Goal: Task Accomplishment & Management: Manage account settings

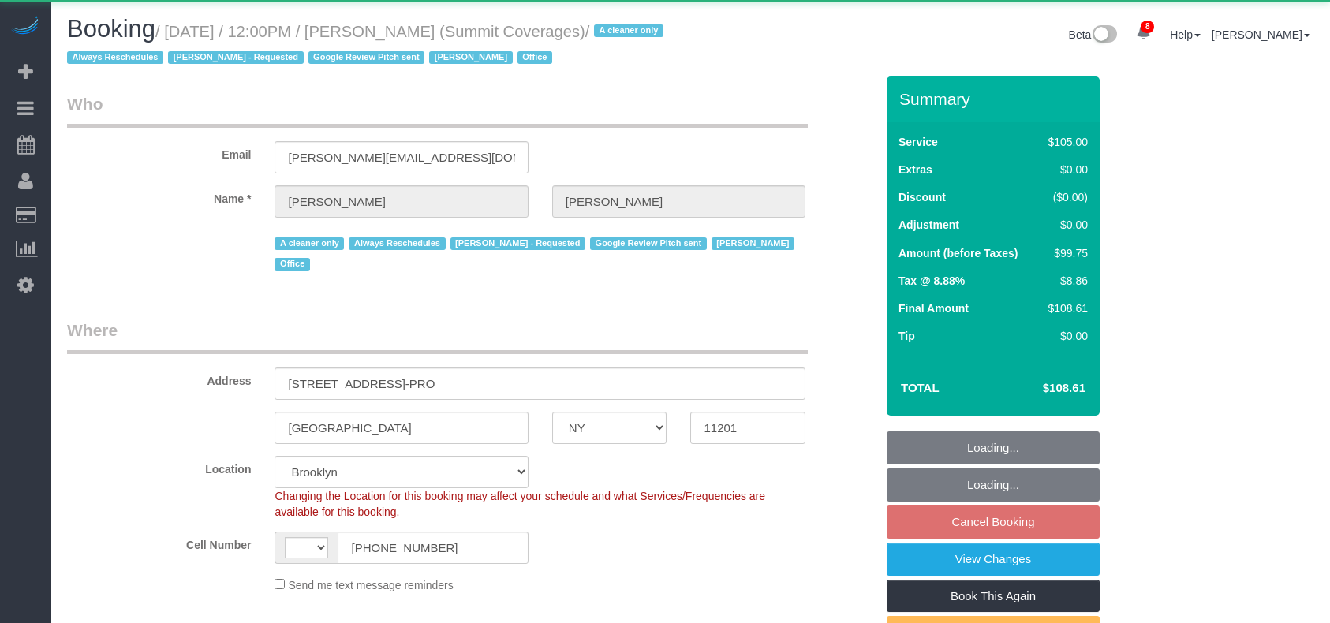
select select "NY"
select select "string:[GEOGRAPHIC_DATA]"
select select "number:89"
select select "number:90"
select select "number:15"
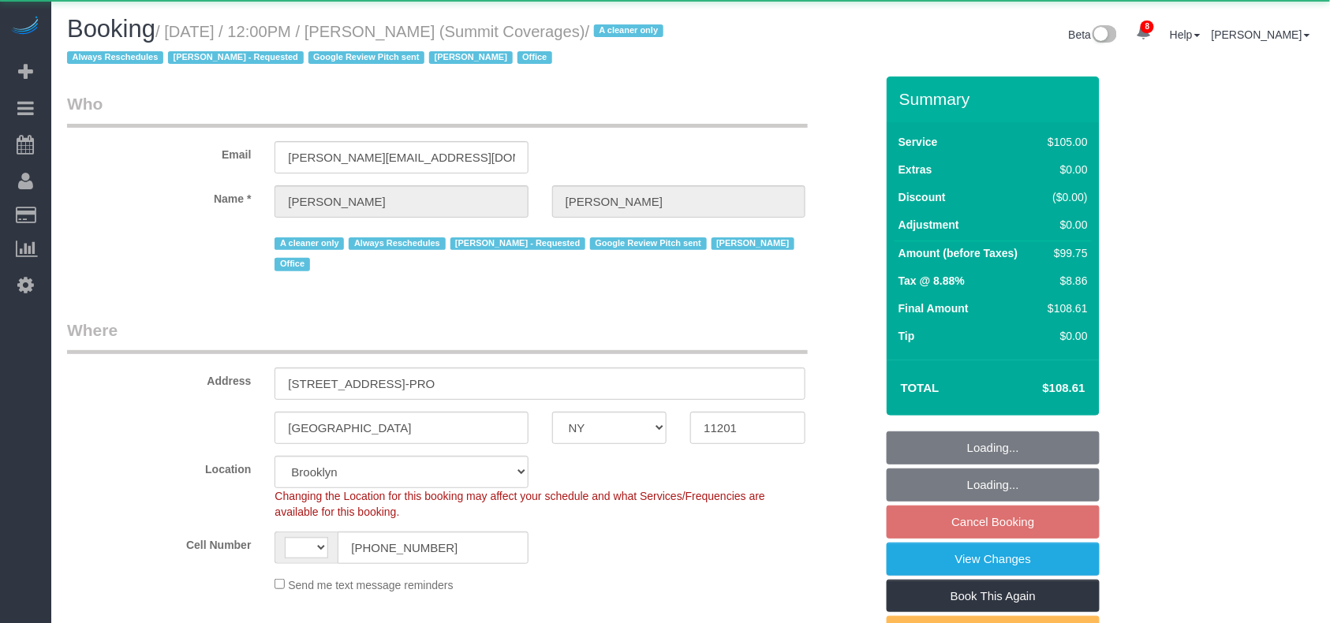
select select "number:5"
select select "number:21"
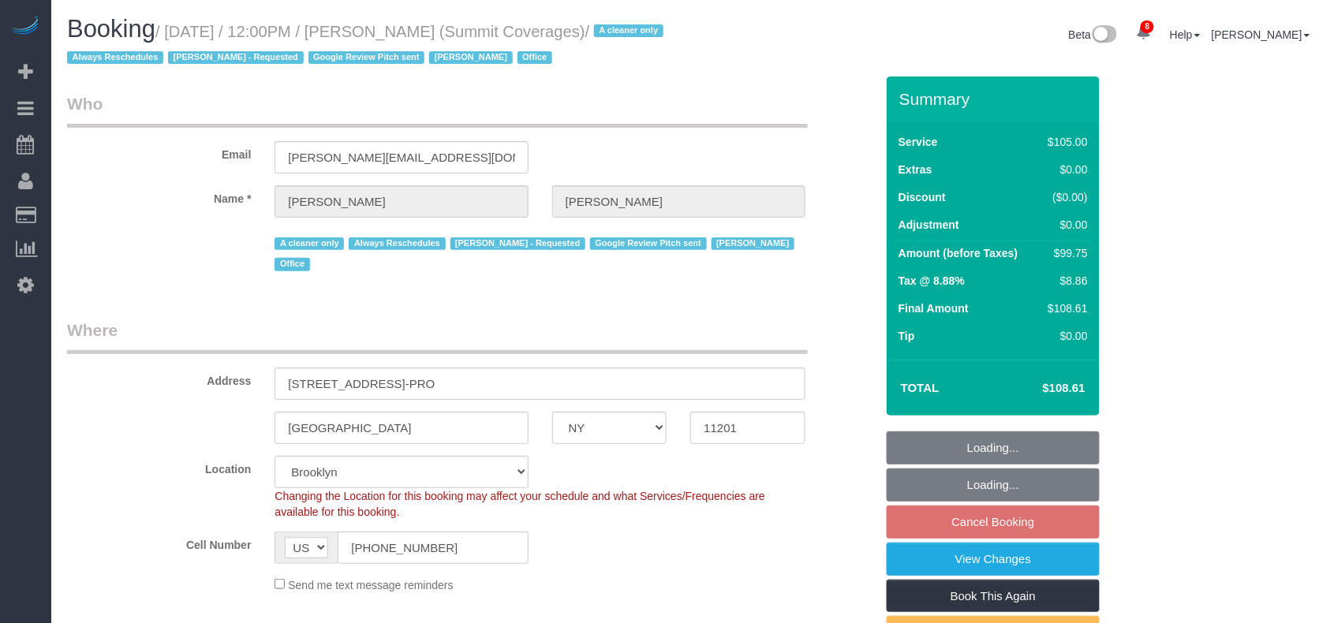
select select "object:907"
select select "string:stripe-pm_1G3kd34VGloSiKo7CIqk8U5g"
select select "spot5"
select select "90"
select select "object:1394"
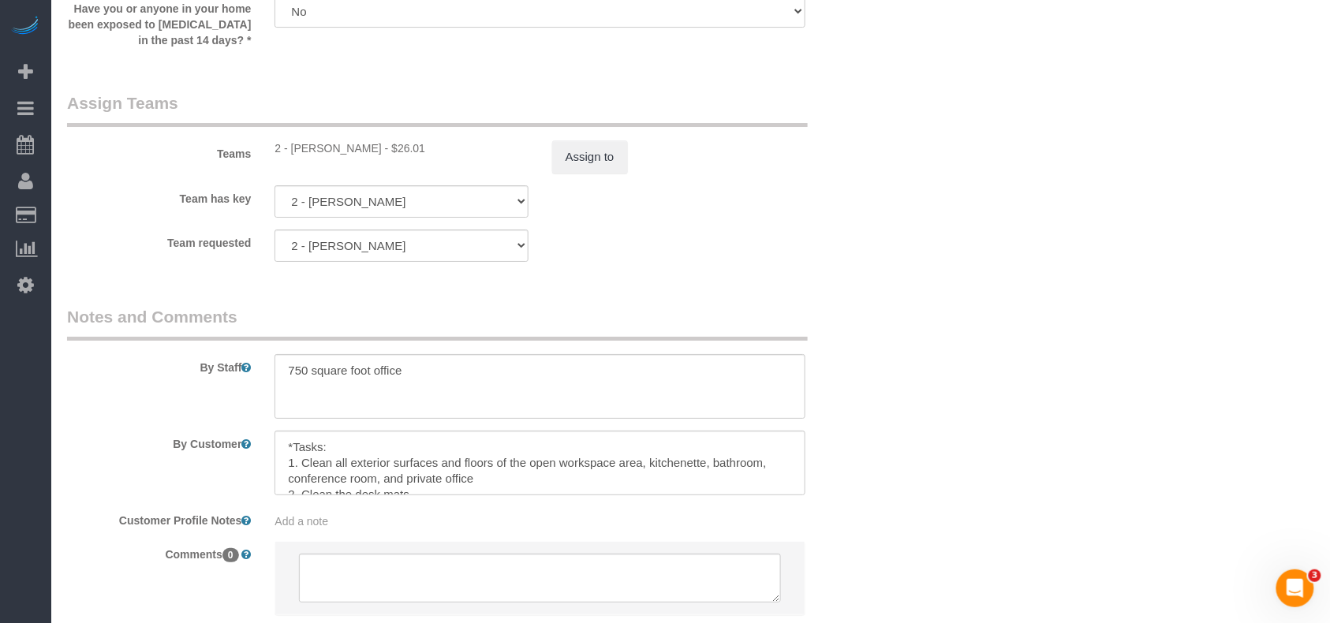
scroll to position [1894, 0]
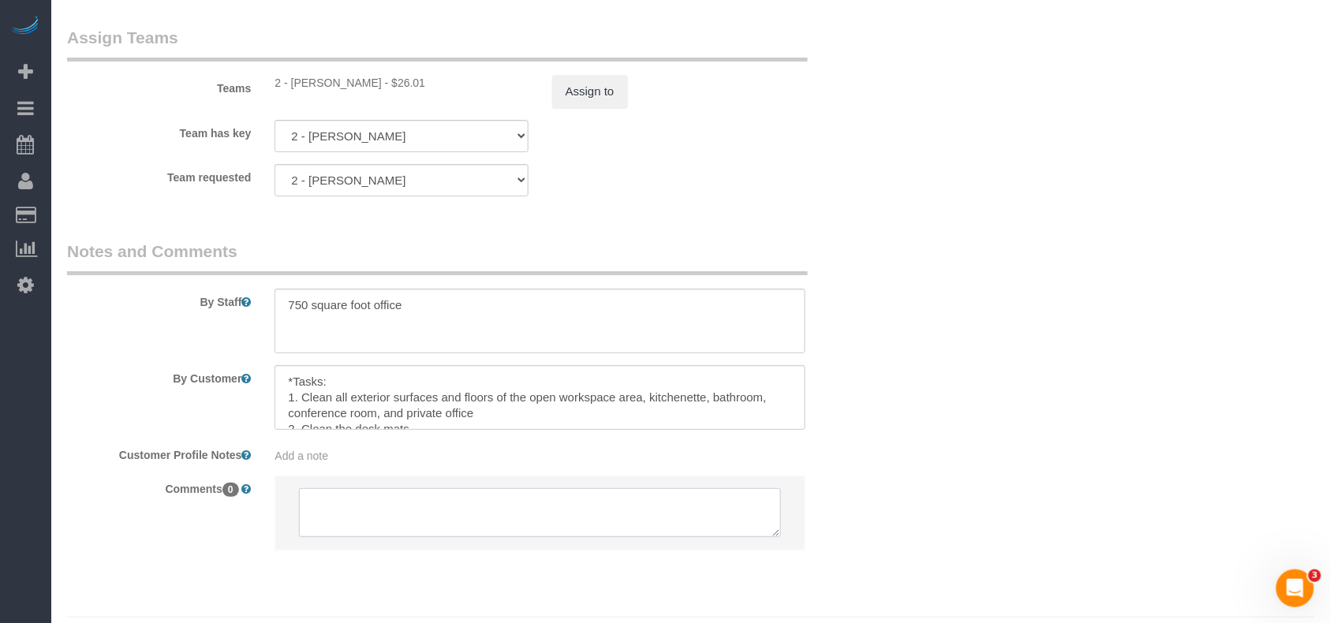
click at [407, 492] on textarea at bounding box center [540, 512] width 482 height 49
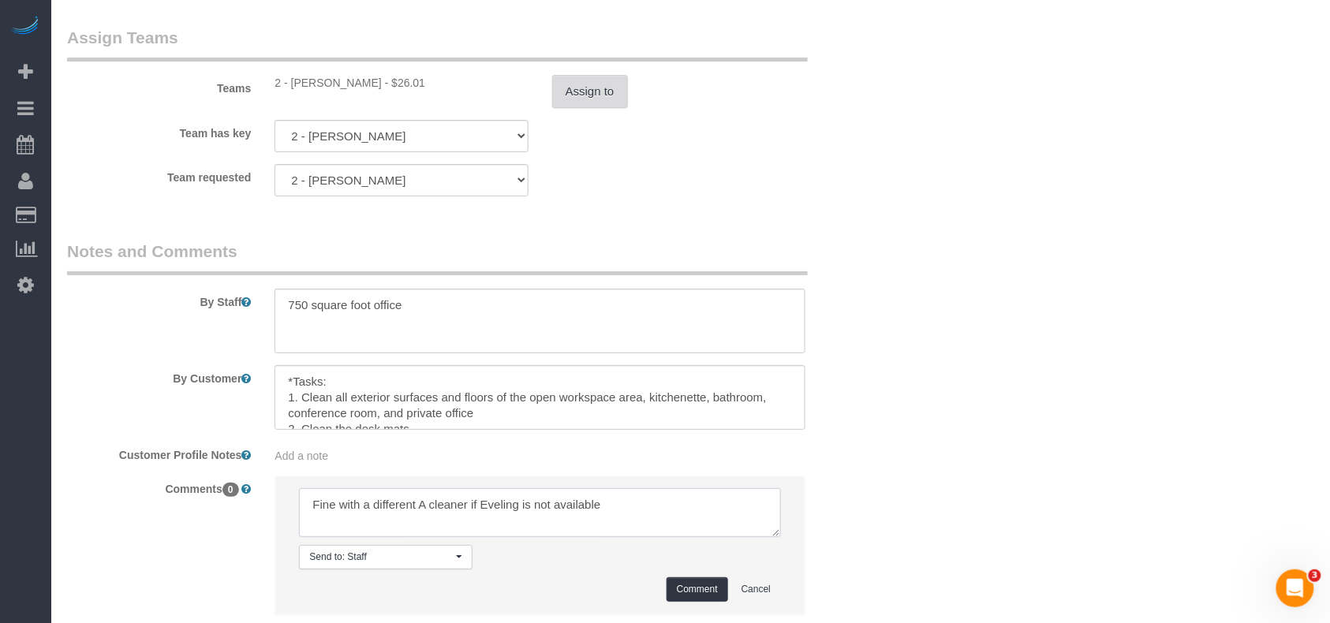
type textarea "Fine with a different A cleaner if Eveling is not available"
click at [612, 75] on button "Assign to" at bounding box center [590, 91] width 76 height 33
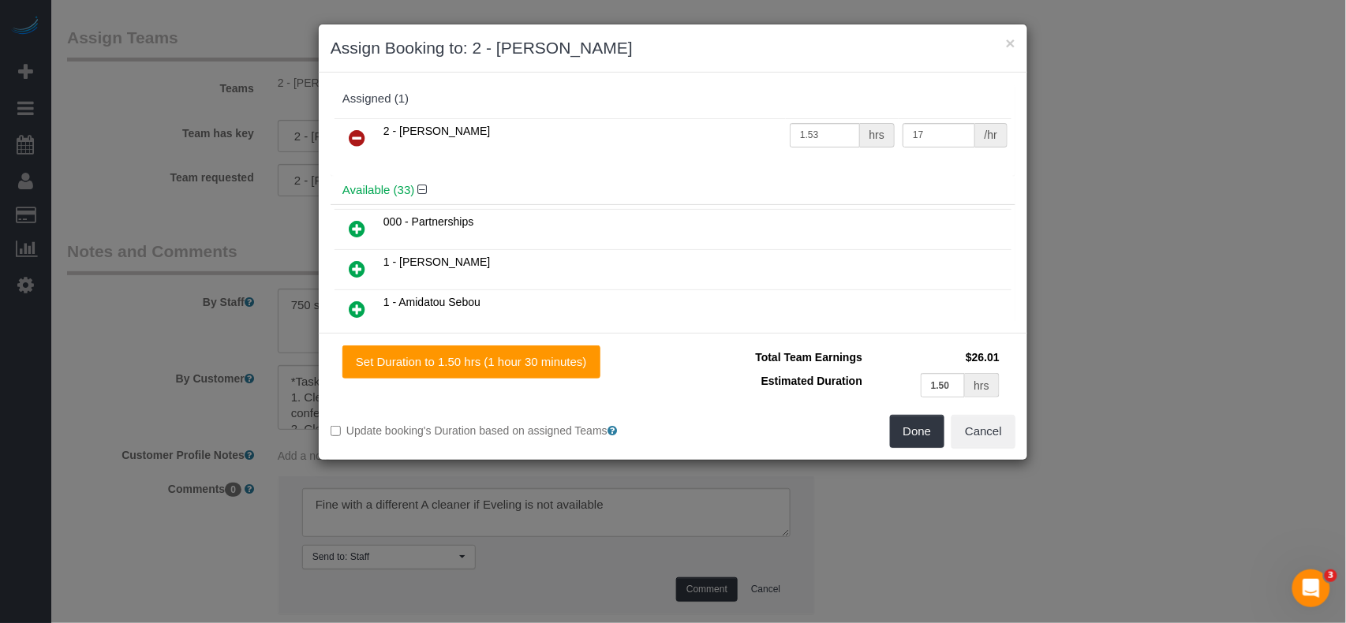
click at [358, 139] on icon at bounding box center [357, 138] width 17 height 19
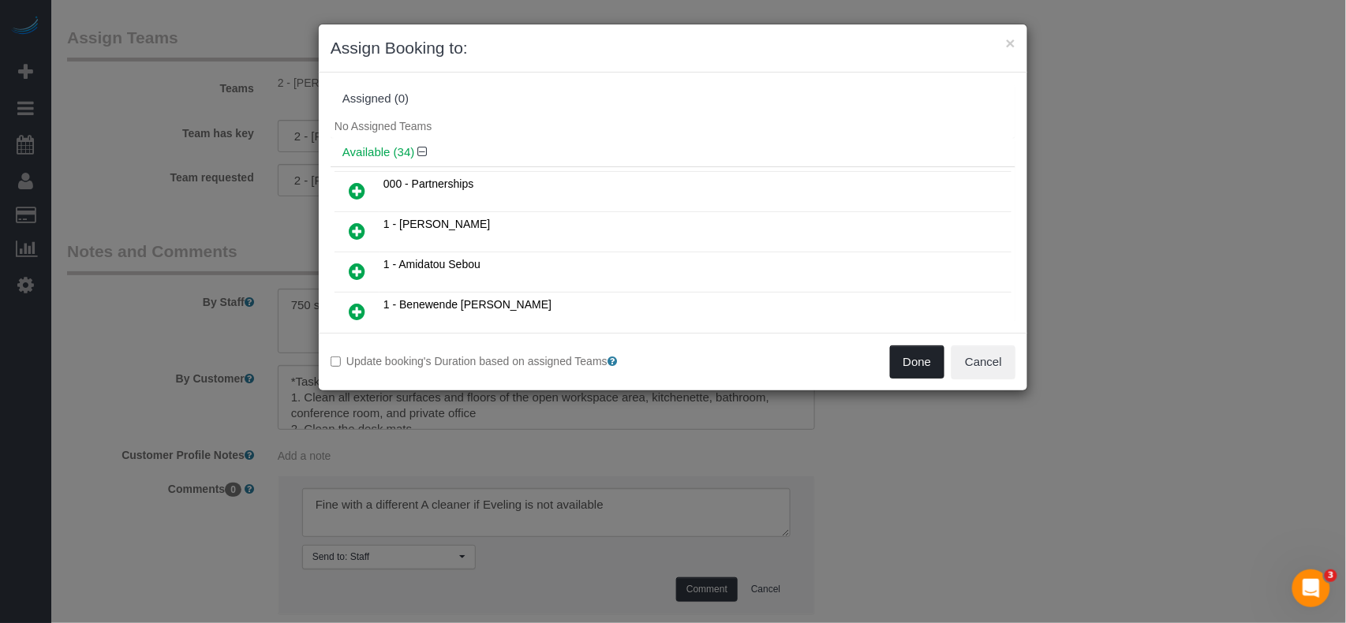
click at [914, 376] on button "Done" at bounding box center [917, 362] width 55 height 33
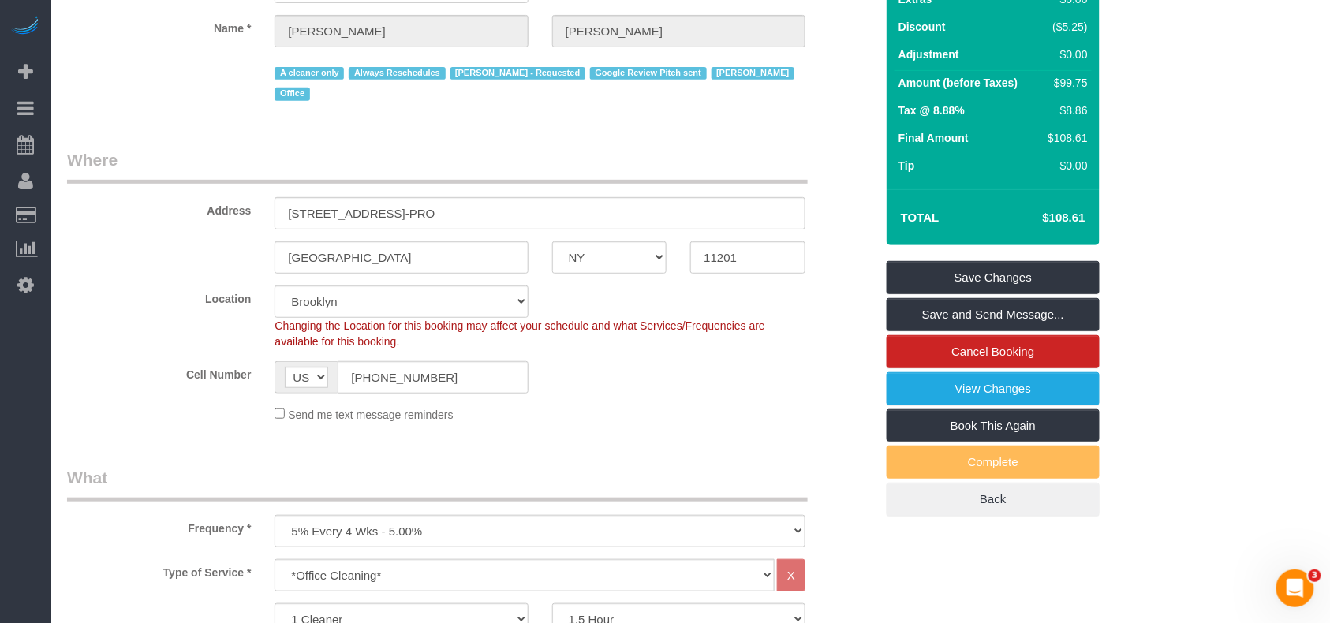
scroll to position [105, 0]
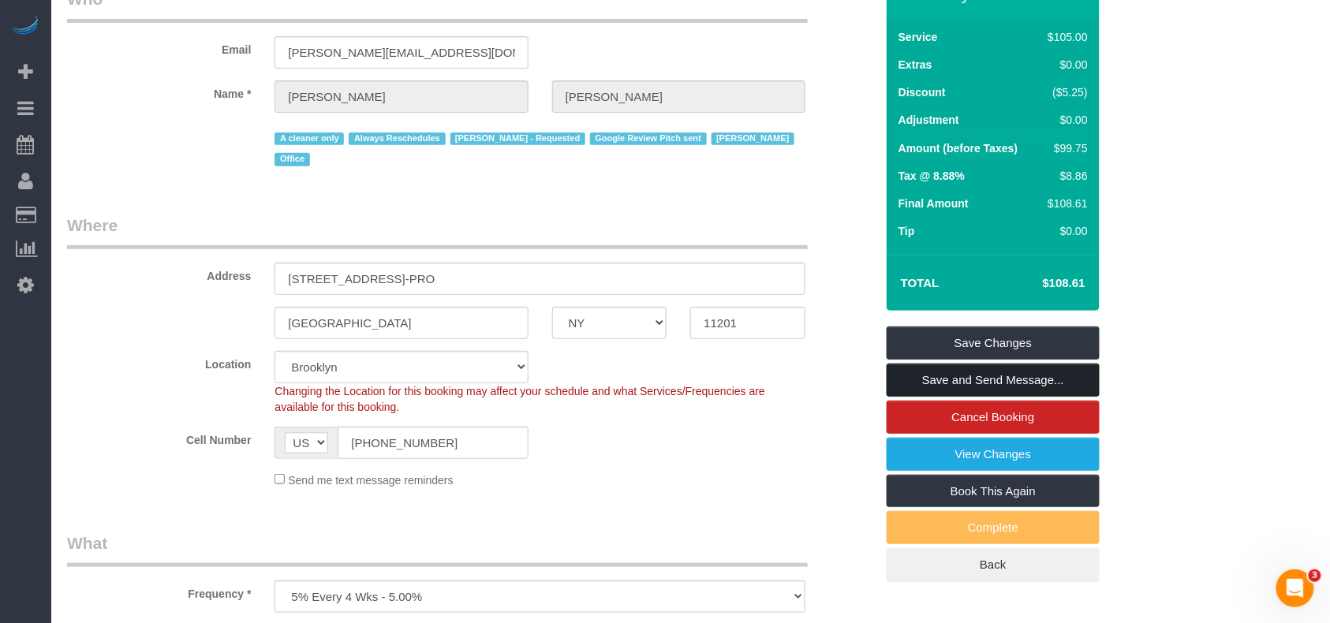
click at [941, 383] on link "Save and Send Message..." at bounding box center [993, 380] width 213 height 33
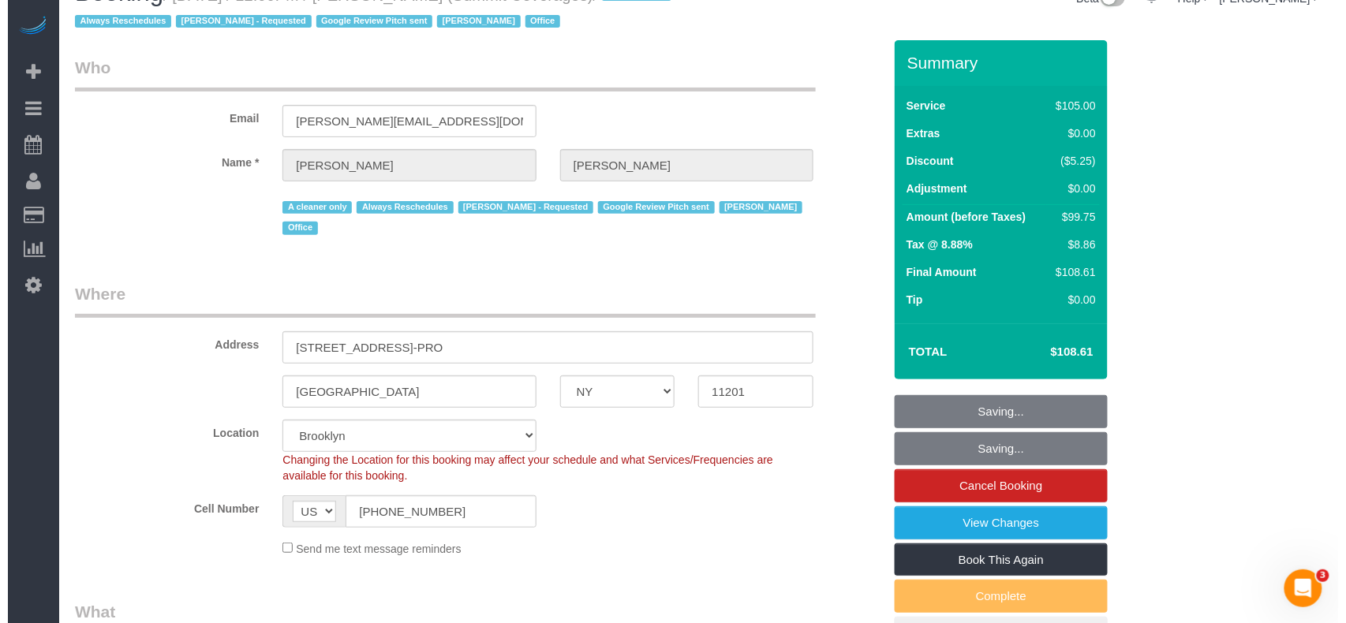
scroll to position [0, 0]
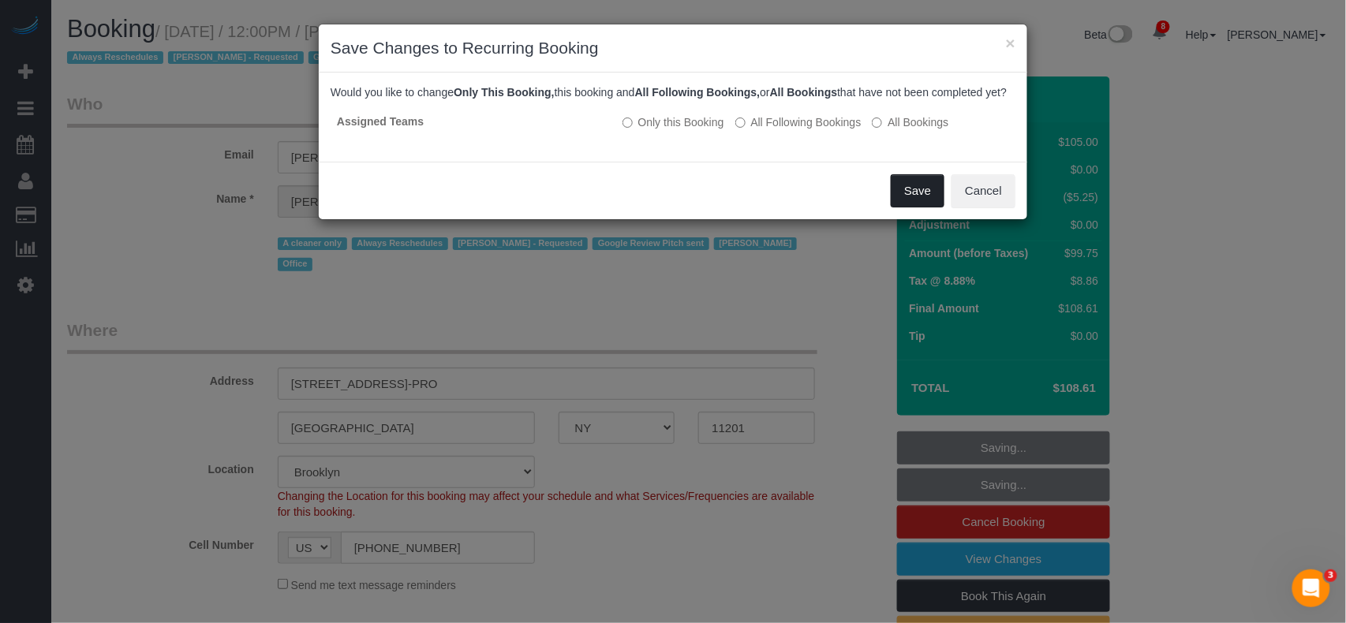
click at [919, 208] on button "Save" at bounding box center [918, 190] width 54 height 33
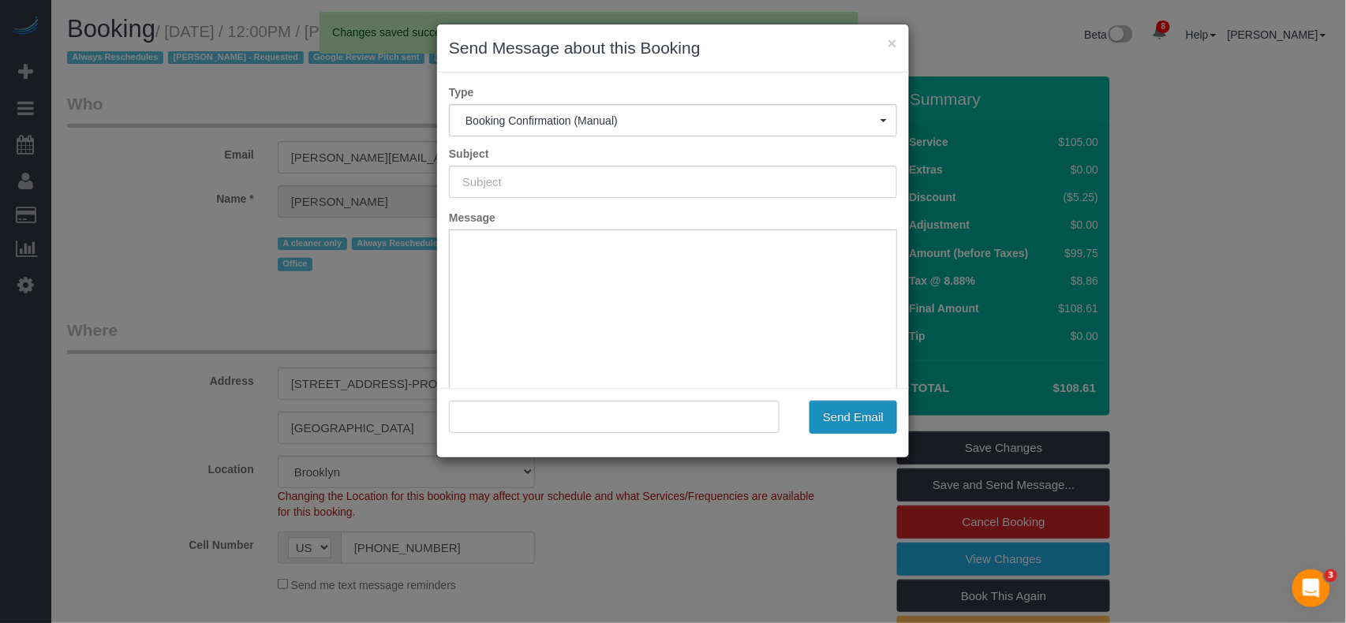
type input "Cleaning Confirmed for 08/22/2025 at 12:00pm"
type input ""Giovanna Pietanza" <giovanna@sumcov.com>"
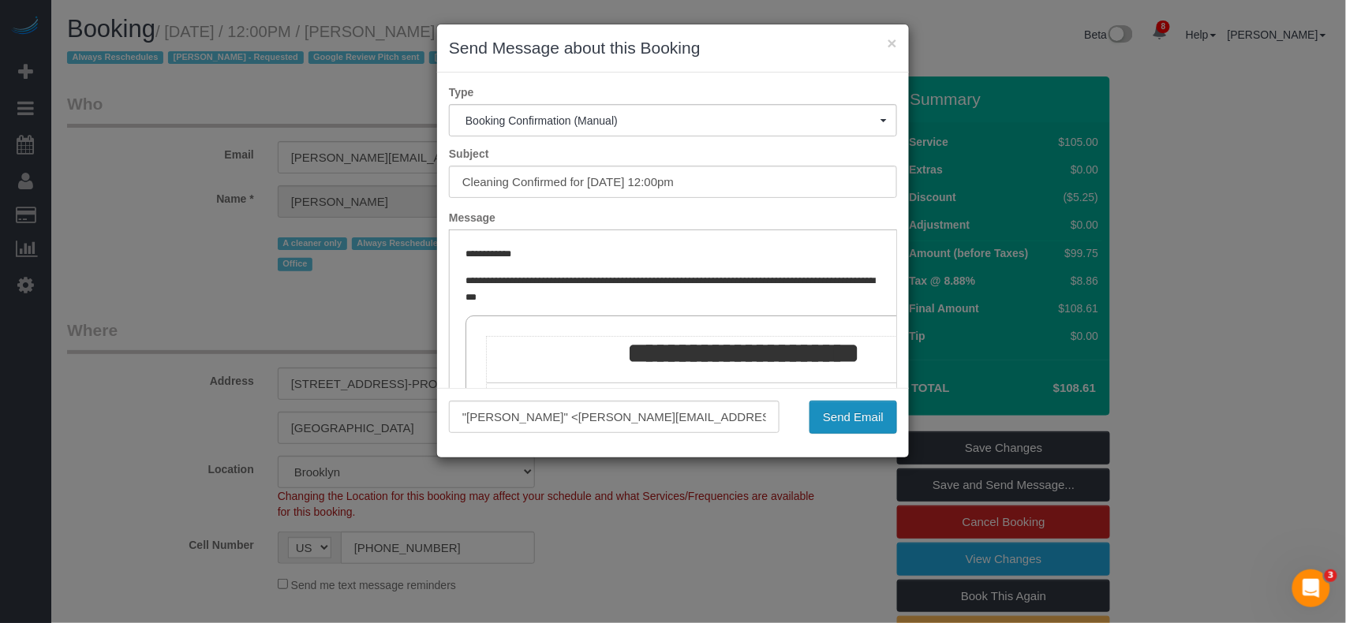
click at [869, 415] on button "Send Email" at bounding box center [854, 417] width 88 height 33
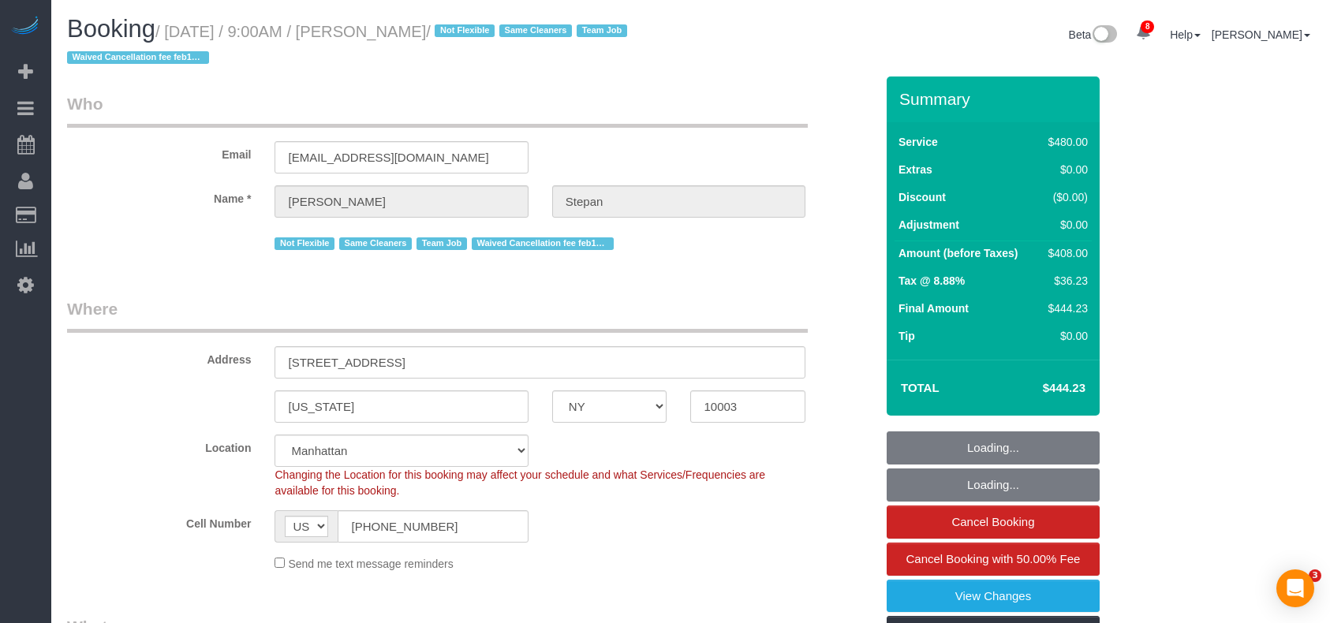
select select "NY"
select select "2"
select select "180"
select select "string:stripe-pm_1QhXsq4VGloSiKo7q9BgUkND"
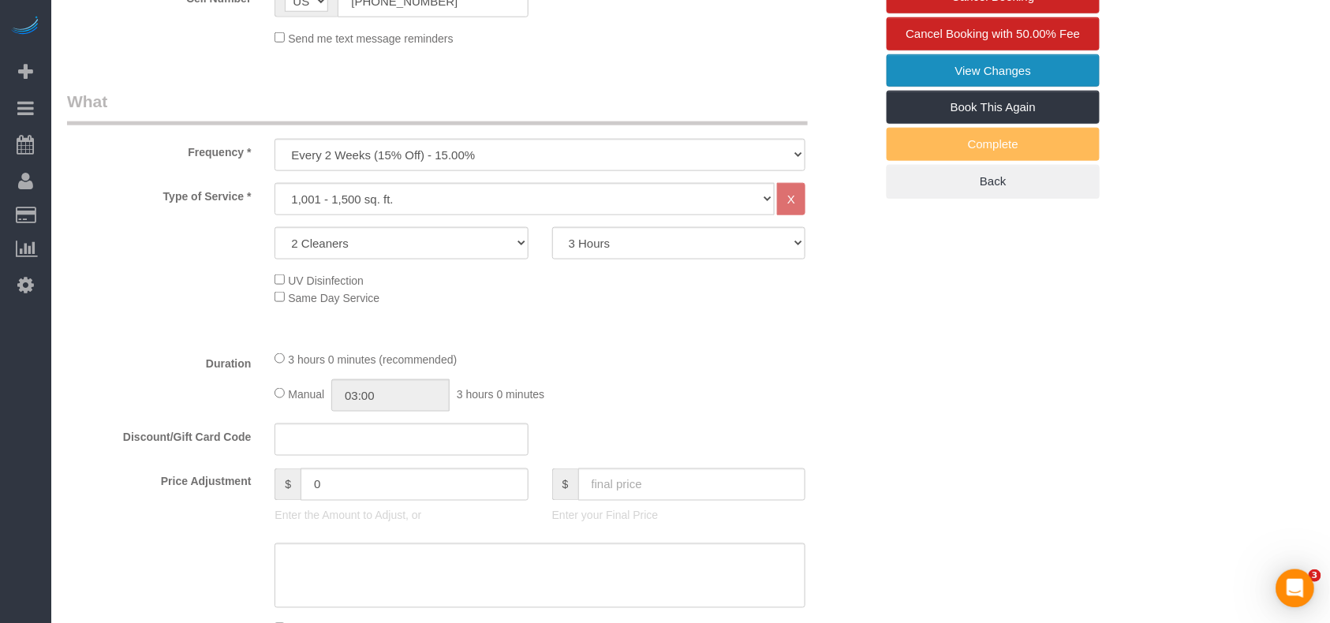
click at [948, 82] on link "View Changes" at bounding box center [993, 70] width 213 height 33
select select "spot1"
select select "number:57"
select select "number:74"
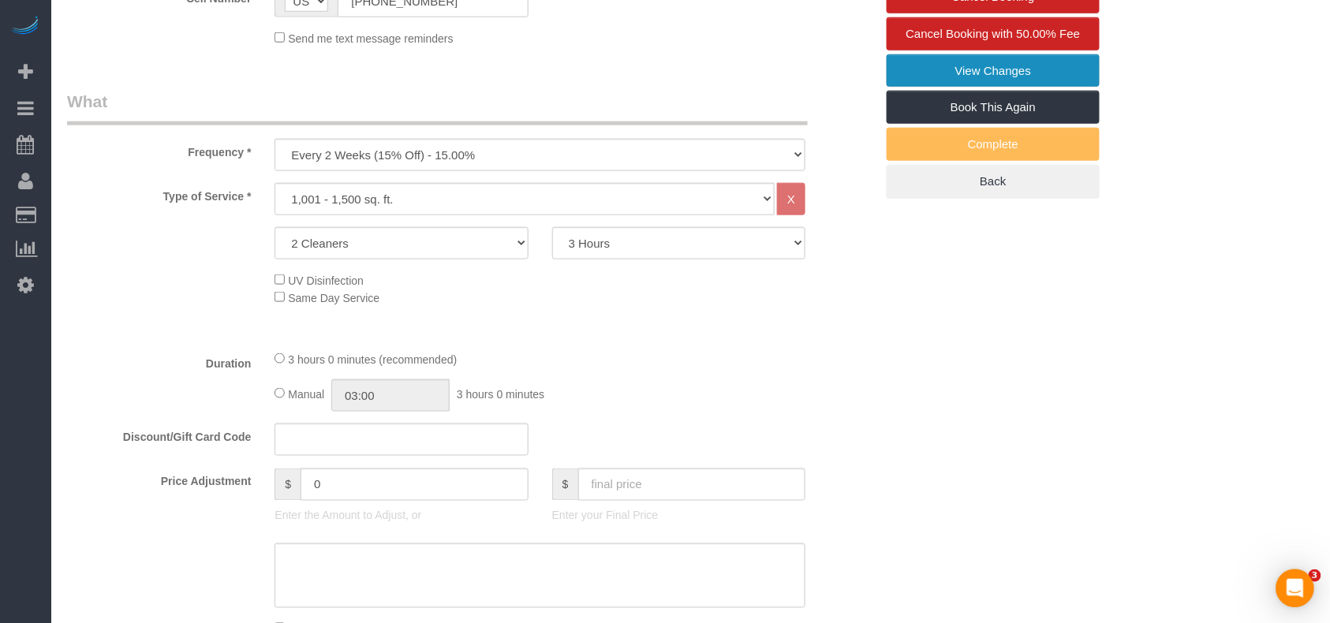
select select "number:15"
select select "number:7"
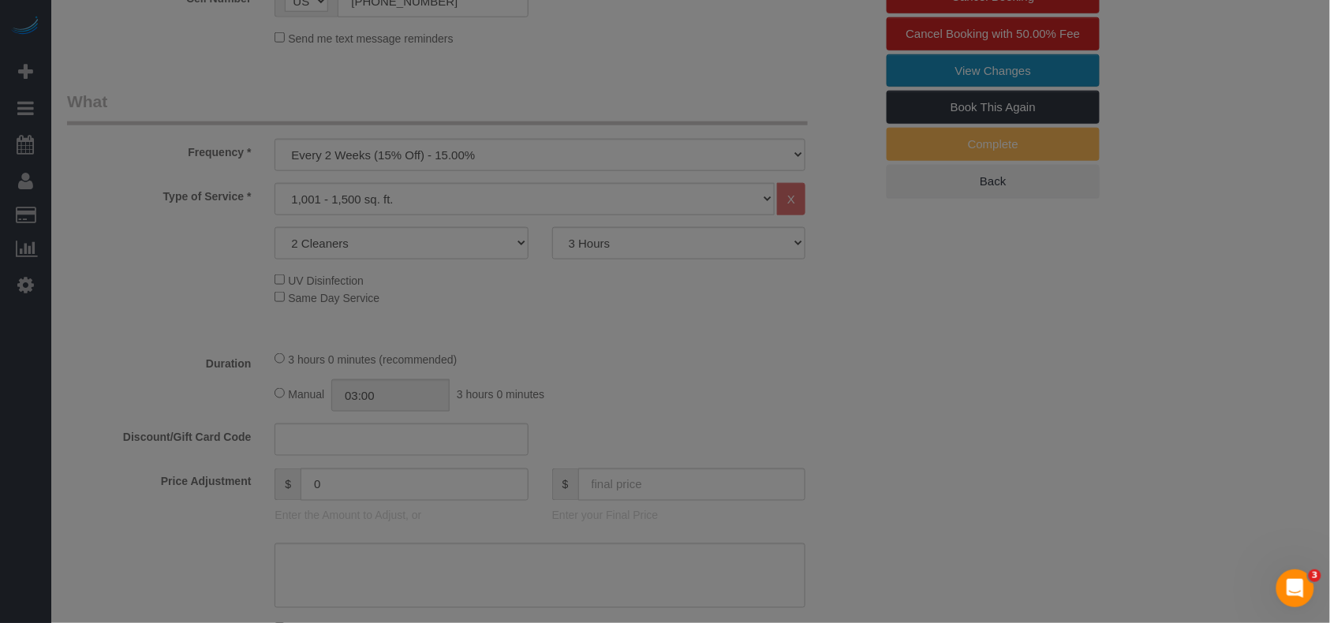
scroll to position [525, 0]
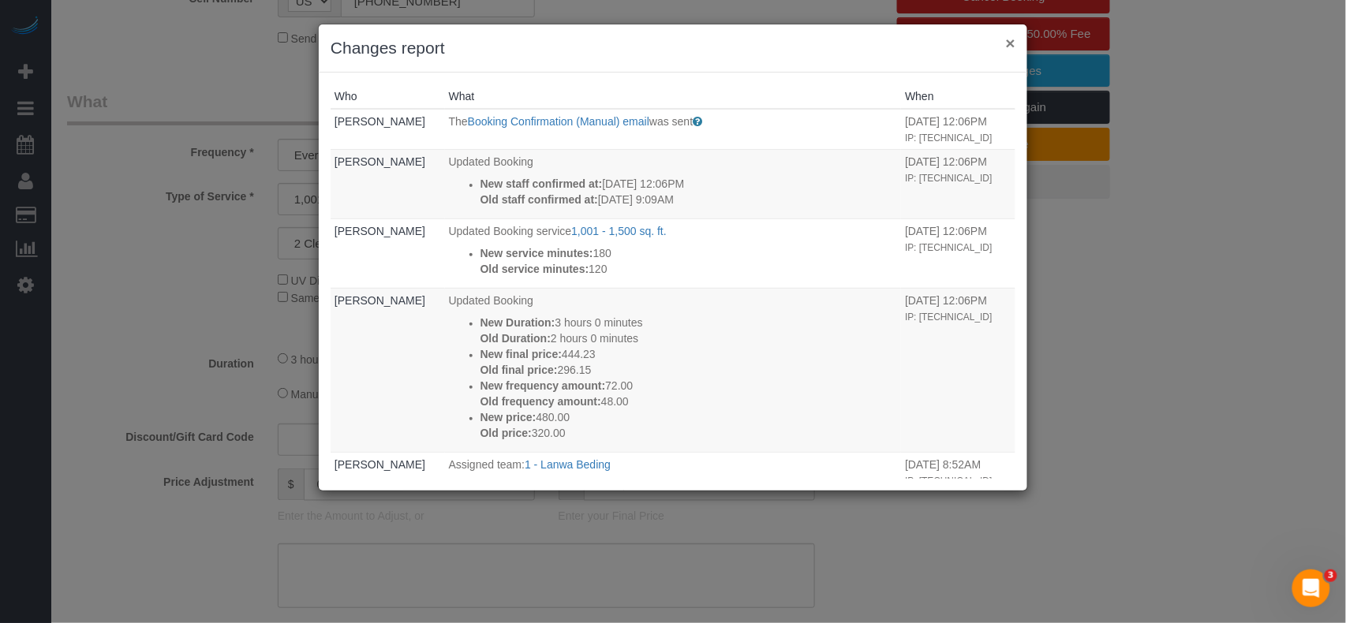
click at [1008, 45] on button "×" at bounding box center [1010, 43] width 9 height 17
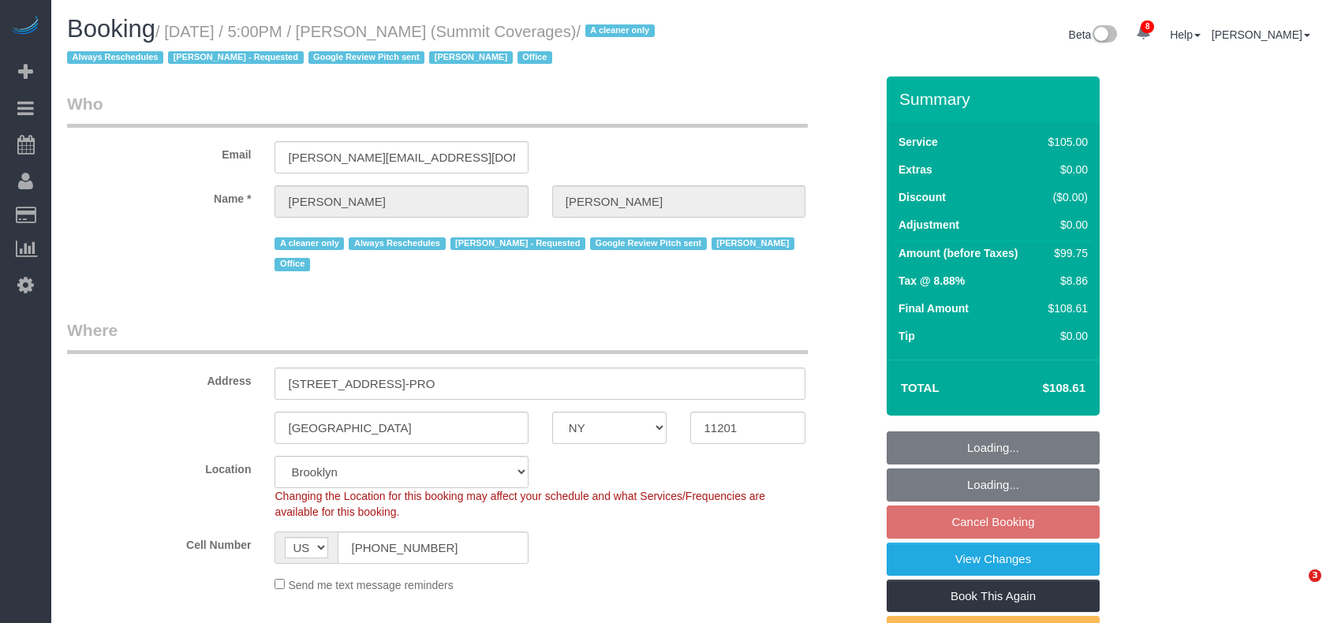
select select "NY"
select select "90"
select select "number:89"
select select "number:90"
select select "number:15"
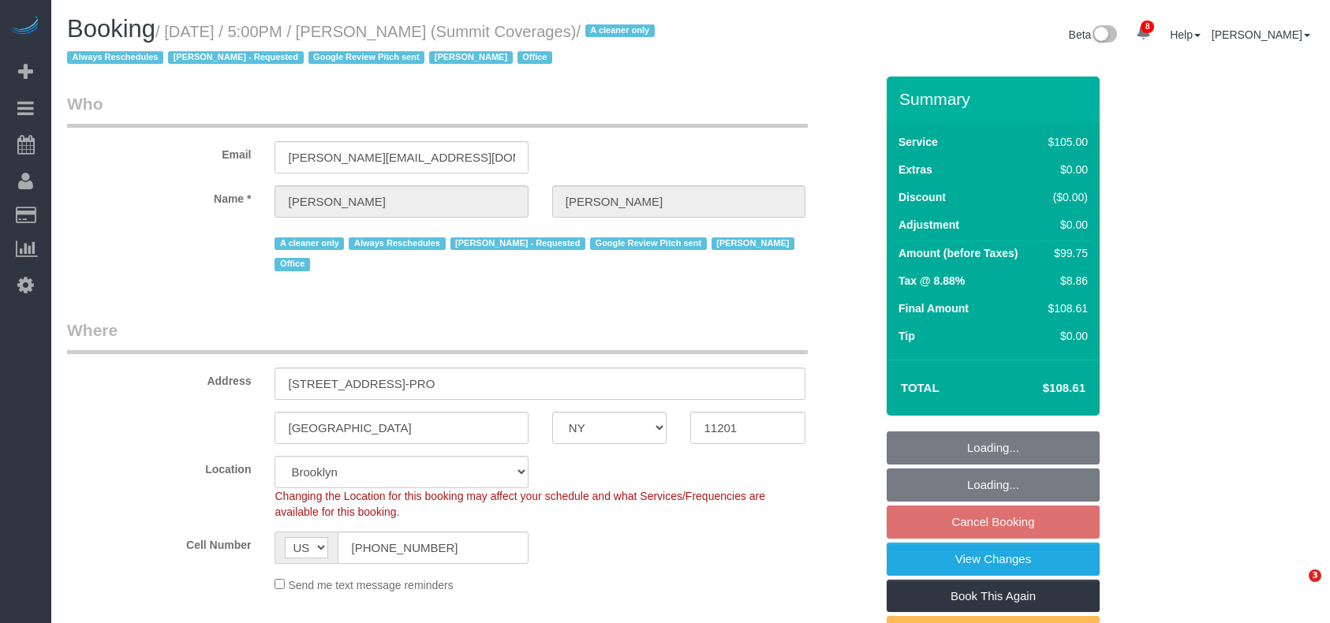
select select "number:5"
select select "number:21"
select select "object:1389"
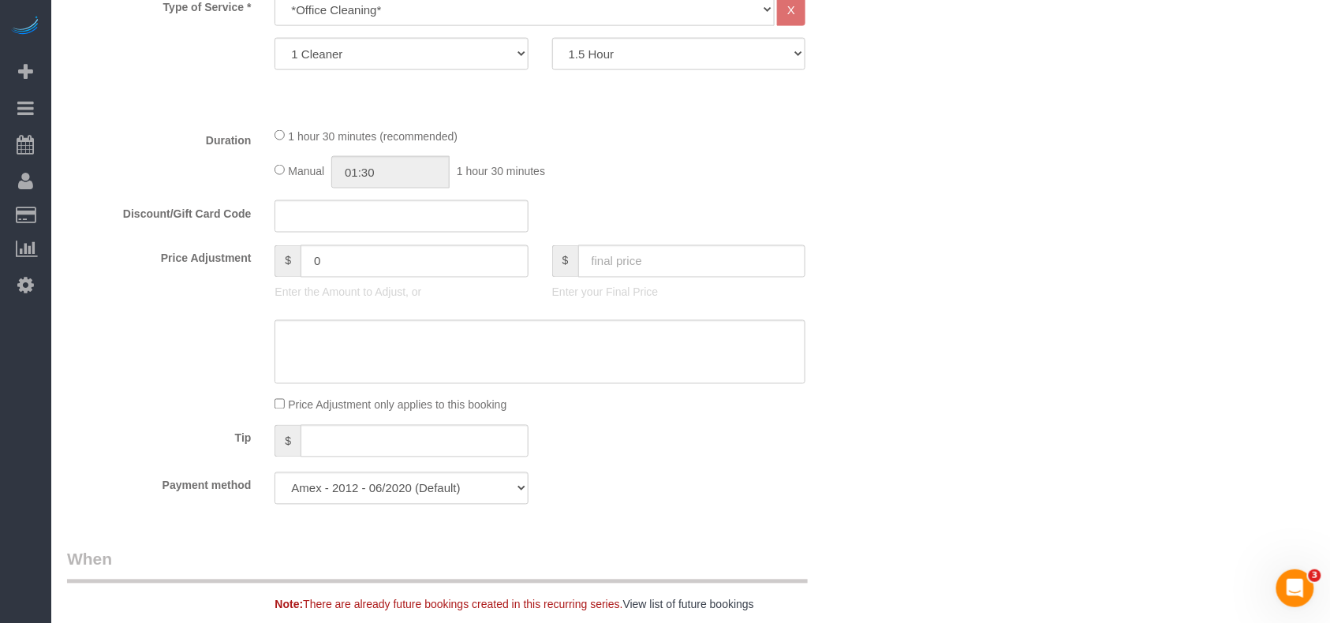
select select "spot10"
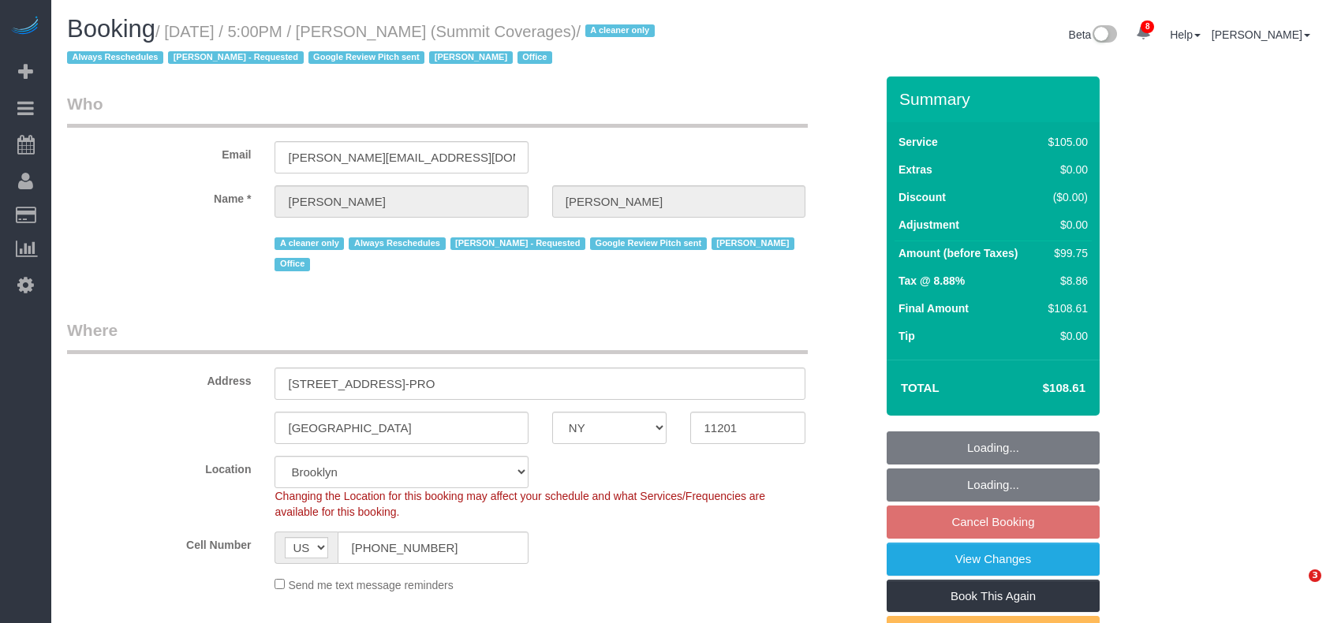
select select "NY"
select select "number:89"
select select "number:90"
select select "number:15"
select select "number:5"
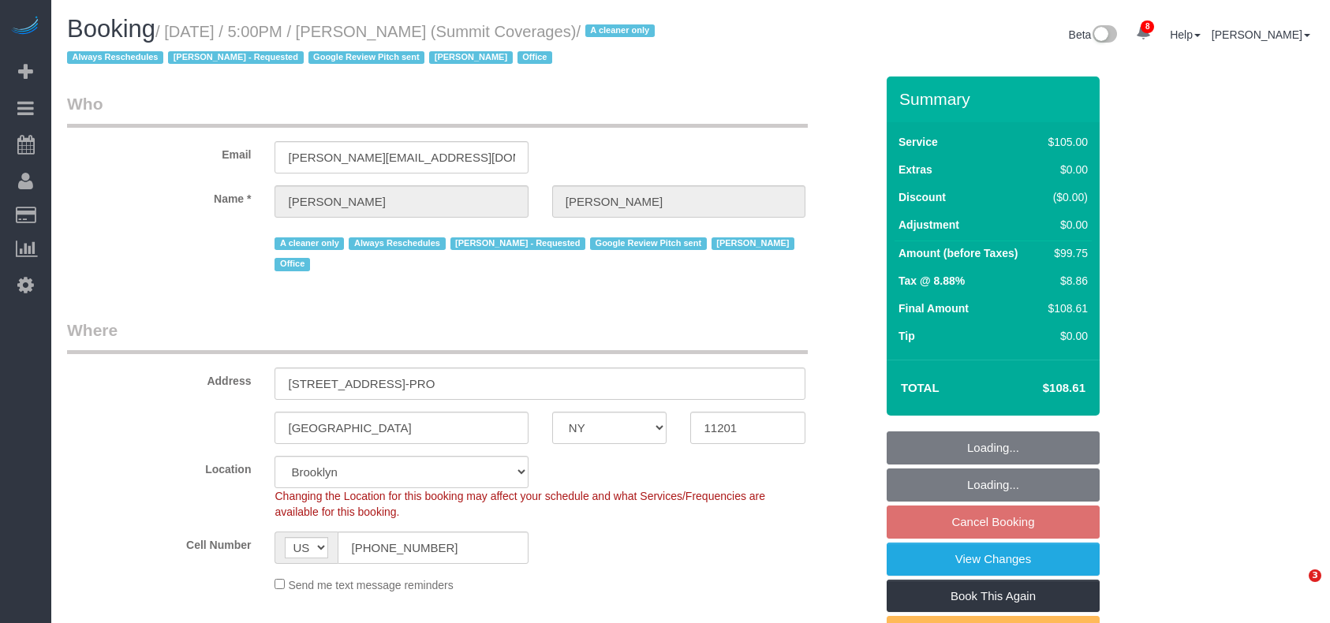
select select "number:21"
select select "object:905"
select select "90"
select select "spot10"
click at [593, 319] on legend "Where" at bounding box center [437, 337] width 741 height 36
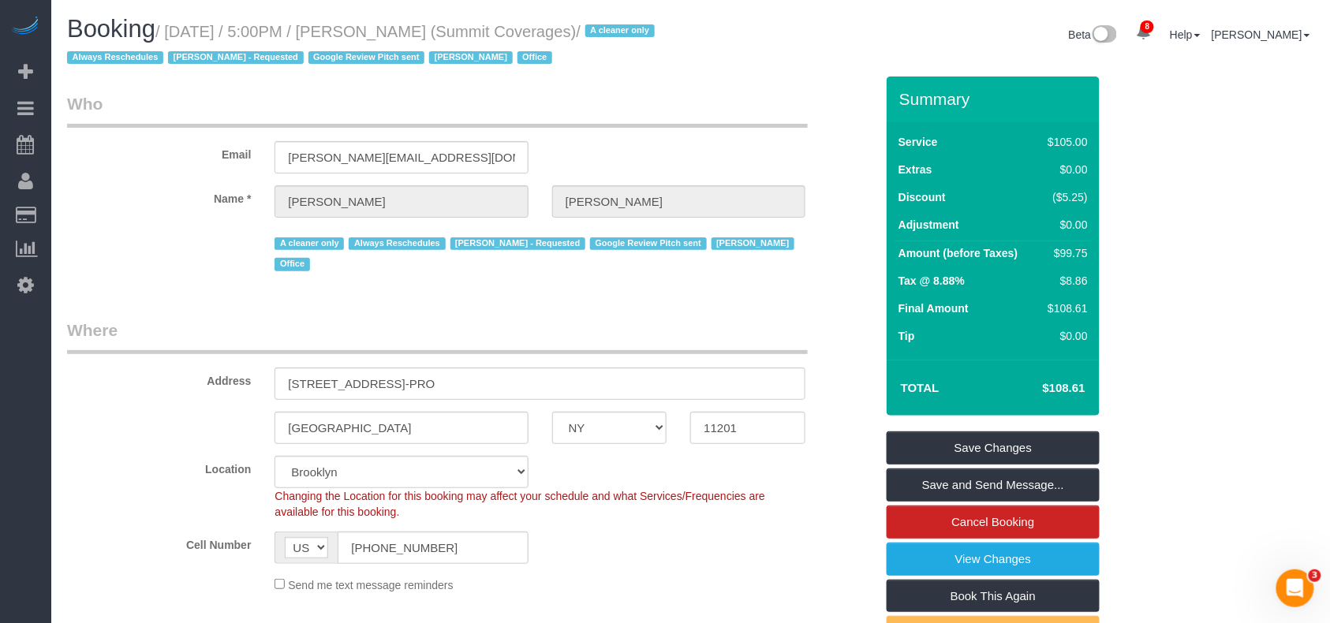
scroll to position [316, 0]
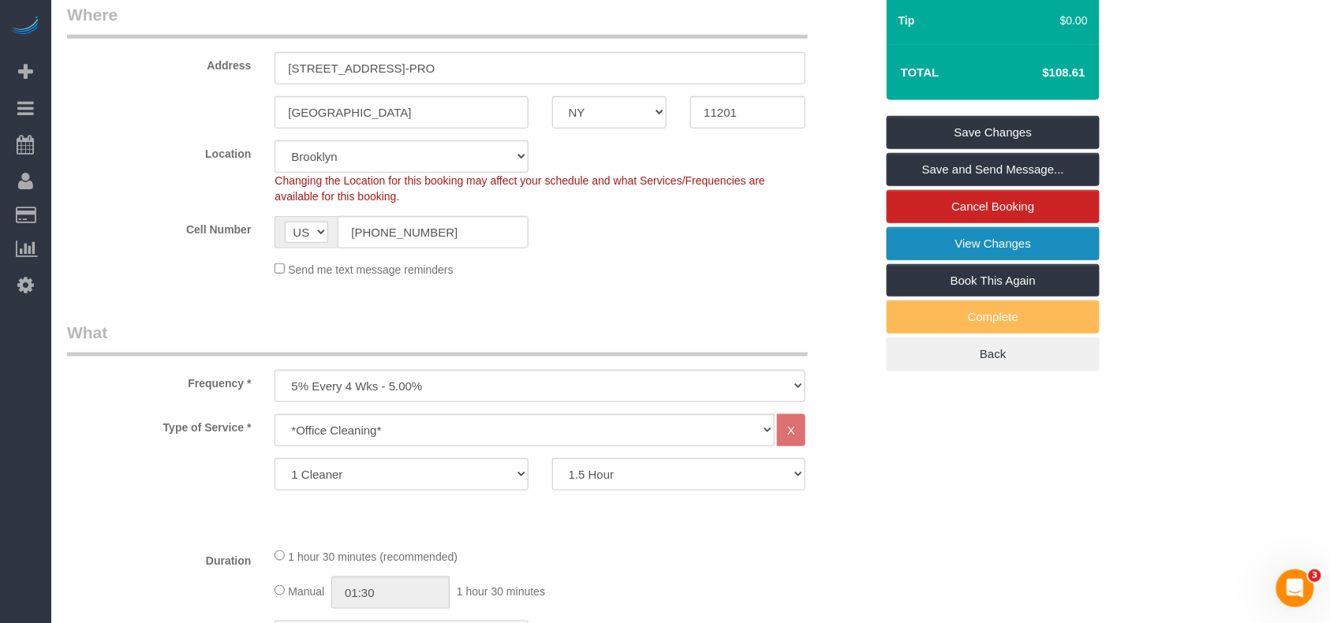
click at [937, 252] on link "View Changes" at bounding box center [993, 243] width 213 height 33
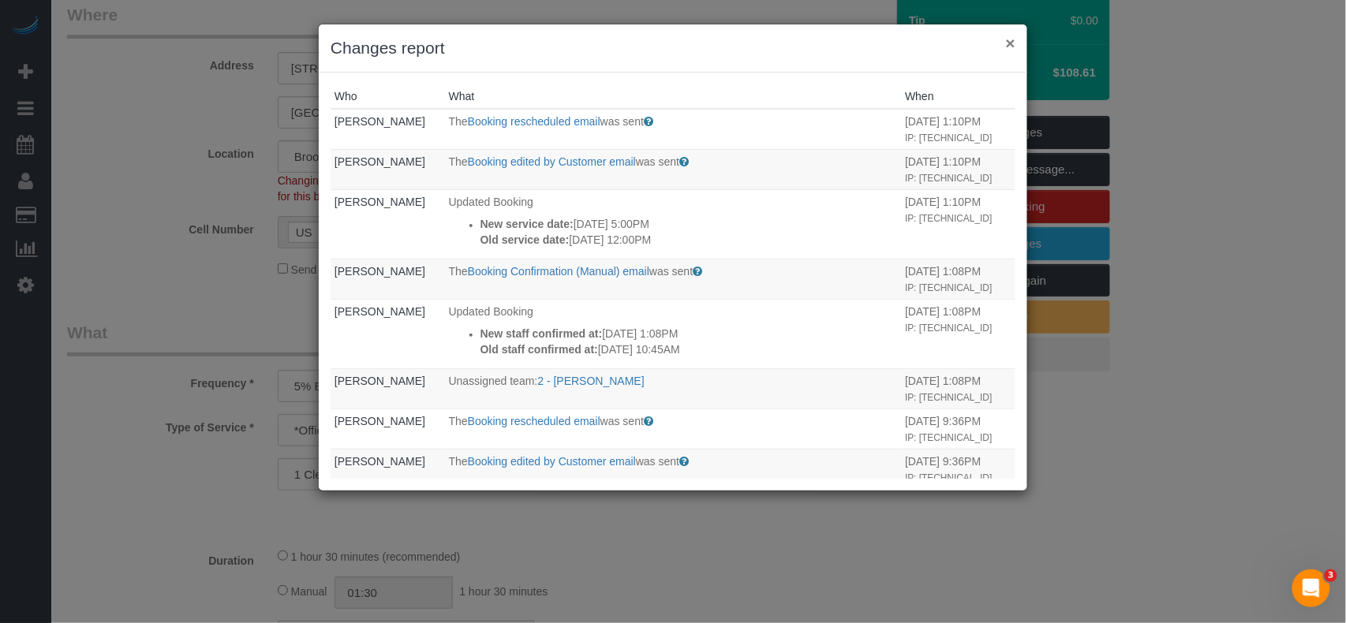
click at [1010, 44] on button "×" at bounding box center [1010, 43] width 9 height 17
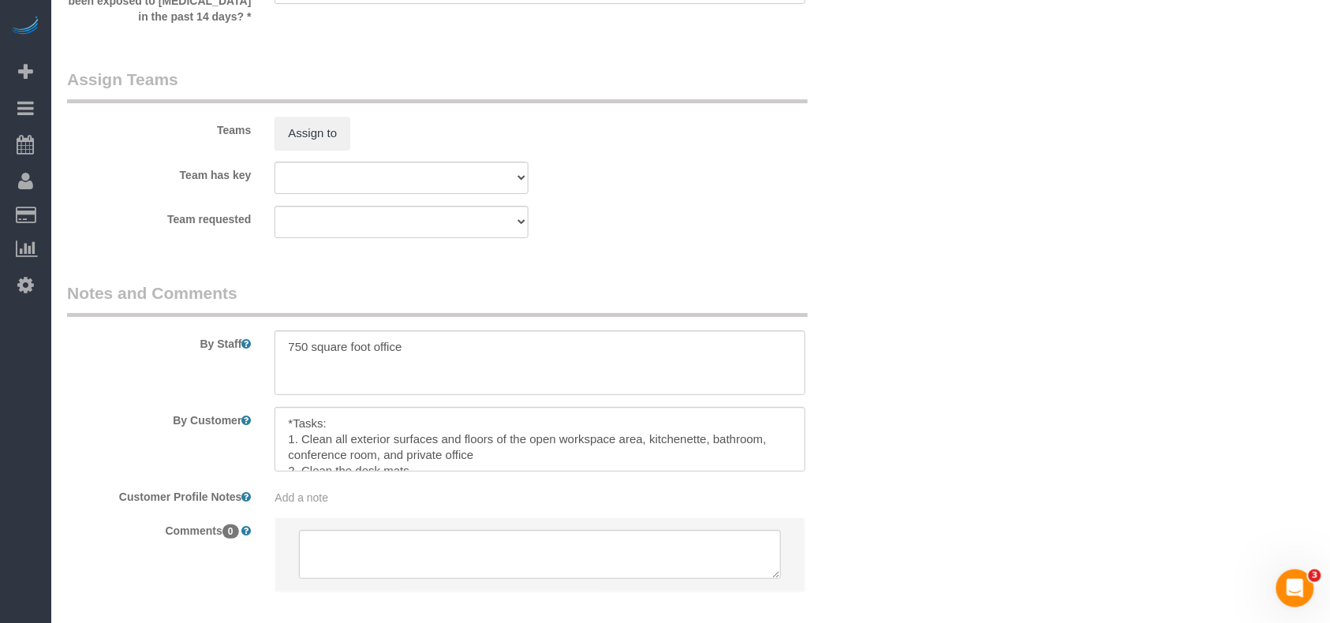
scroll to position [1894, 0]
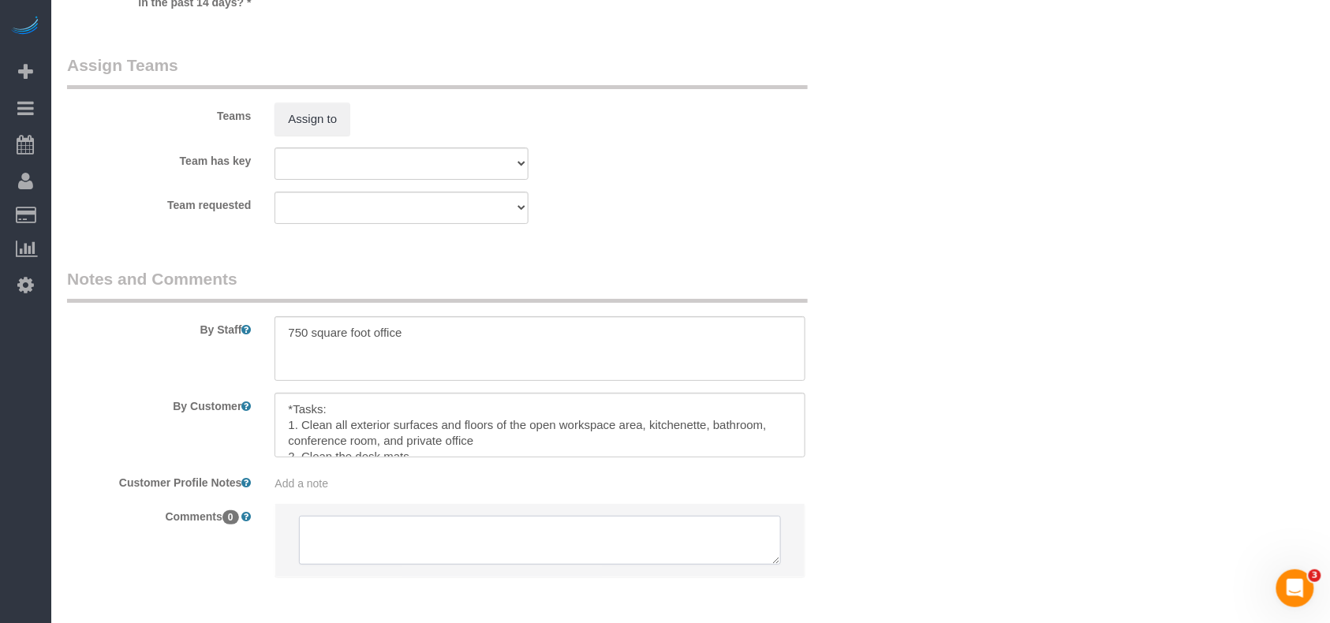
click at [377, 524] on textarea at bounding box center [540, 540] width 482 height 49
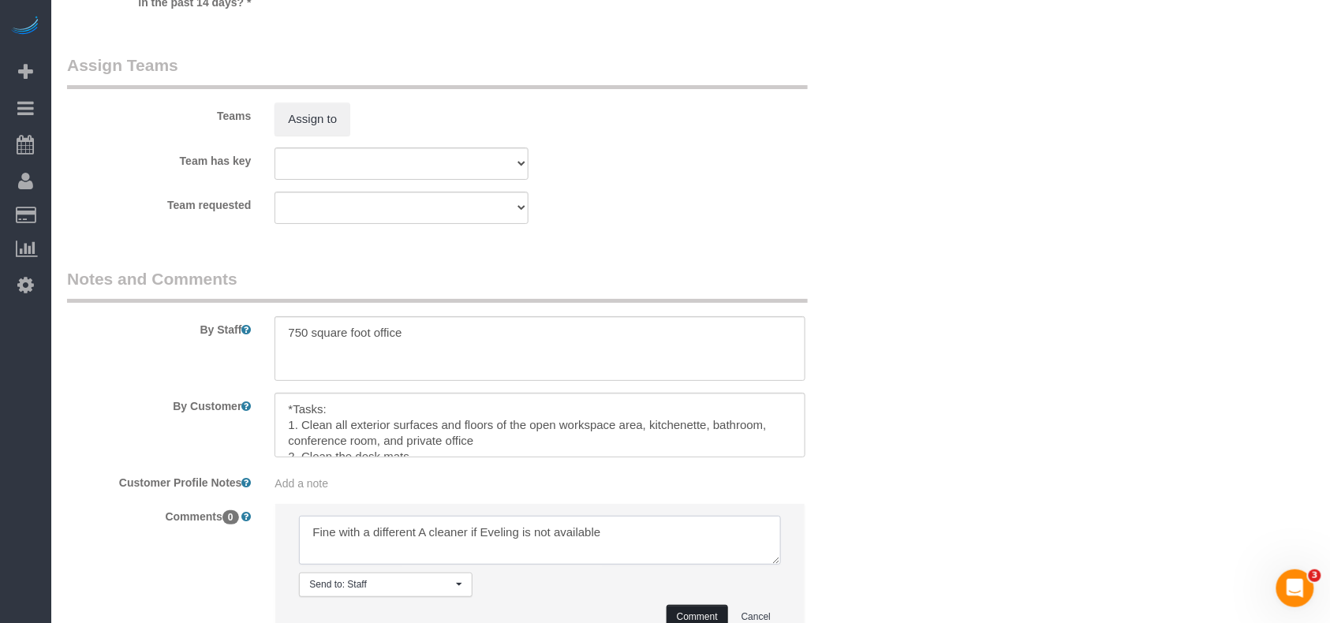
type textarea "Fine with a different A cleaner if Eveling is not available"
click at [696, 605] on button "Comment" at bounding box center [698, 617] width 62 height 24
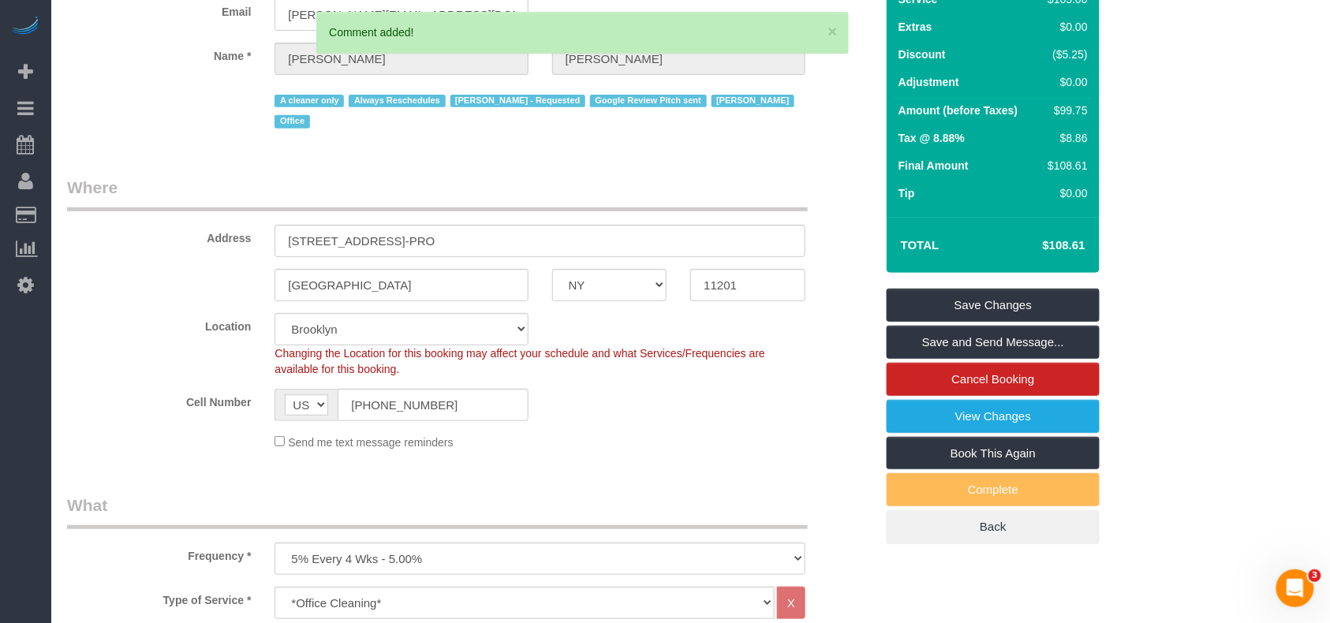
scroll to position [105, 0]
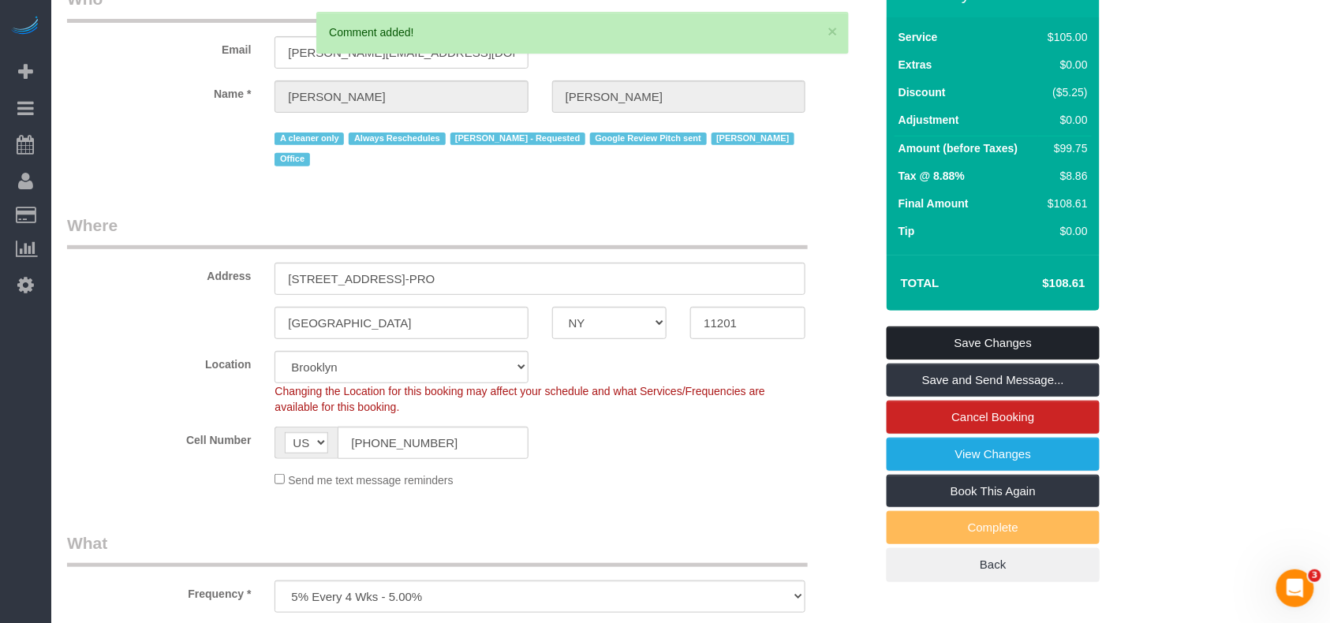
click at [973, 336] on link "Save Changes" at bounding box center [993, 343] width 213 height 33
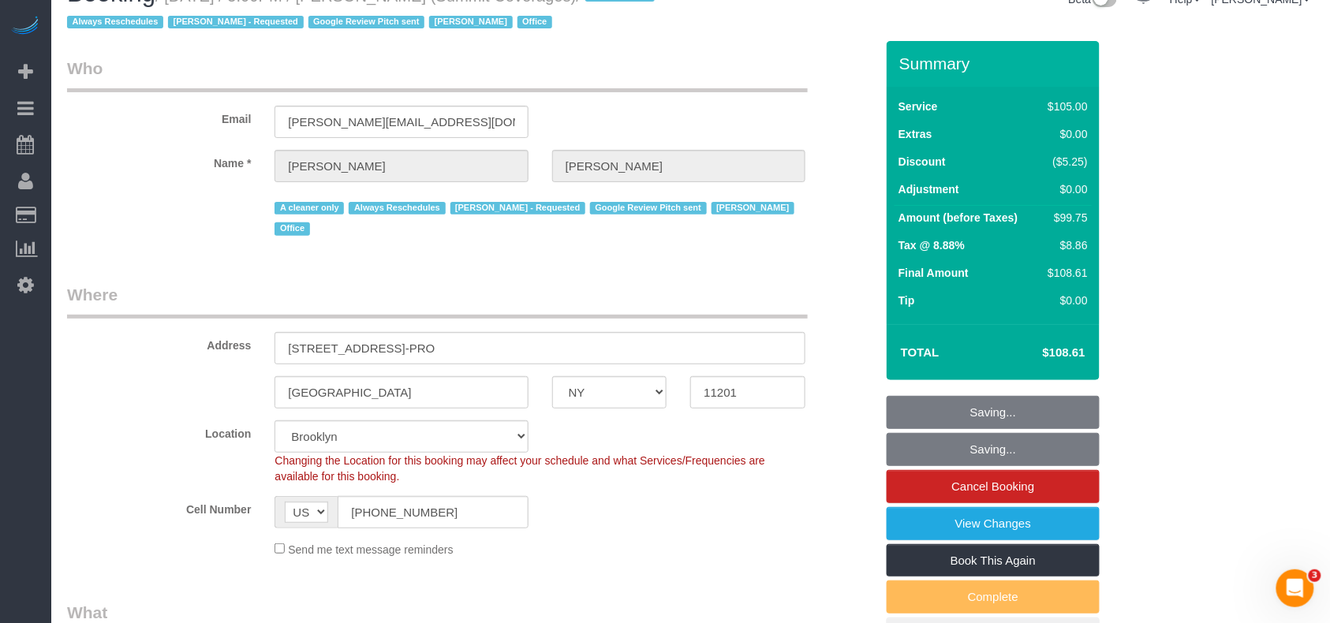
scroll to position [0, 0]
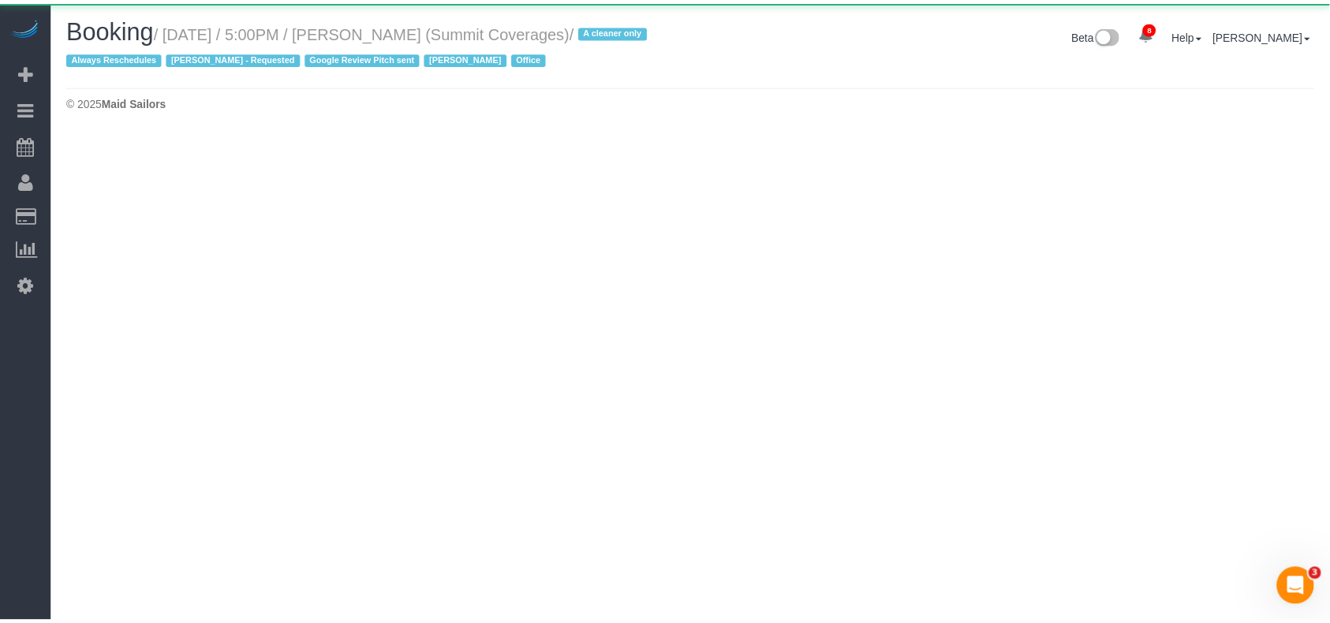
select select "NY"
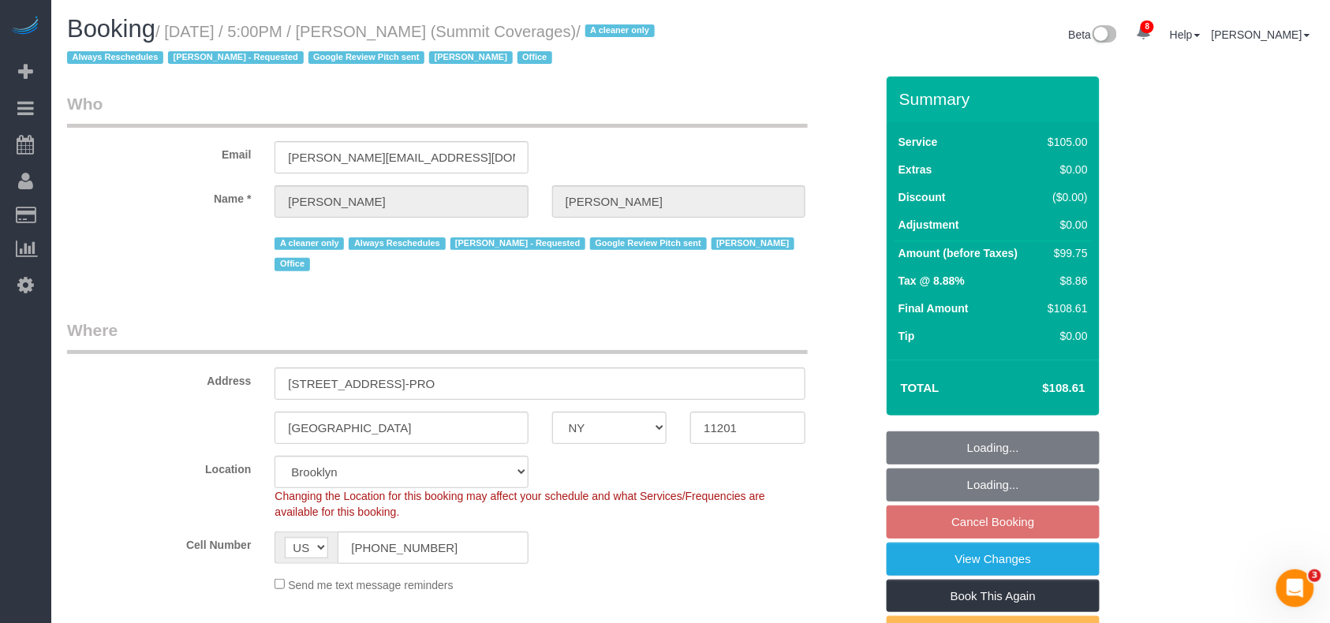
select select "number:89"
select select "number:90"
select select "number:15"
select select "number:5"
select select "number:21"
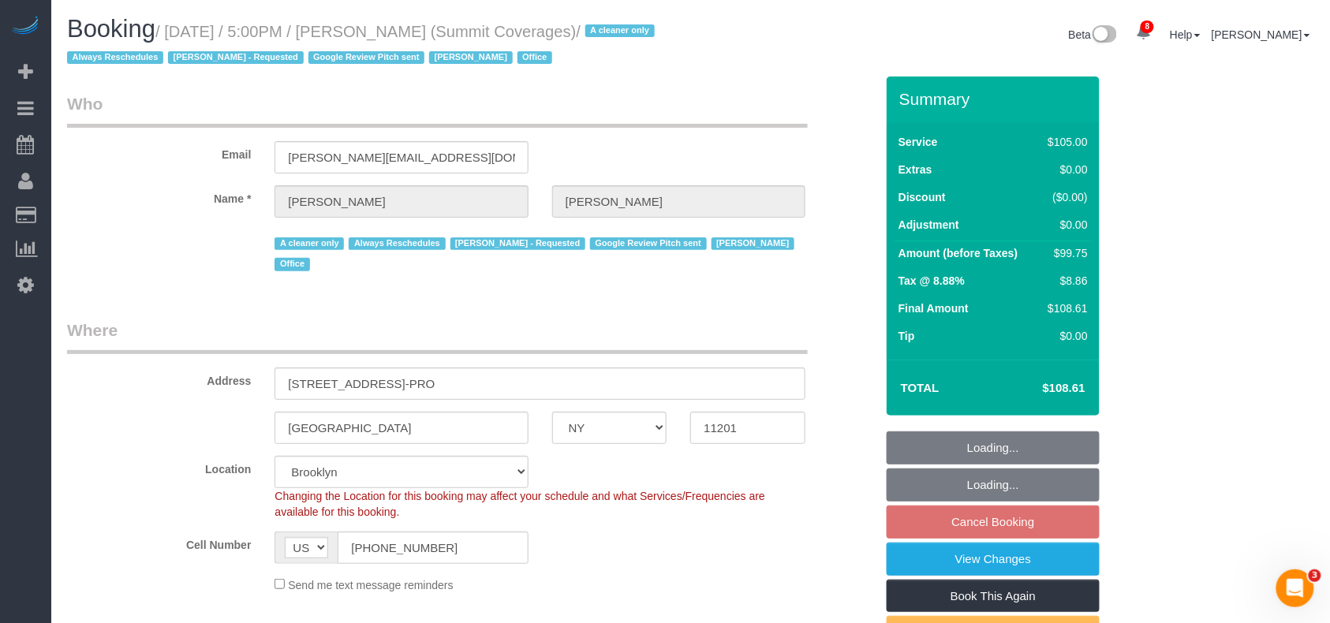
select select "string:stripe-pm_1G3kd34VGloSiKo7CIqk8U5g"
select select "spot69"
select select "object:2945"
select select "90"
select select "object:3430"
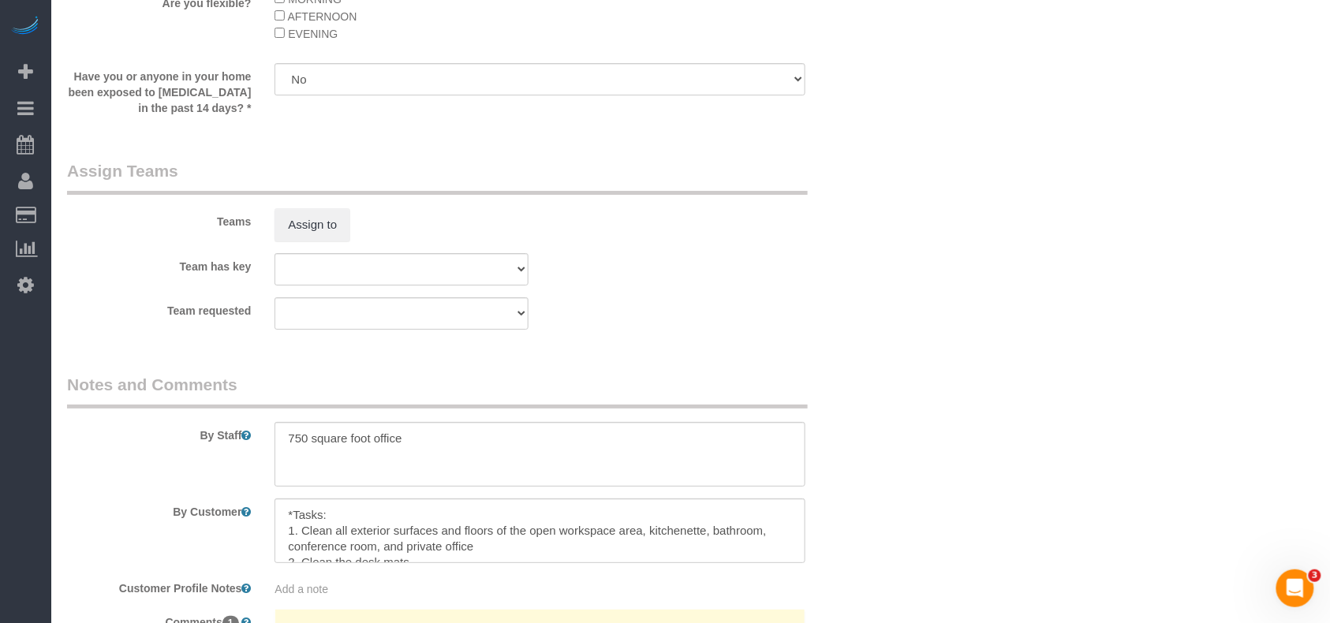
scroll to position [1999, 0]
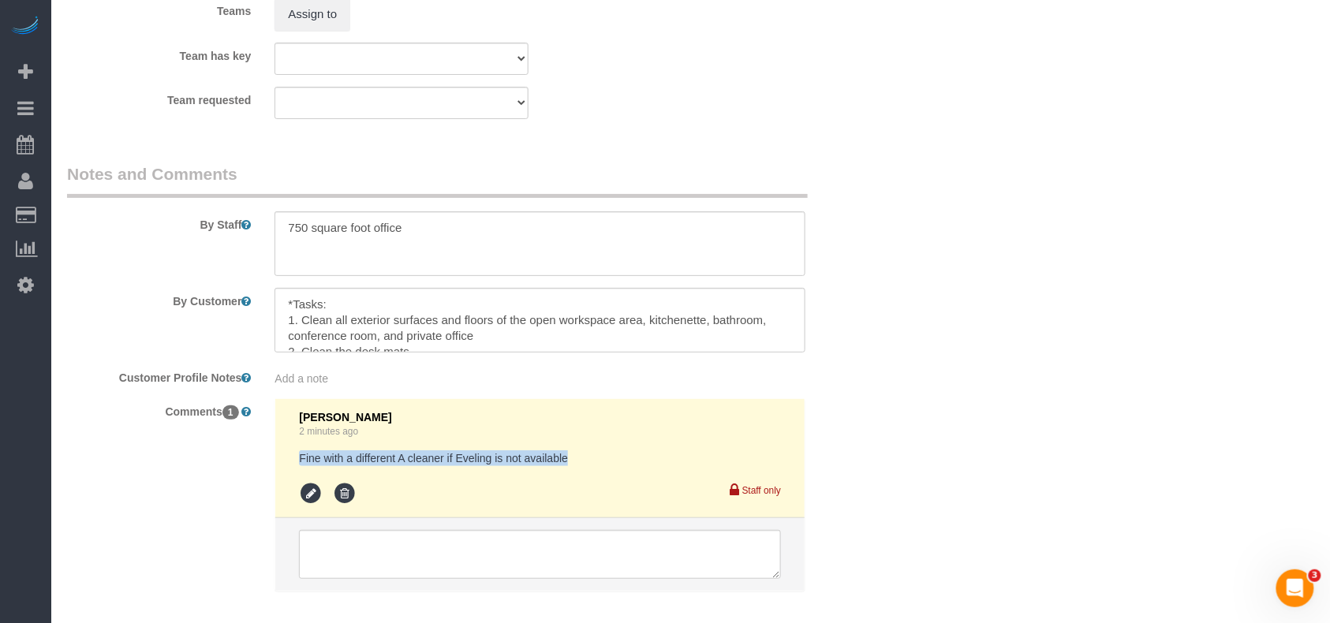
drag, startPoint x: 585, startPoint y: 439, endPoint x: 300, endPoint y: 433, distance: 285.7
click at [300, 451] on pre "Fine with a different A cleaner if Eveling is not available" at bounding box center [540, 459] width 482 height 16
copy pre "Fine with a different A cleaner if Eveling is not available"
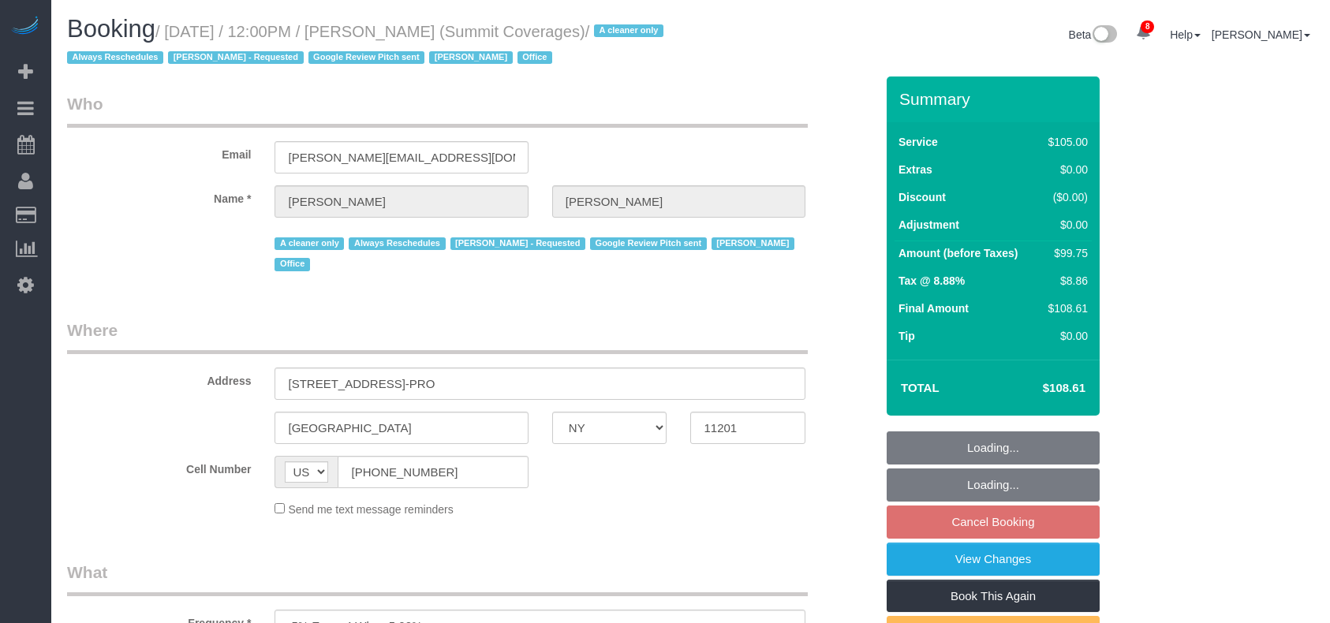
select select "NY"
select select "number:89"
select select "number:90"
select select "number:15"
select select "number:5"
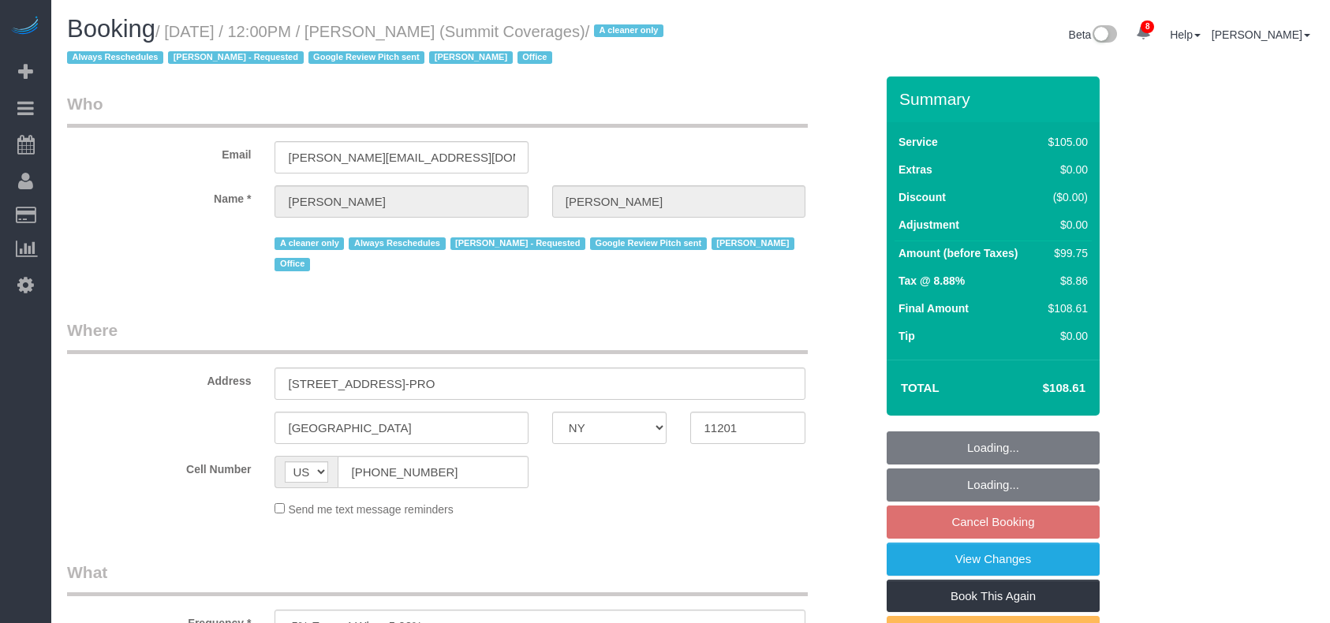
select select "number:21"
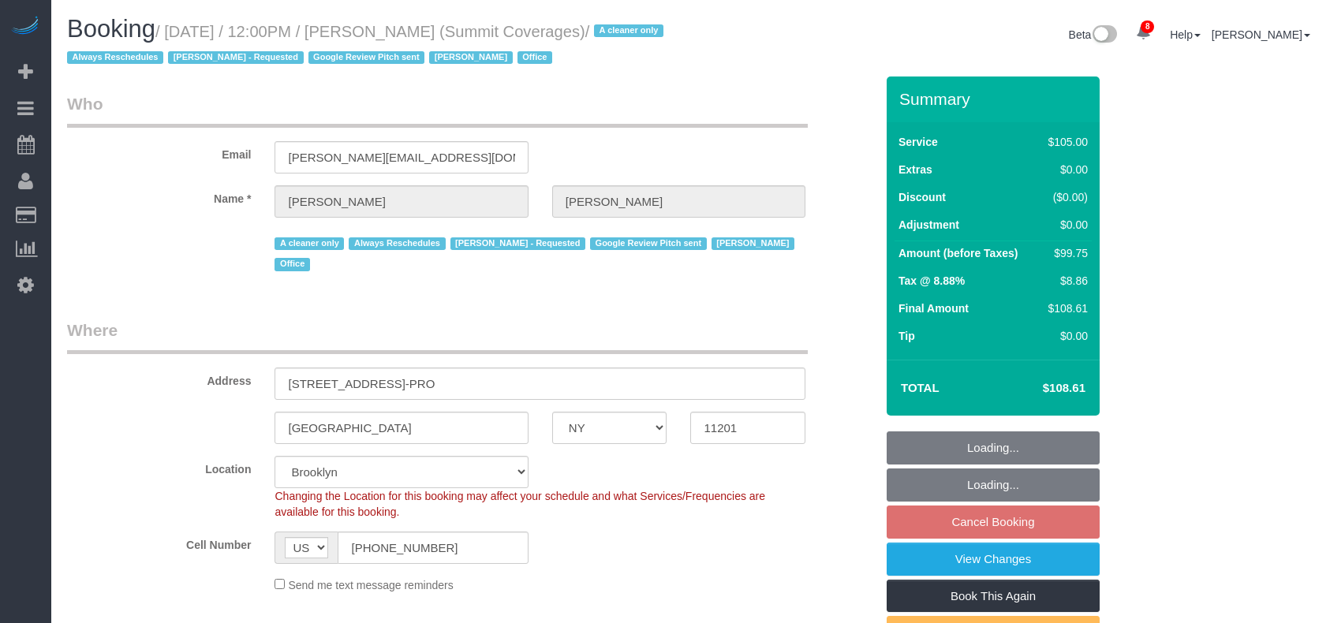
select select "90"
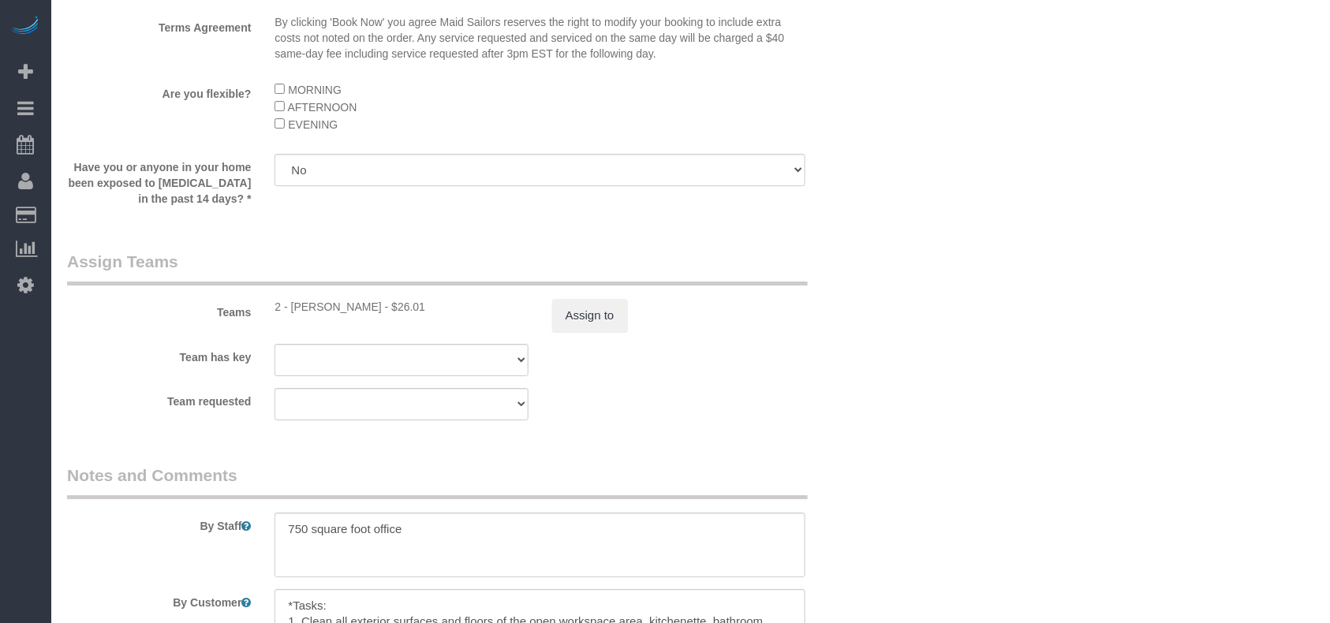
select select "object:1394"
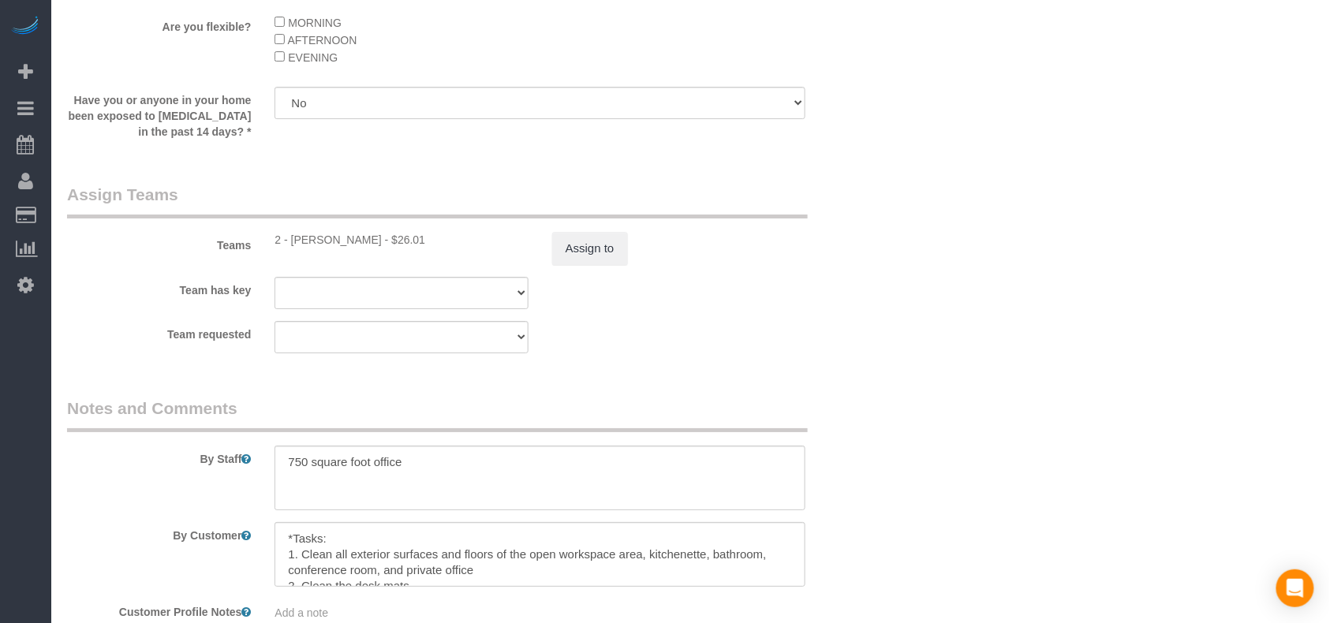
scroll to position [1578, 0]
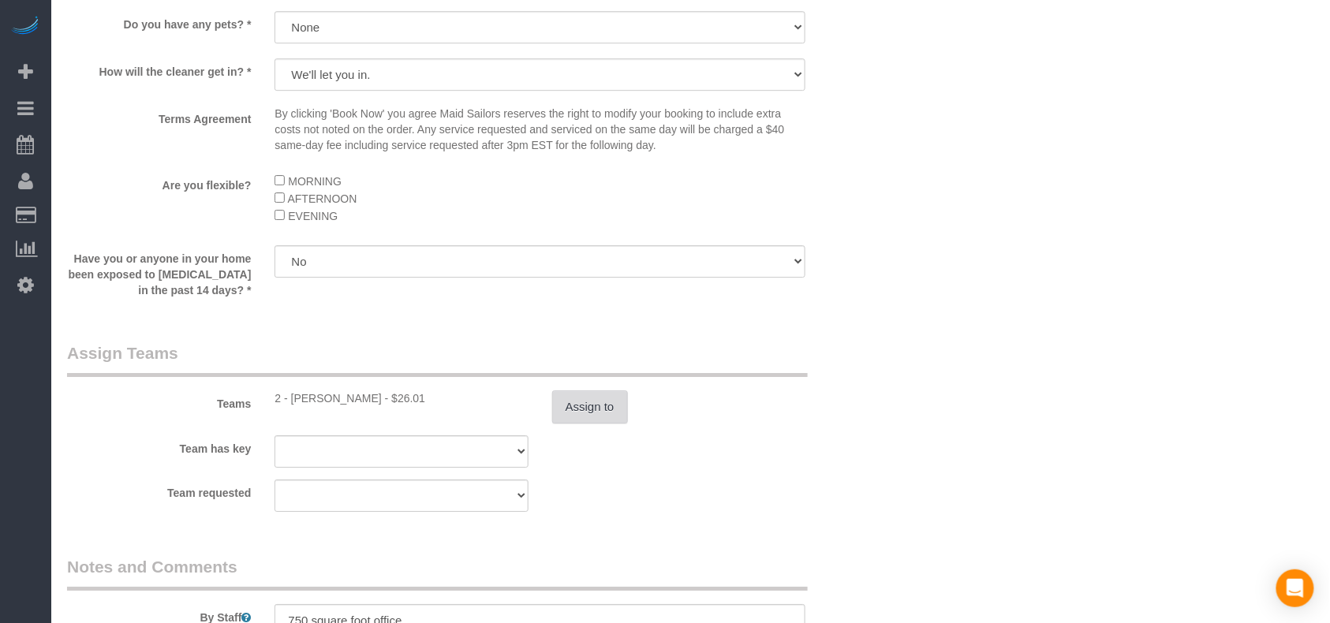
click at [613, 418] on button "Assign to" at bounding box center [590, 407] width 76 height 33
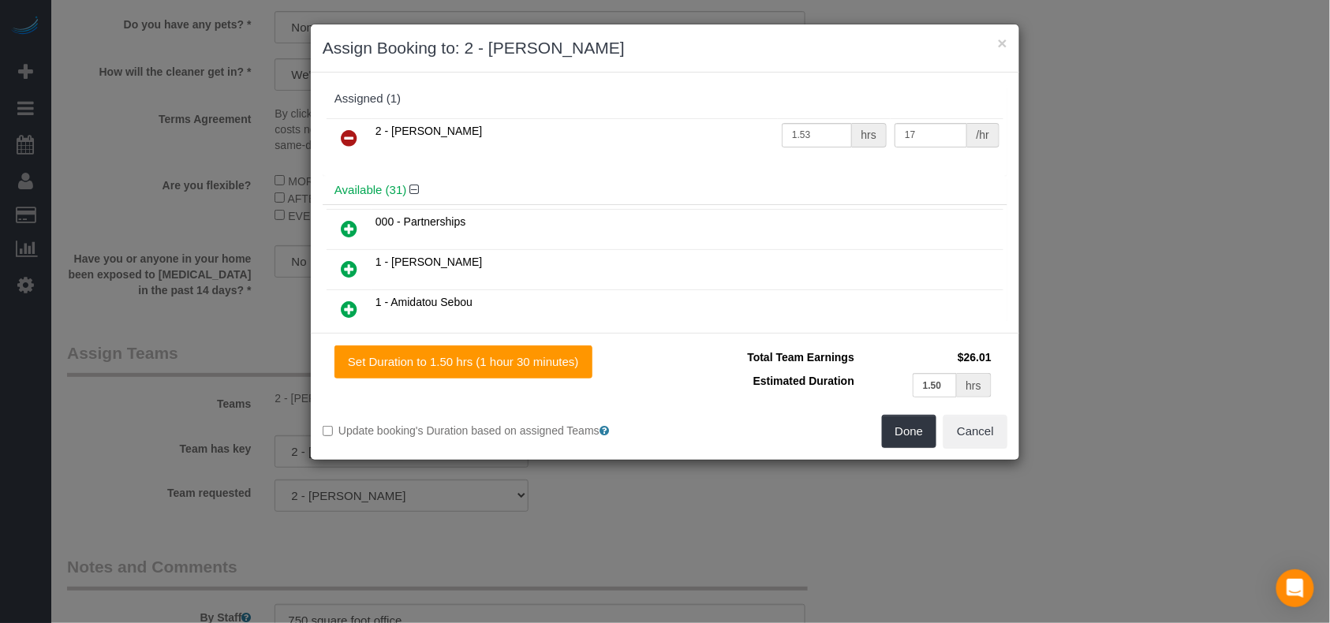
click at [367, 129] on link at bounding box center [349, 139] width 37 height 32
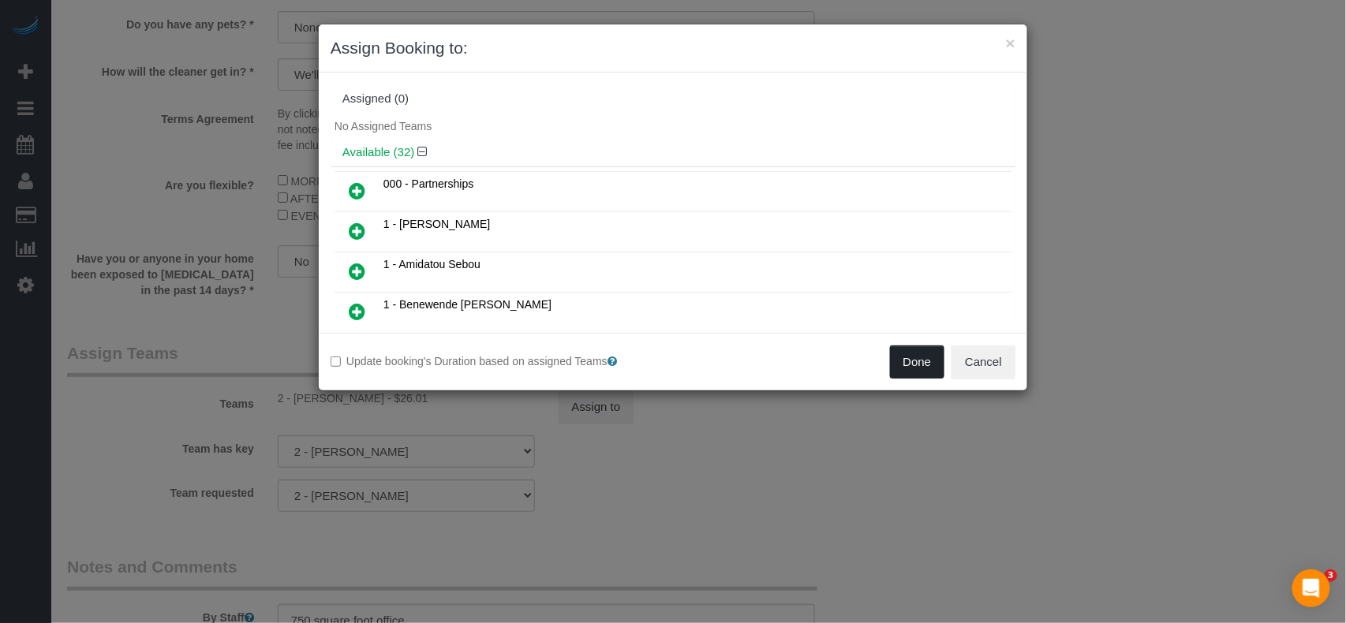
click at [906, 357] on button "Done" at bounding box center [917, 362] width 55 height 33
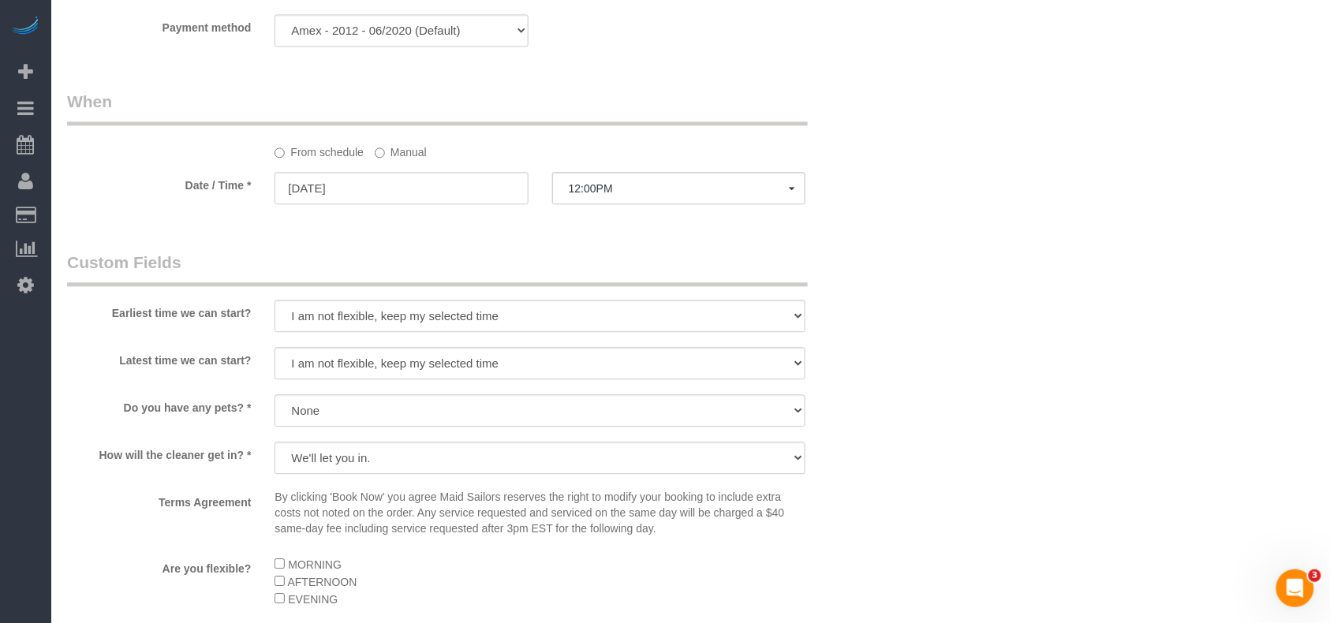
scroll to position [1157, 0]
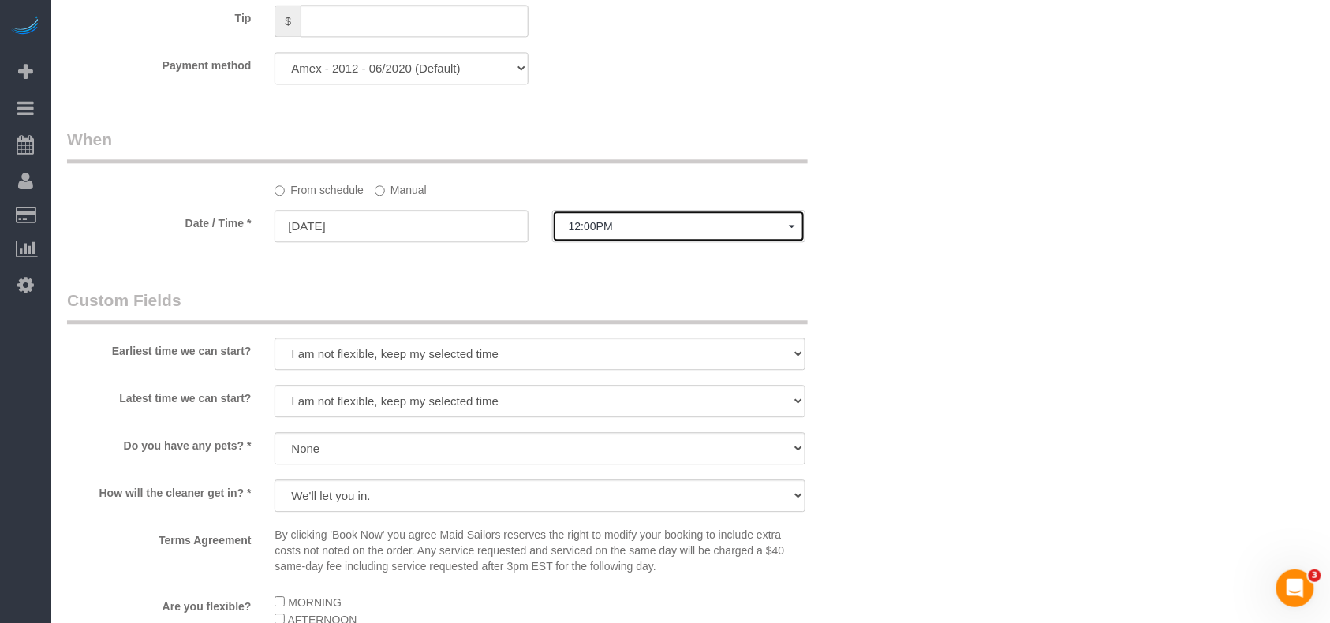
click at [626, 242] on button "12:00PM" at bounding box center [678, 226] width 253 height 32
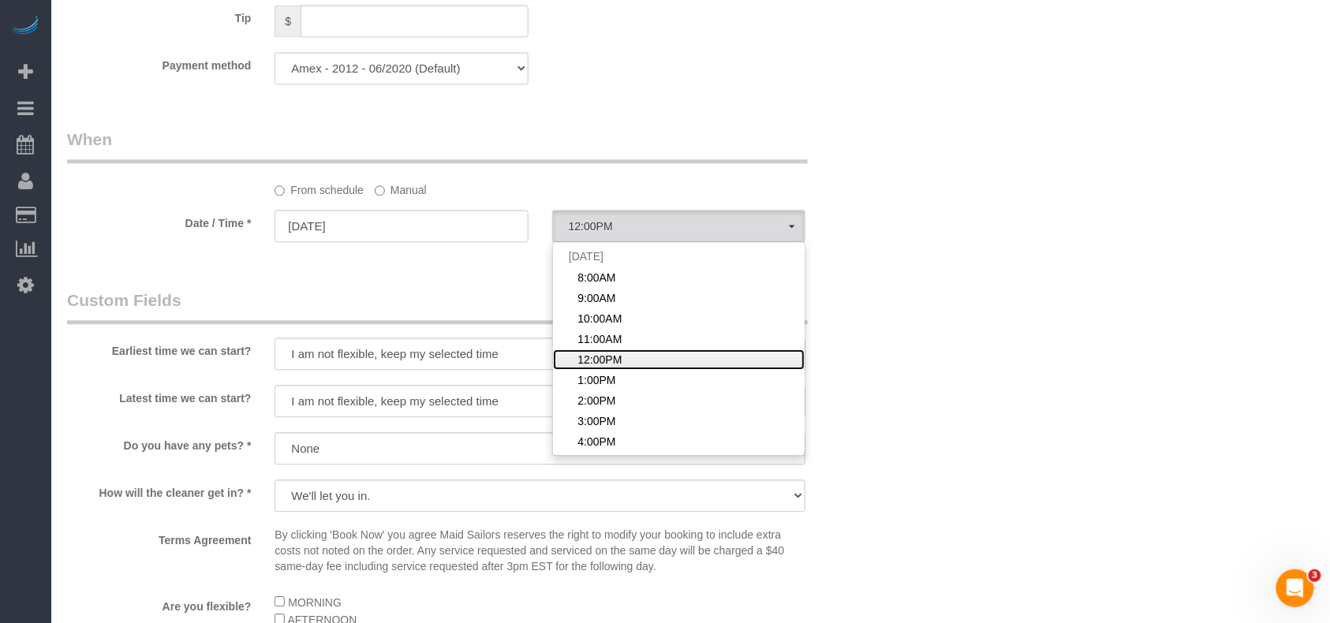
scroll to position [105, 0]
click at [606, 355] on span "5:00PM" at bounding box center [597, 358] width 38 height 16
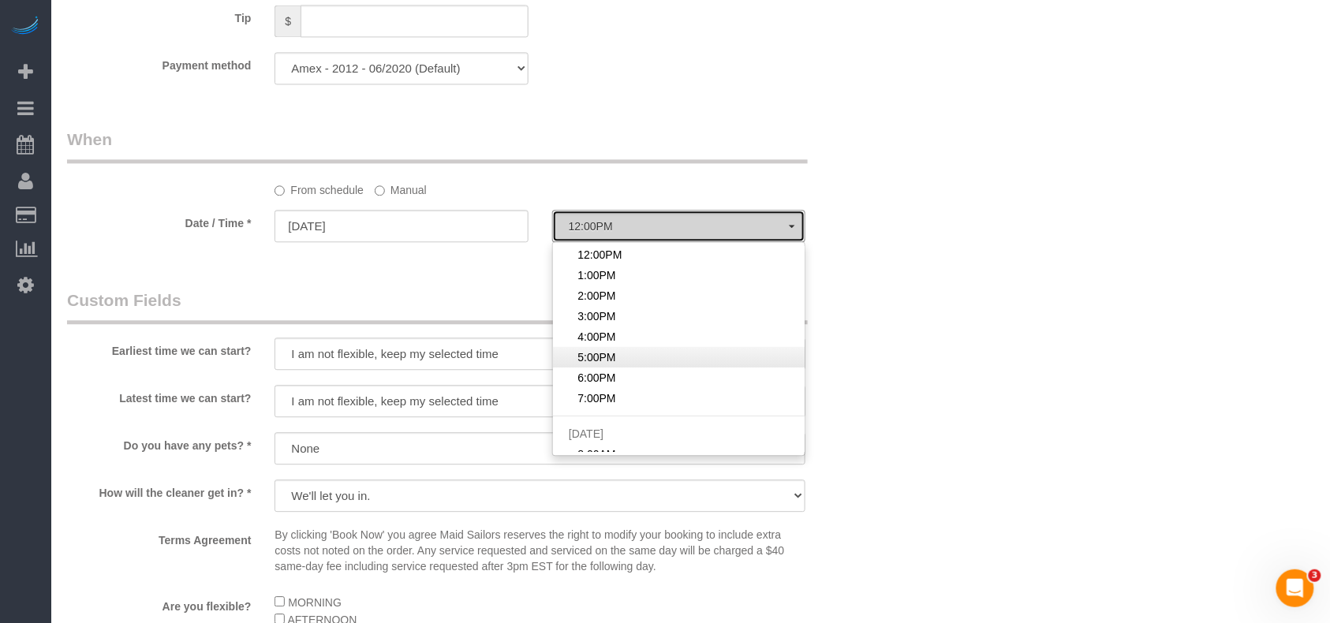
select select "spot70"
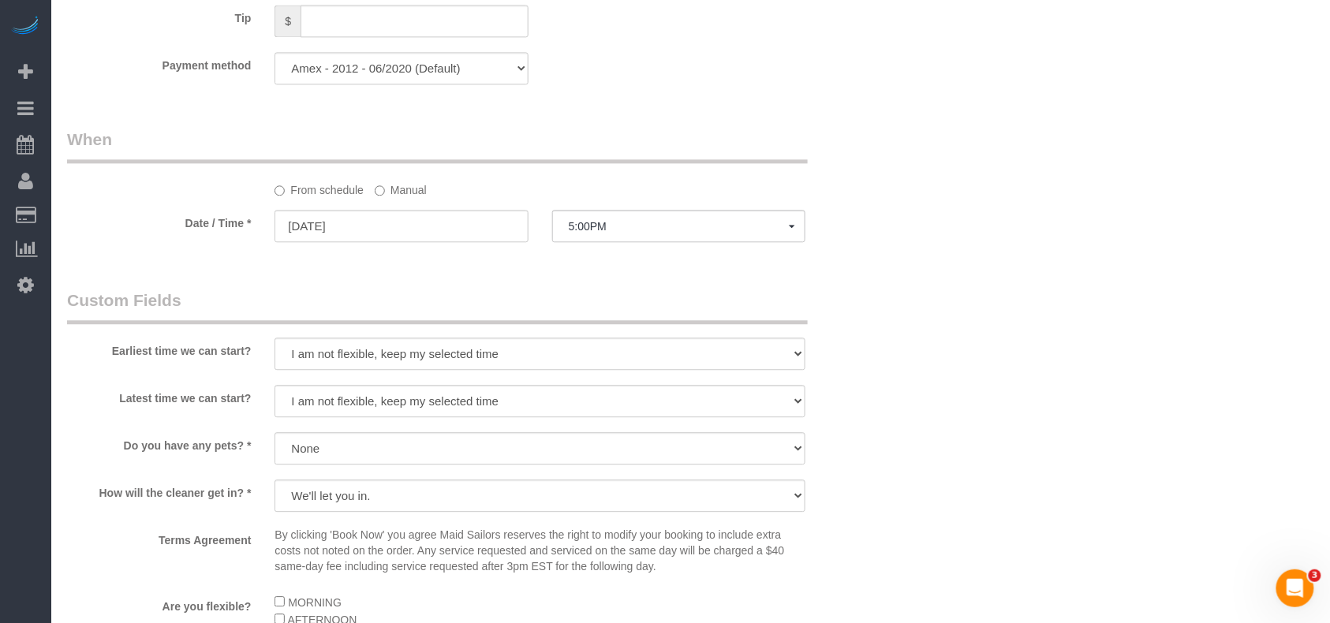
click at [957, 364] on div "Who Email giovanna@sumcov.com Name * Giovanna Pietanza A cleaner only Always Re…" at bounding box center [690, 133] width 1247 height 2426
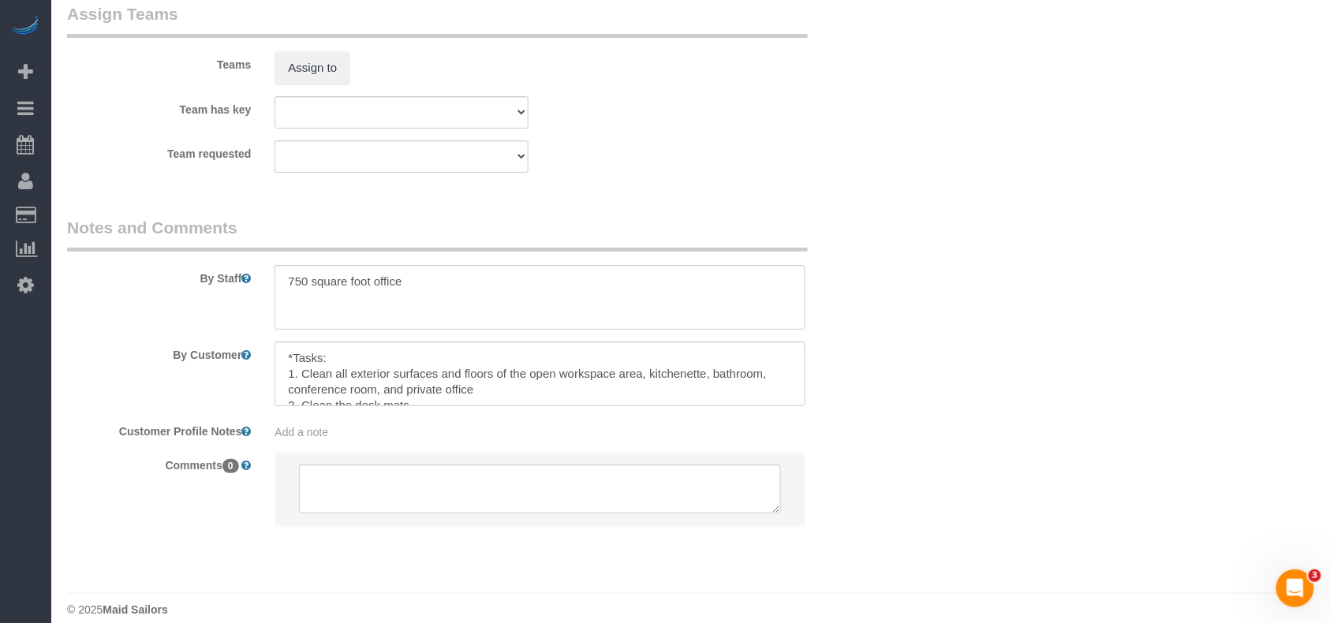
scroll to position [1941, 0]
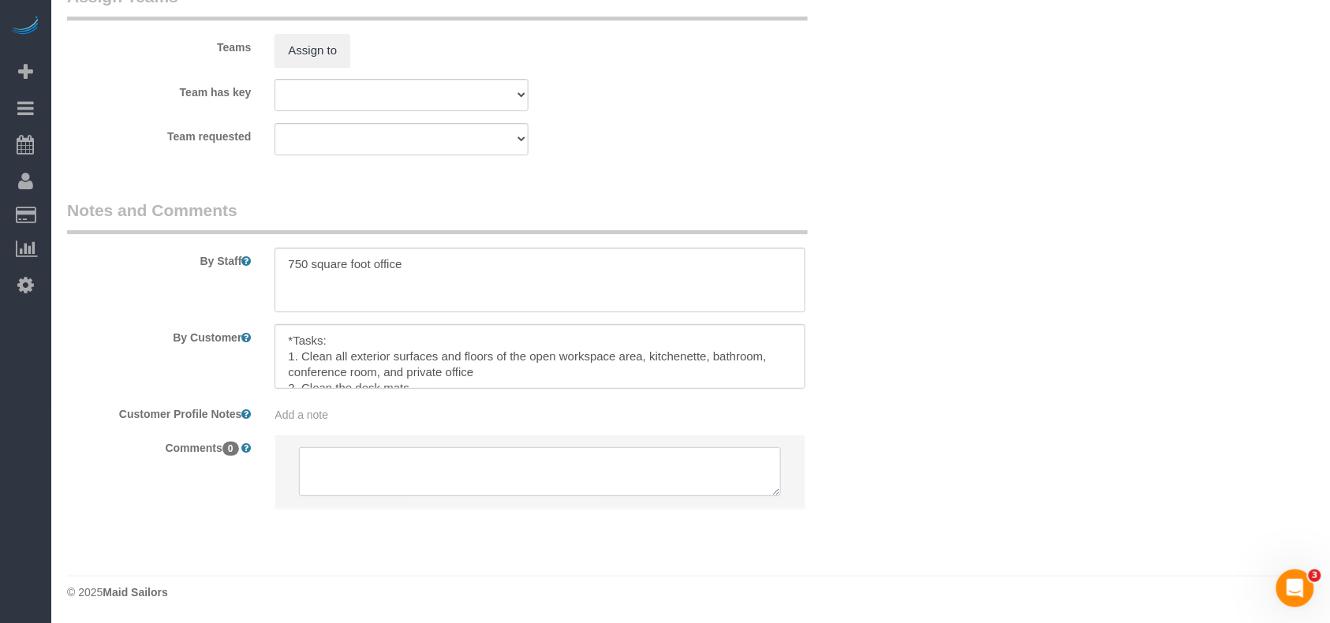
click at [428, 475] on textarea at bounding box center [540, 471] width 482 height 49
paste textarea "Fine with a different A cleaner if Eveling is not available"
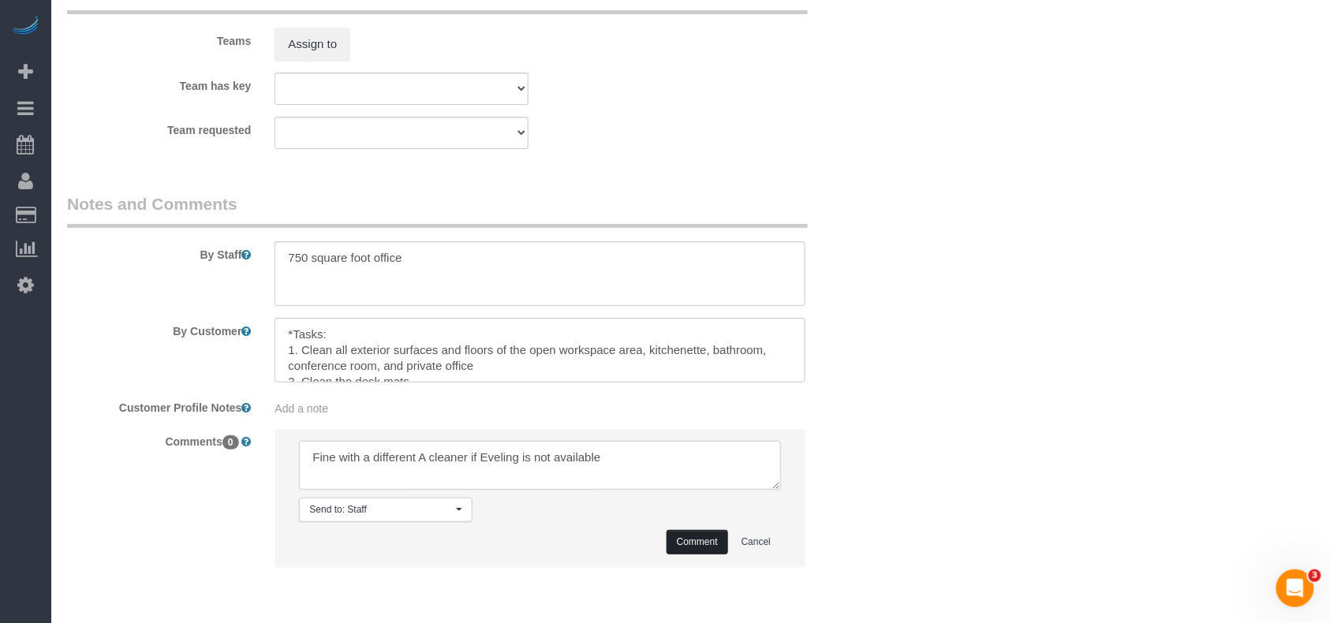
type textarea "Fine with a different A cleaner if Eveling is not available"
click at [712, 550] on button "Comment" at bounding box center [698, 542] width 62 height 24
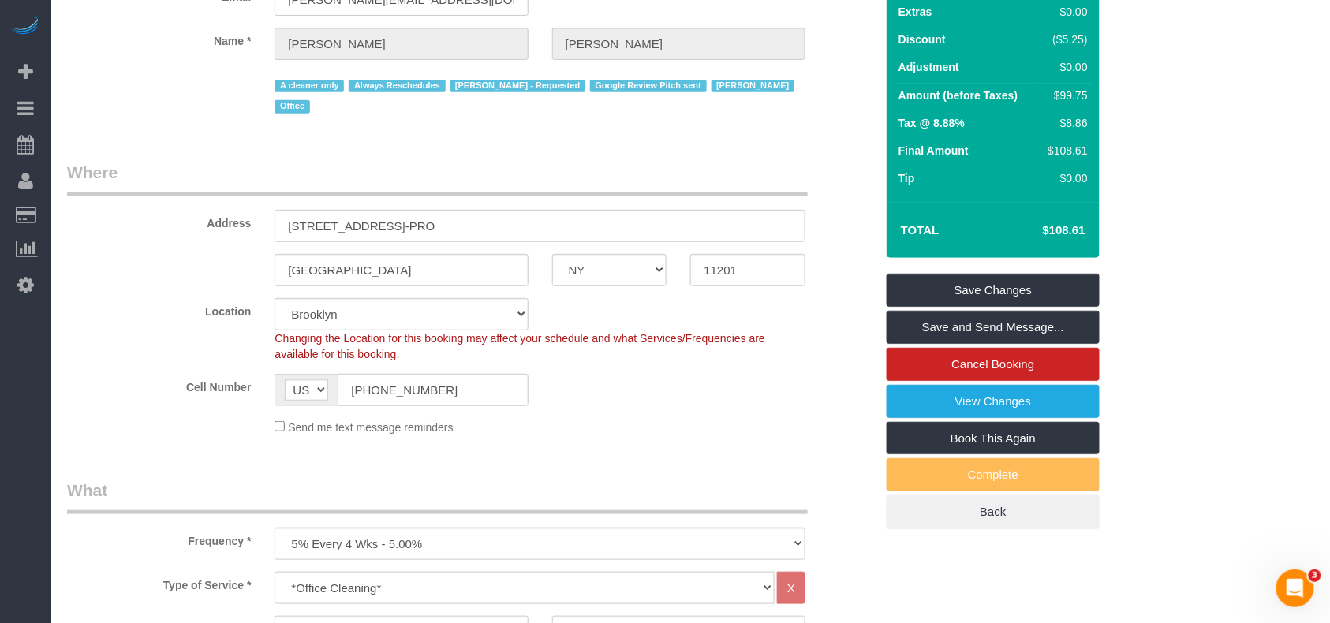
scroll to position [152, 0]
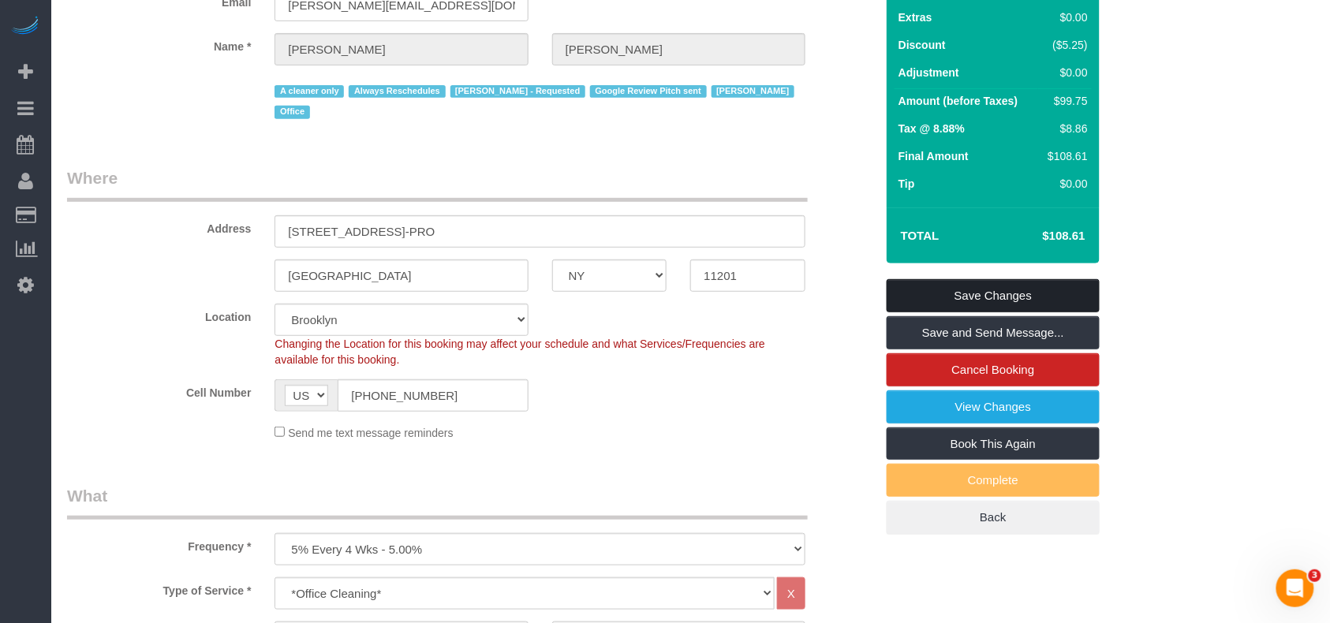
click at [988, 312] on link "Save Changes" at bounding box center [993, 295] width 213 height 33
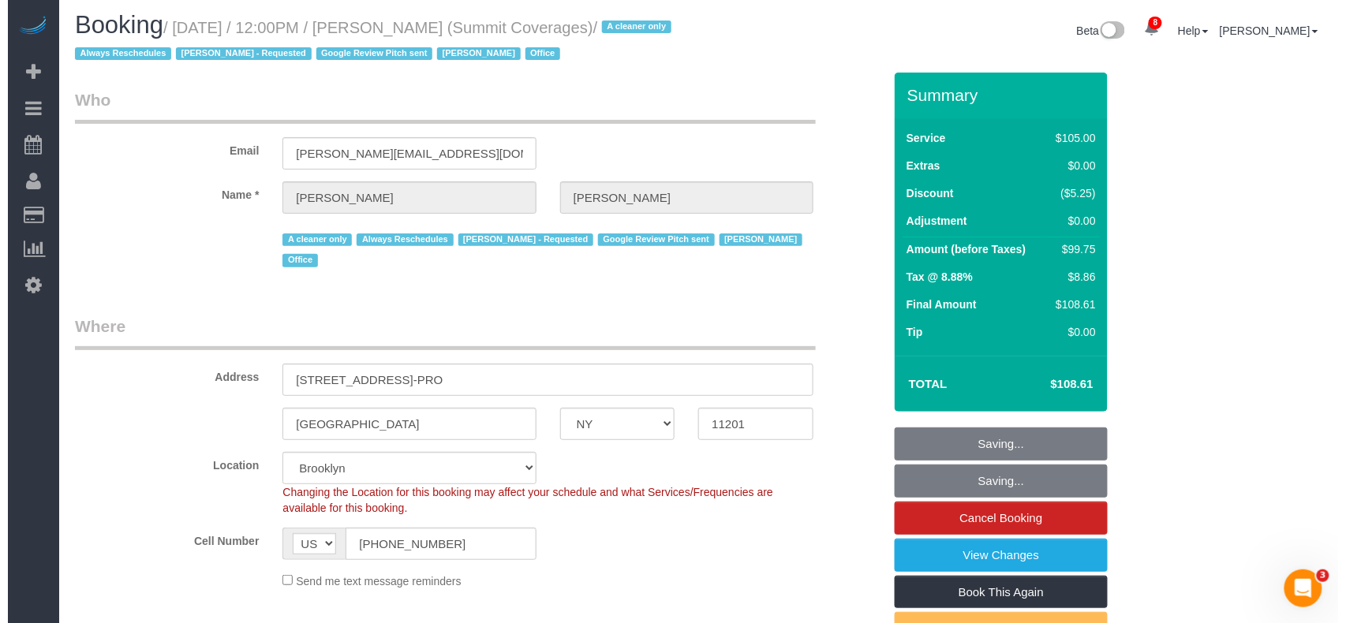
scroll to position [0, 0]
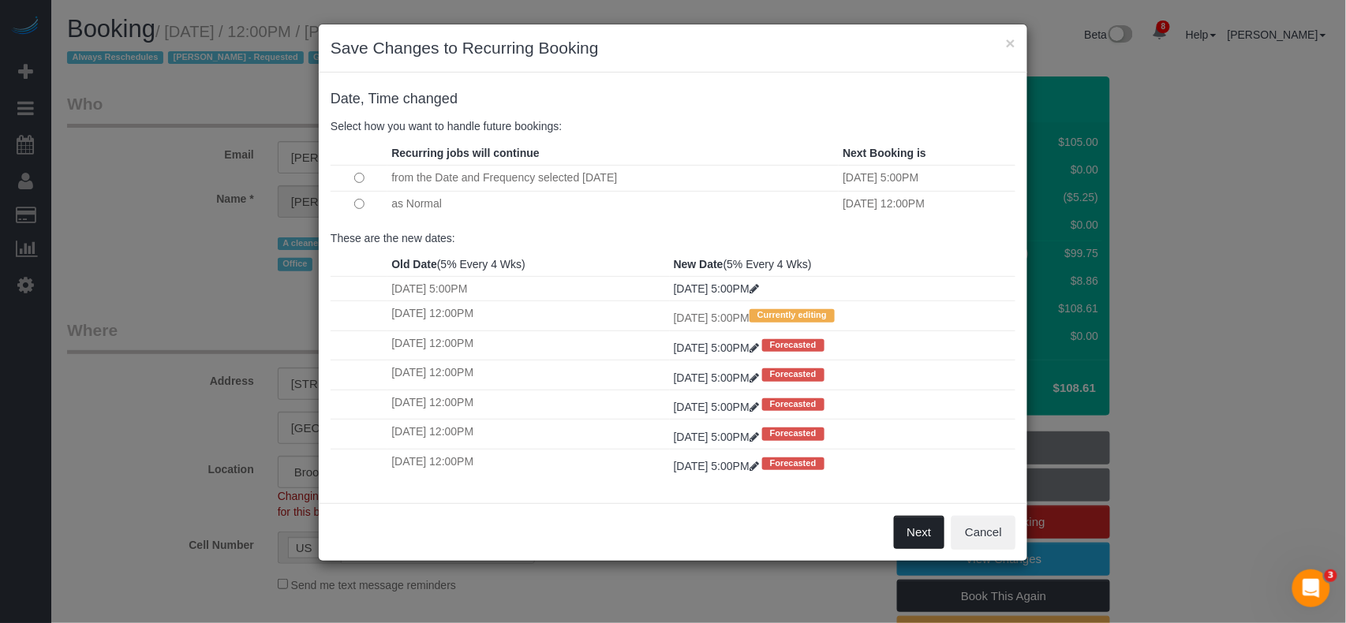
click at [928, 540] on button "Next" at bounding box center [919, 532] width 51 height 33
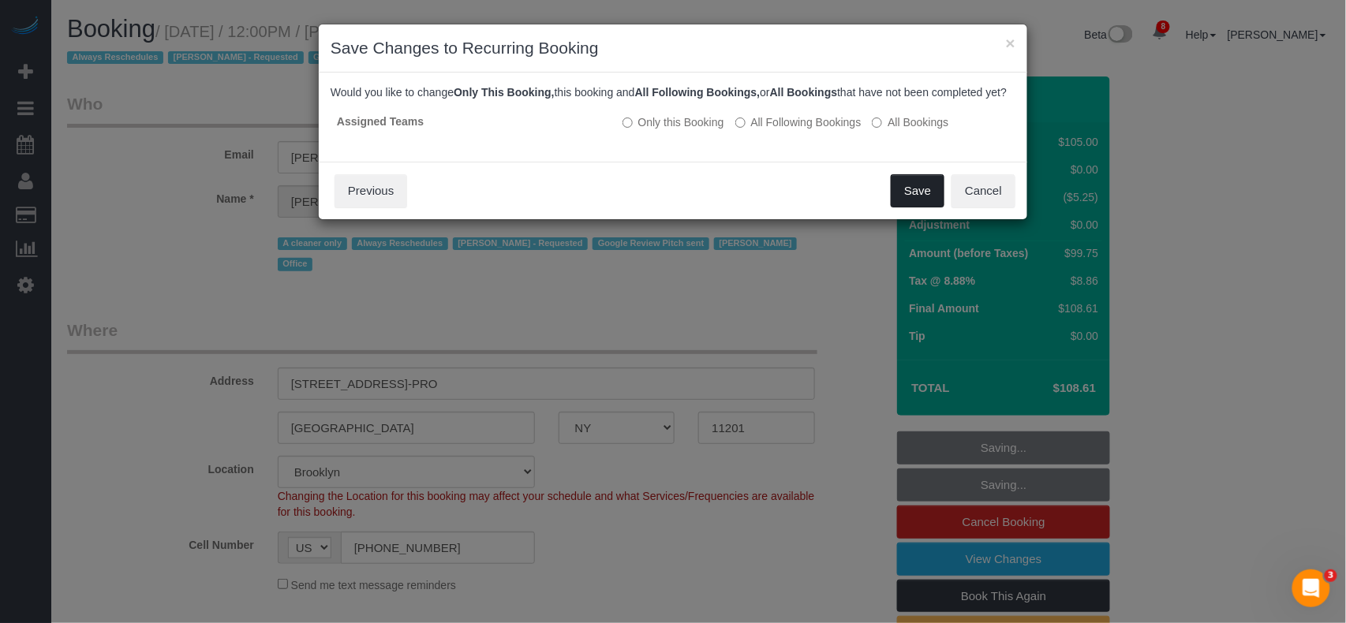
click at [922, 208] on button "Save" at bounding box center [918, 190] width 54 height 33
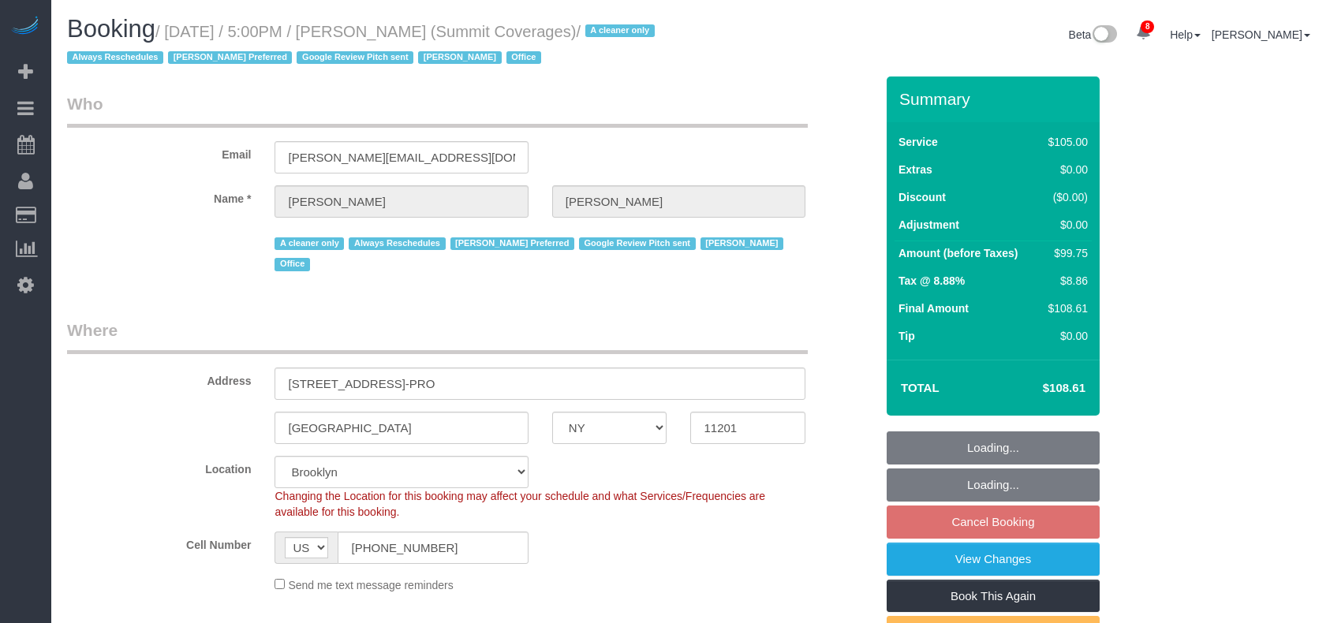
select select "NY"
select select "90"
select select "number:89"
select select "number:90"
select select "number:15"
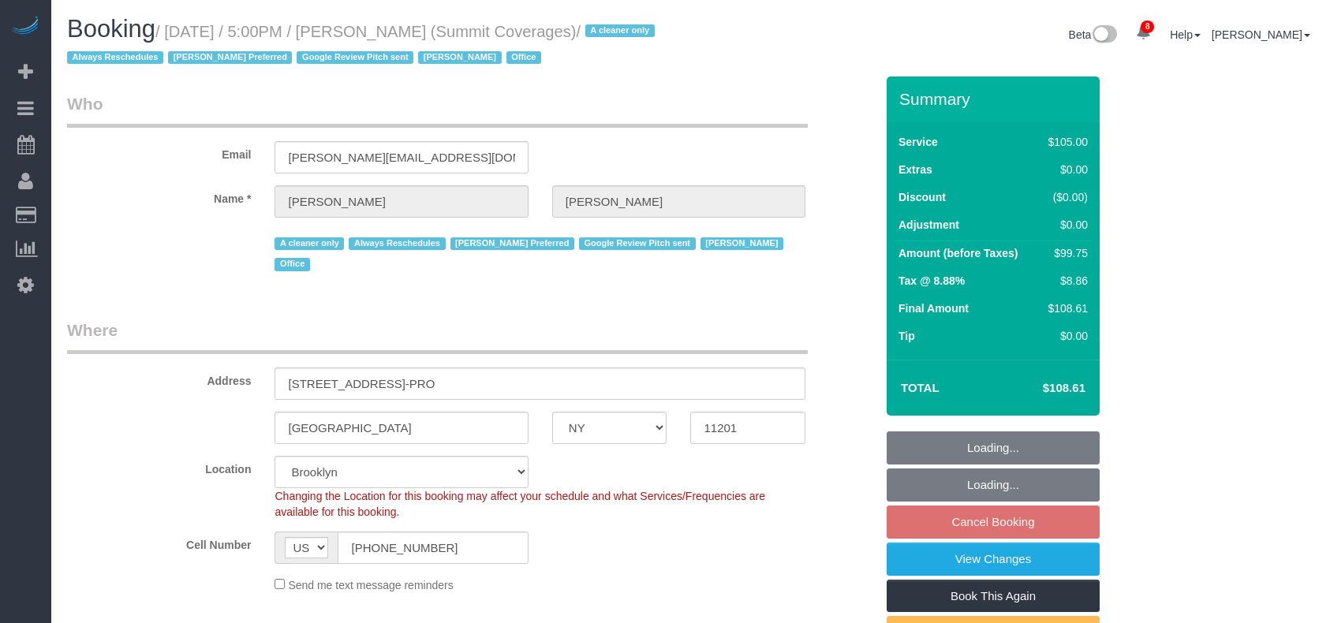
select select "number:5"
select select "number:21"
select select "object:981"
select select "spot10"
select select "object:991"
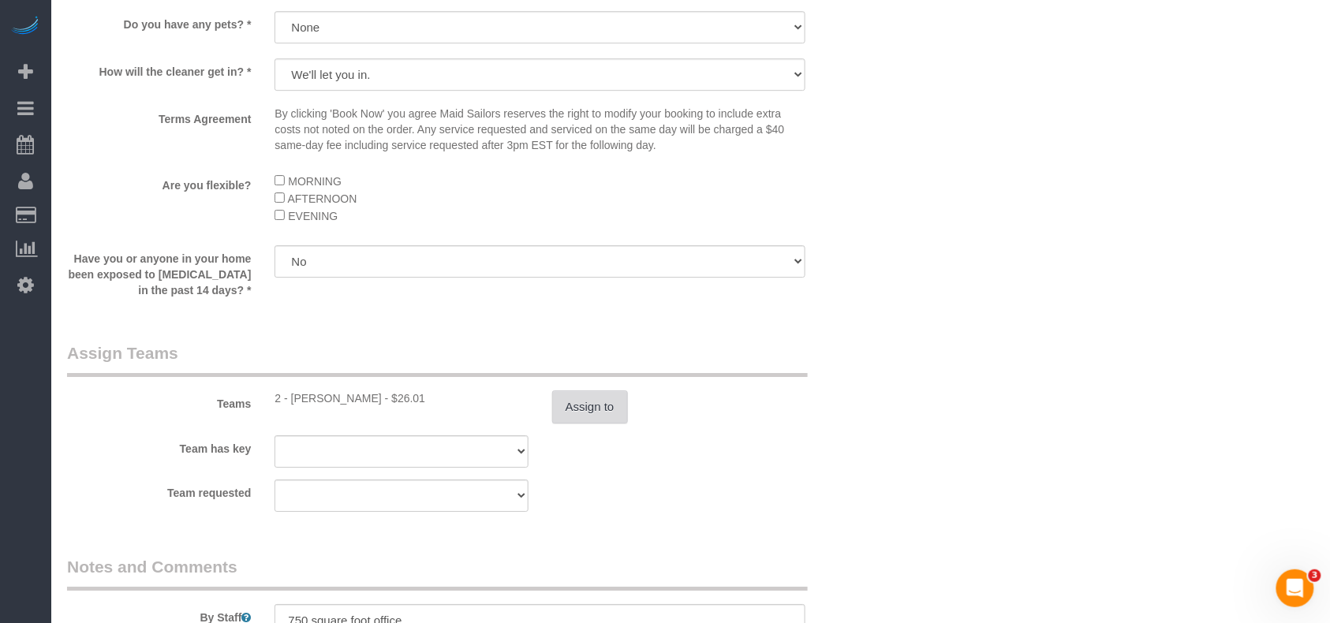
click at [593, 398] on button "Assign to" at bounding box center [590, 407] width 76 height 33
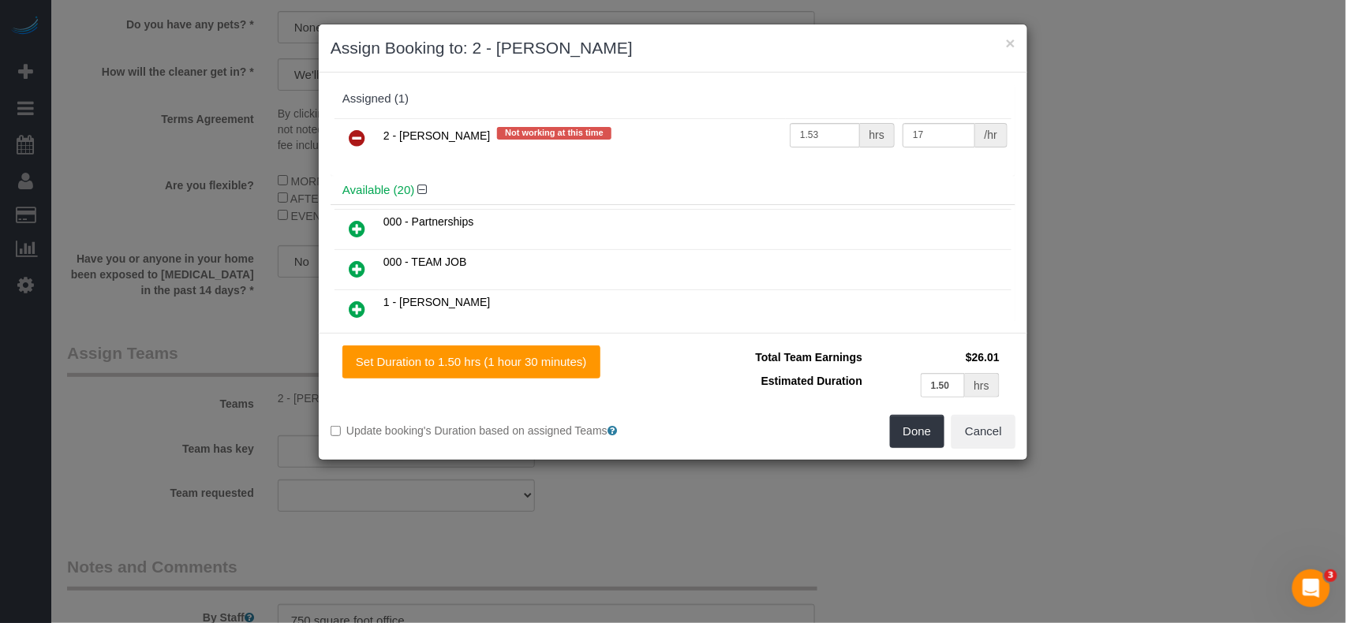
click at [352, 143] on icon at bounding box center [357, 138] width 17 height 19
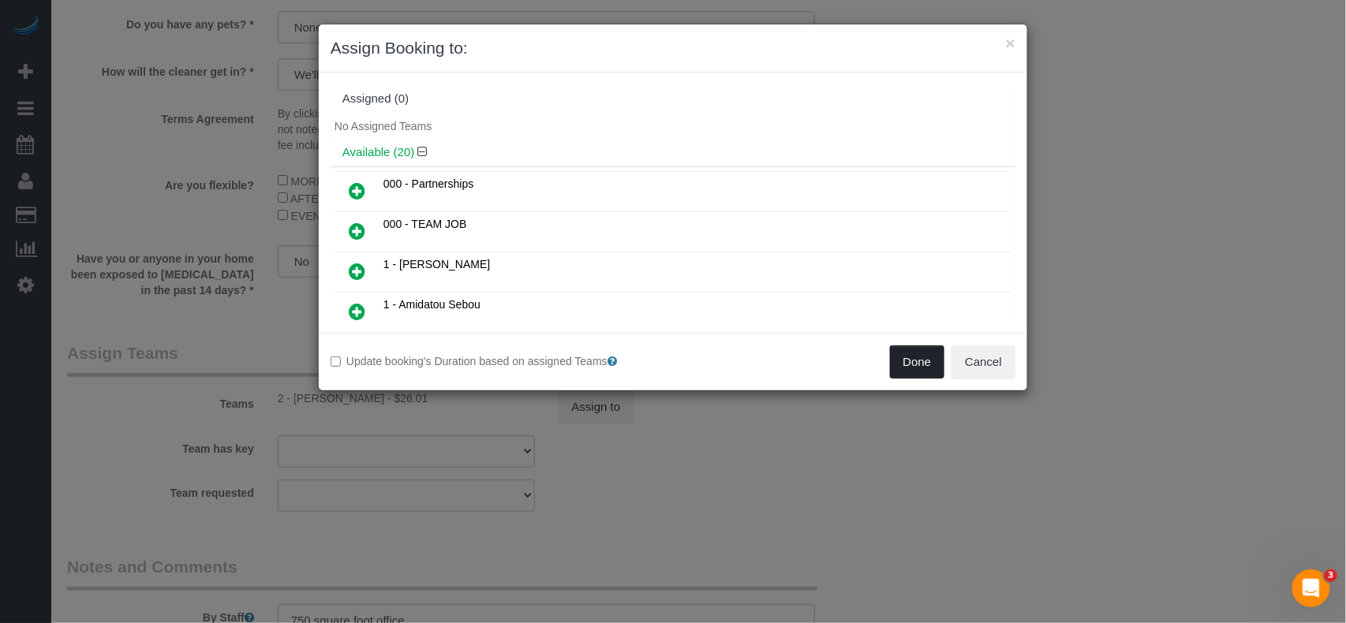
drag, startPoint x: 907, startPoint y: 364, endPoint x: 1038, endPoint y: 448, distance: 156.5
click at [907, 363] on button "Done" at bounding box center [917, 362] width 55 height 33
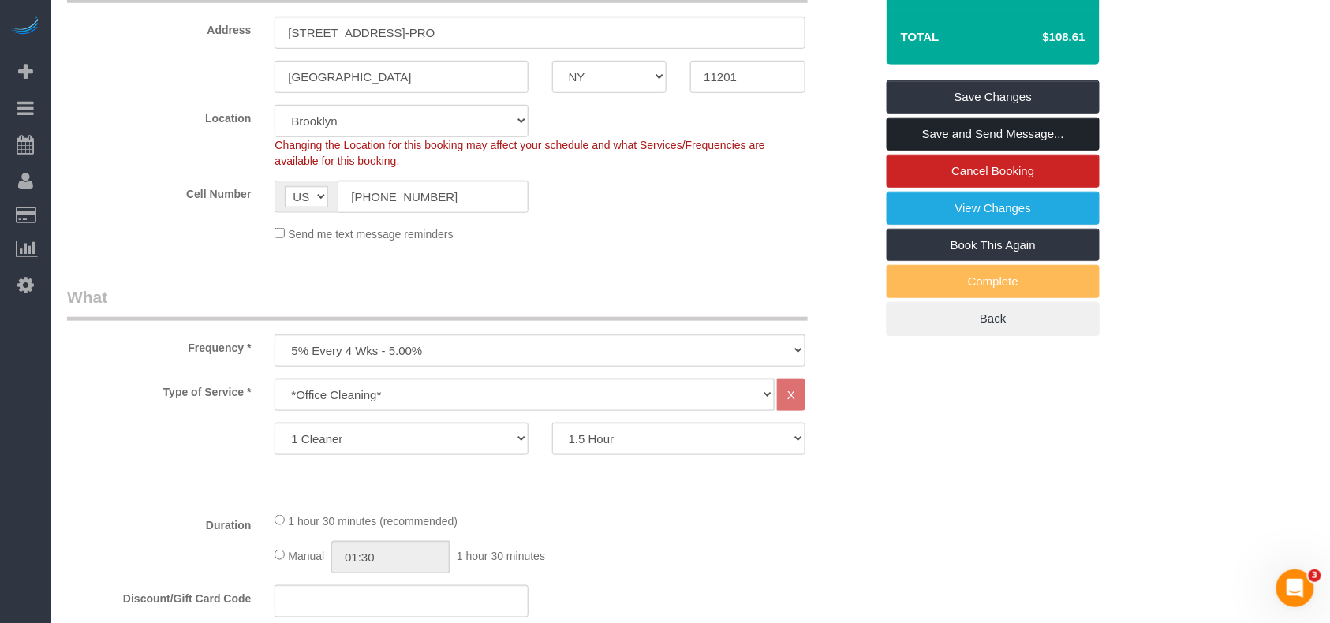
scroll to position [105, 0]
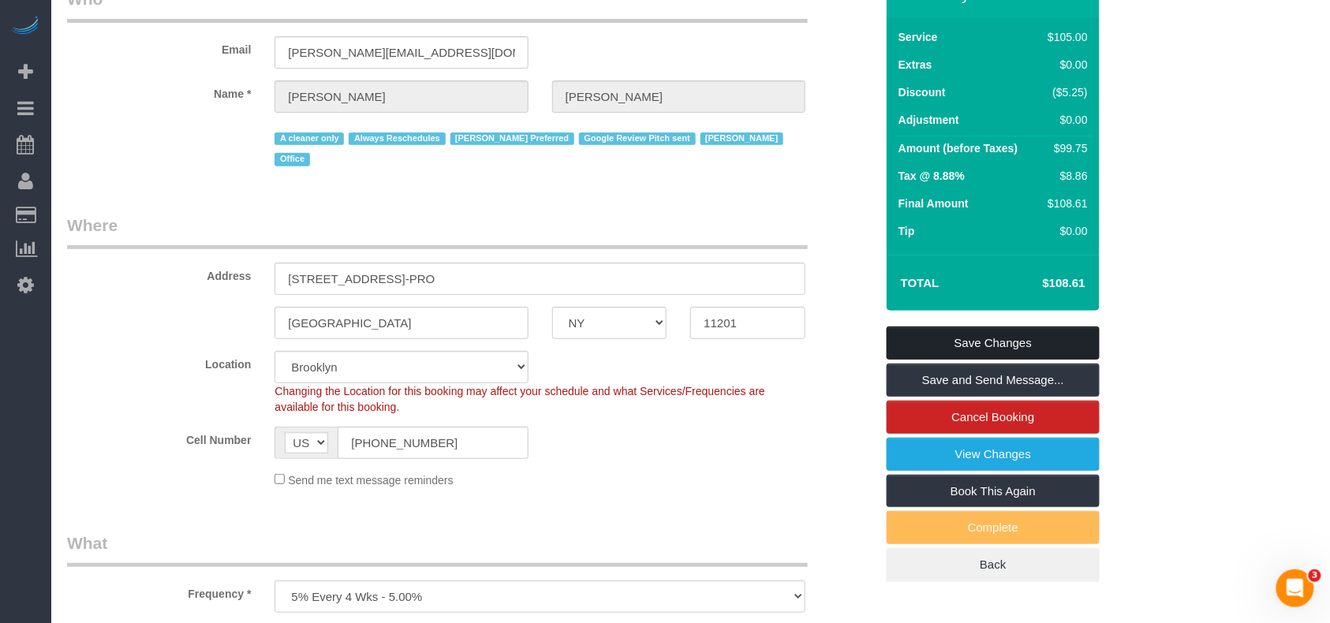
click at [986, 333] on link "Save Changes" at bounding box center [993, 343] width 213 height 33
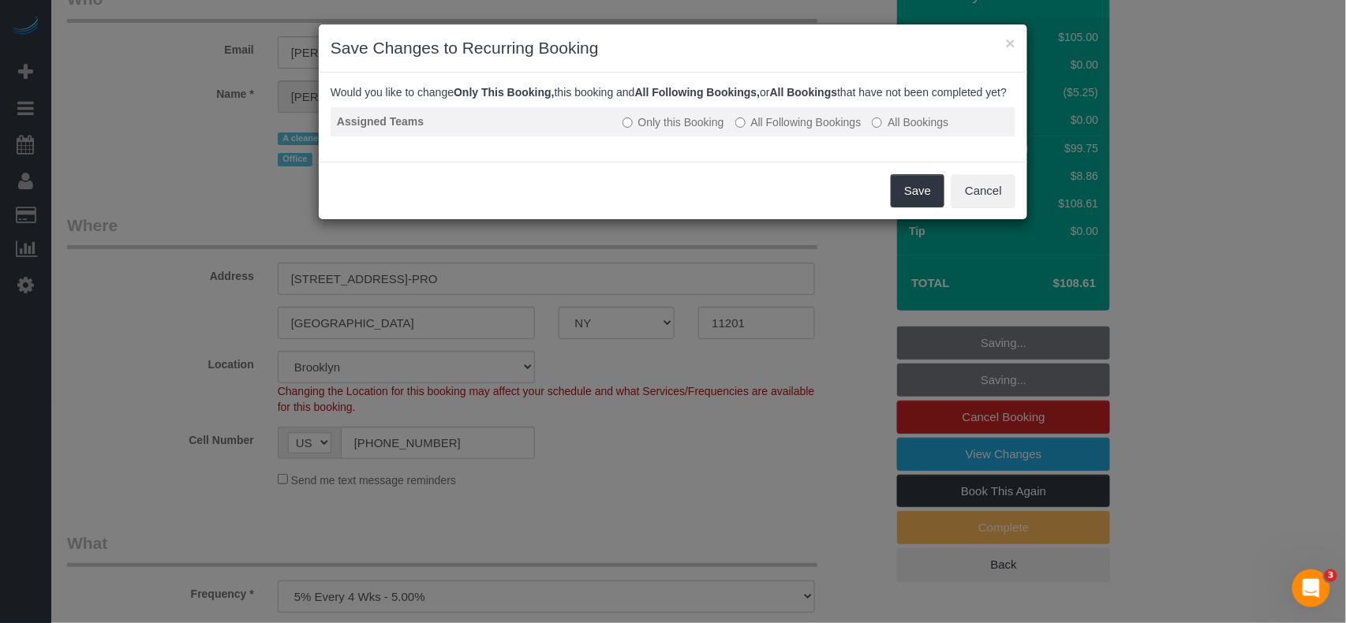
click at [778, 130] on label "All Following Bookings" at bounding box center [798, 122] width 126 height 16
click at [916, 193] on button "Save" at bounding box center [918, 190] width 54 height 33
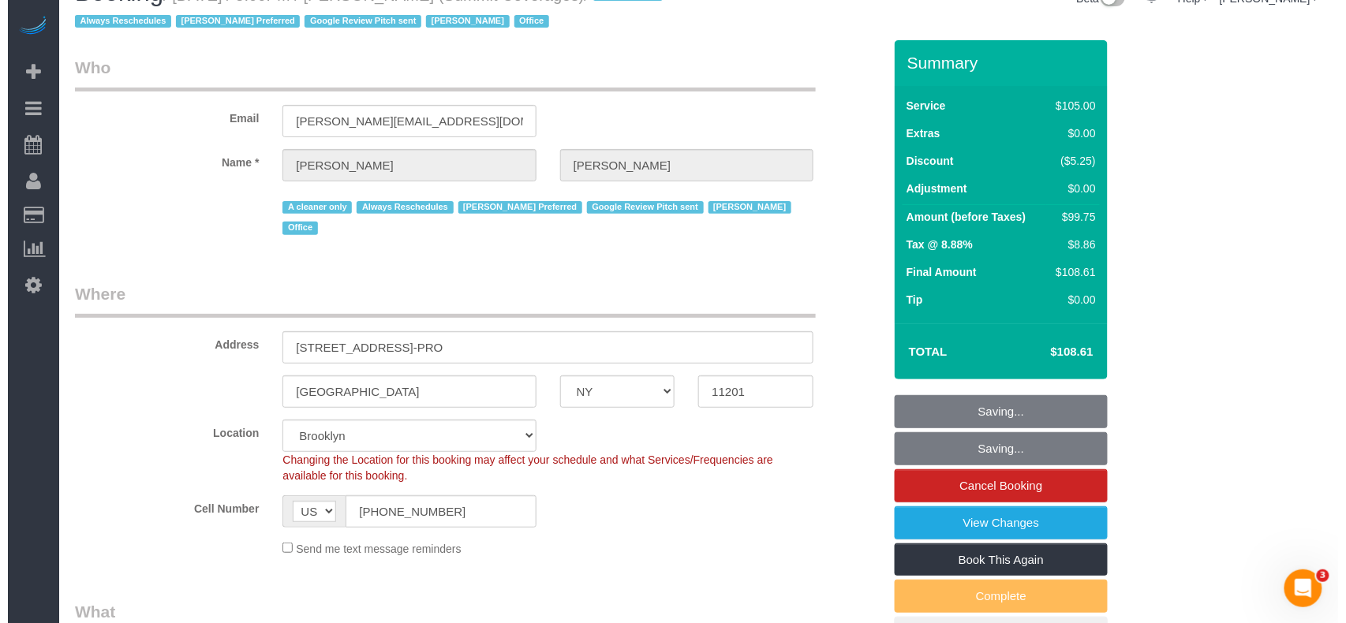
scroll to position [0, 0]
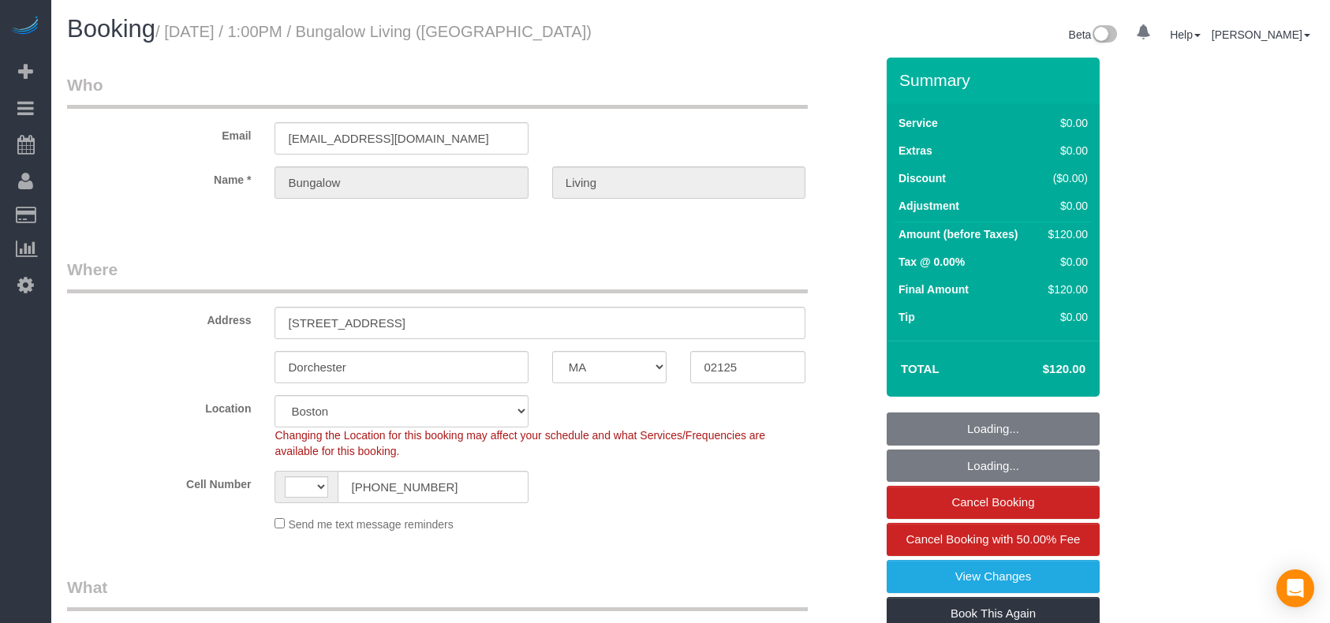
select select "MA"
select select "number:89"
select select "number:90"
select select "number:15"
select select "number:7"
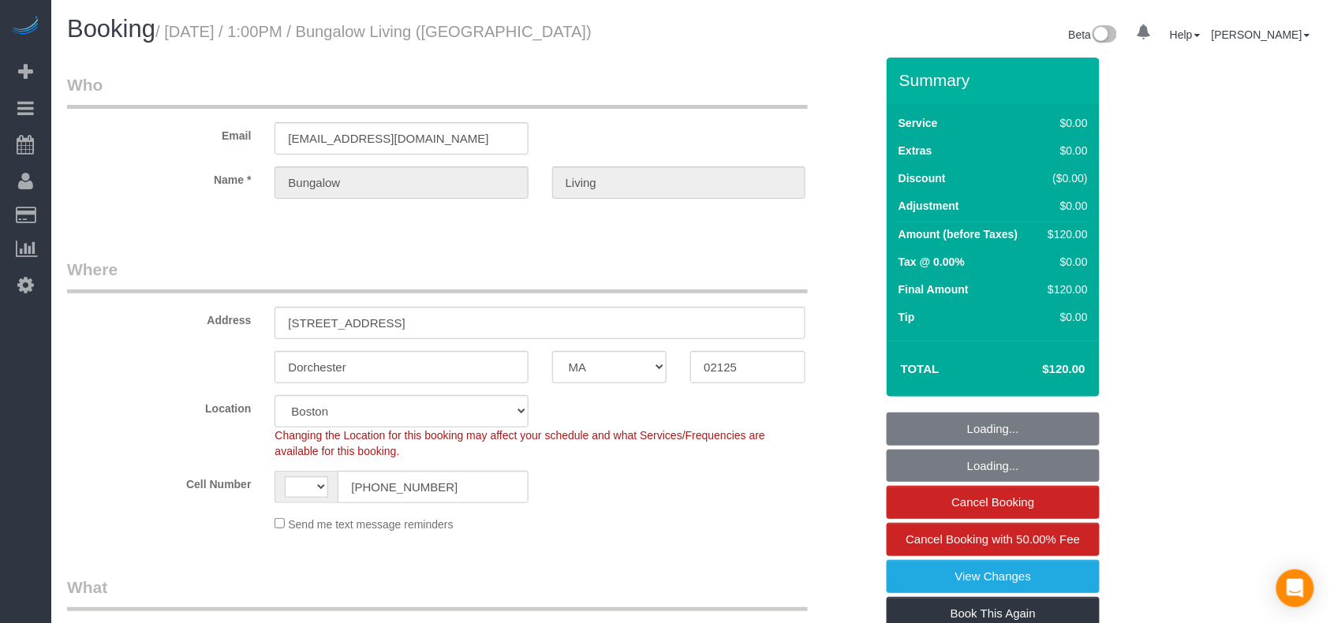
select select "number:21"
select select "string:[GEOGRAPHIC_DATA]"
select select "object:995"
select select "spot1"
select select "MA"
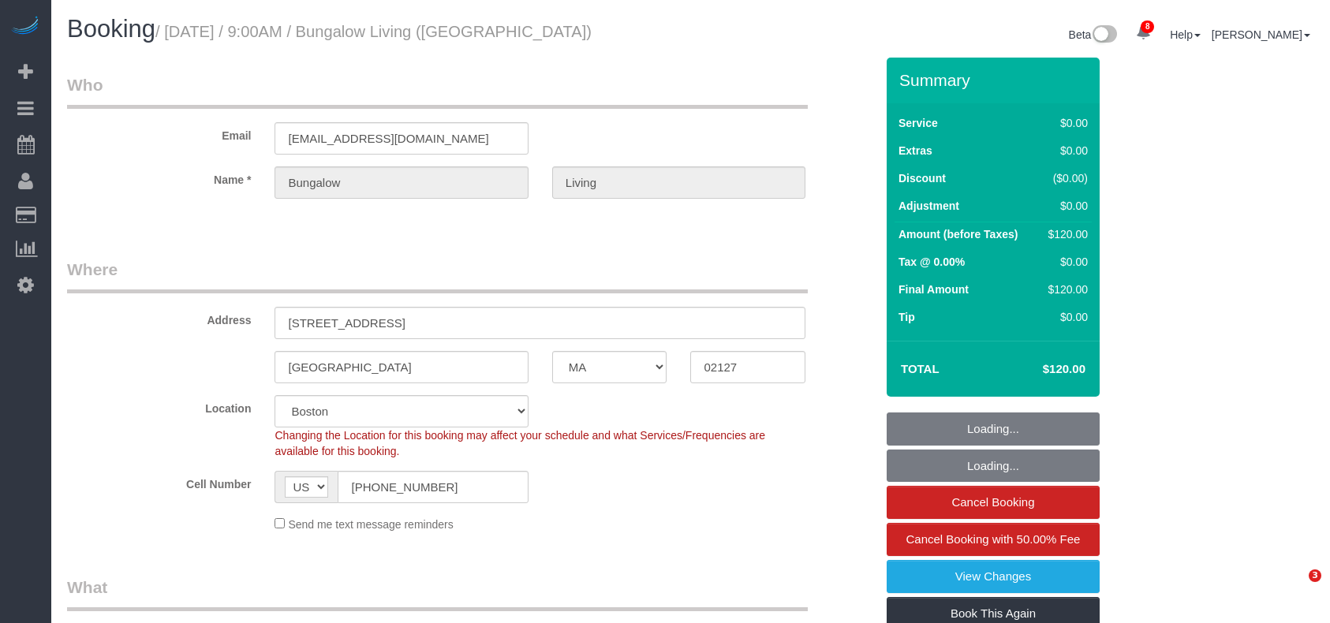
select select "spot1"
select select "number:89"
select select "number:90"
select select "number:15"
select select "number:7"
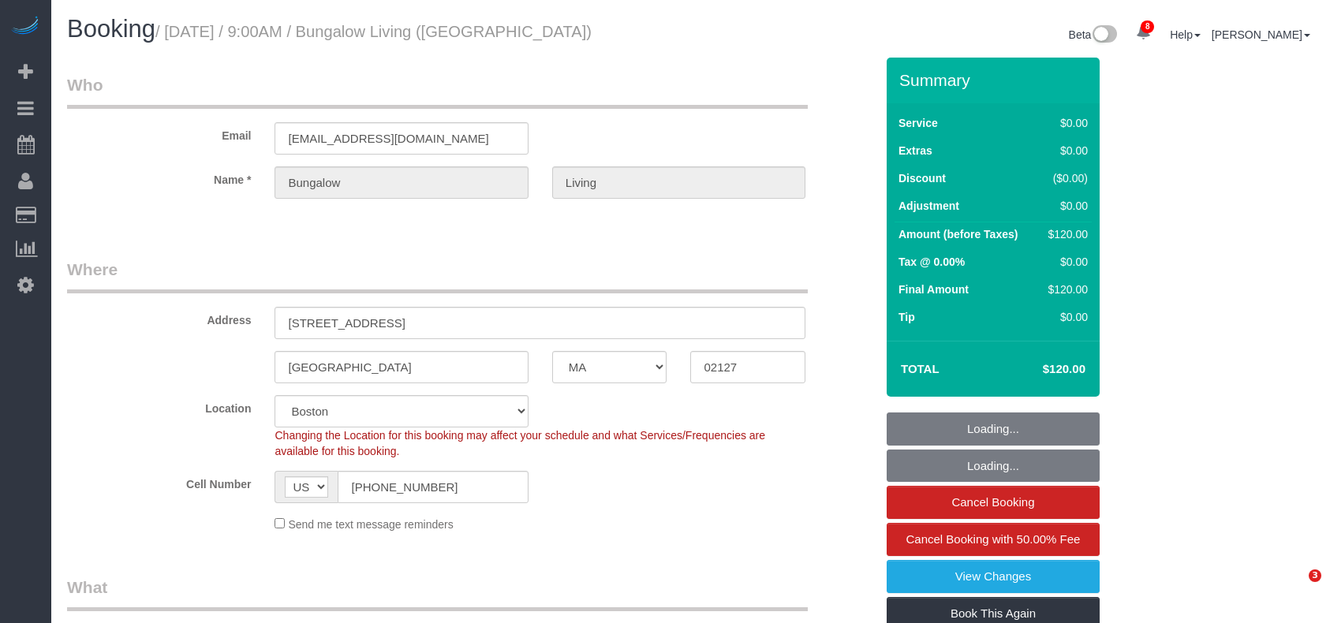
select select "number:21"
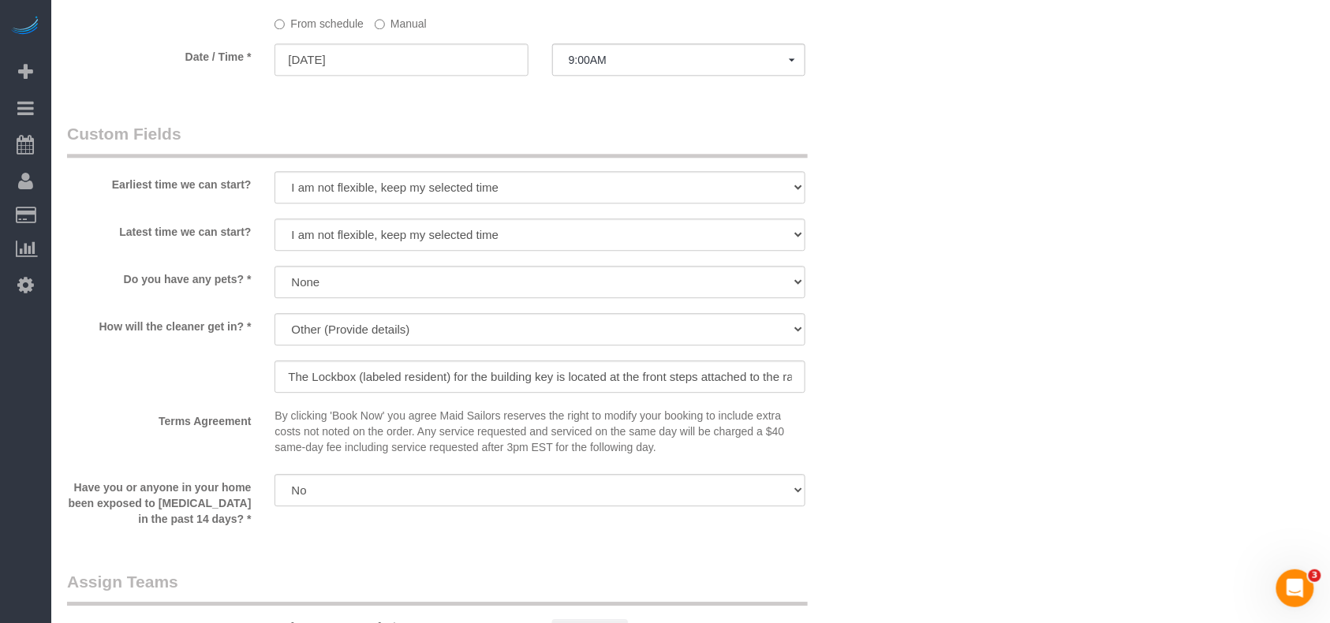
scroll to position [947, 0]
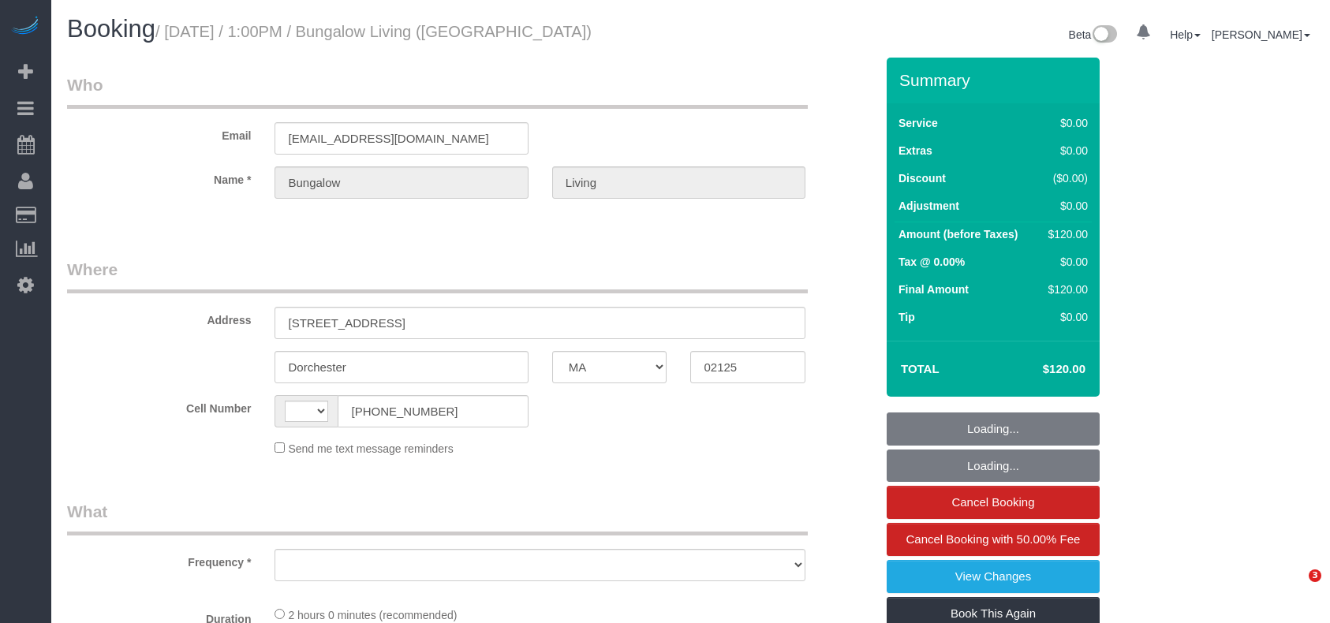
select select "MA"
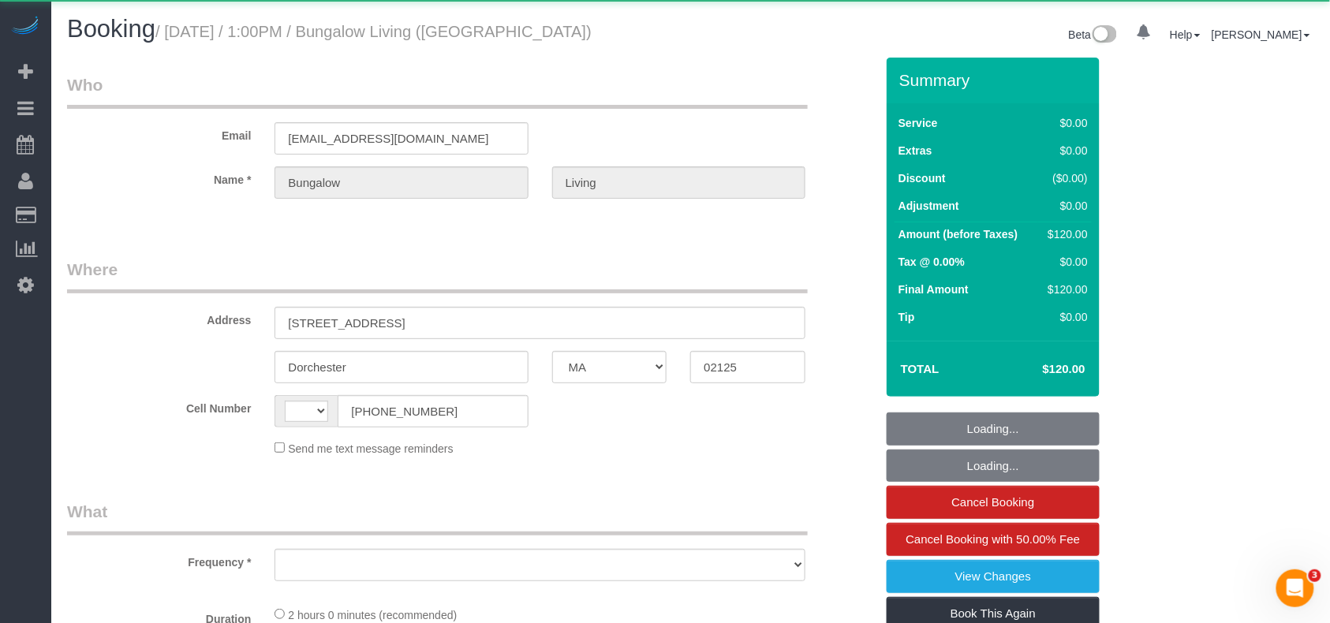
select select "string:[GEOGRAPHIC_DATA]"
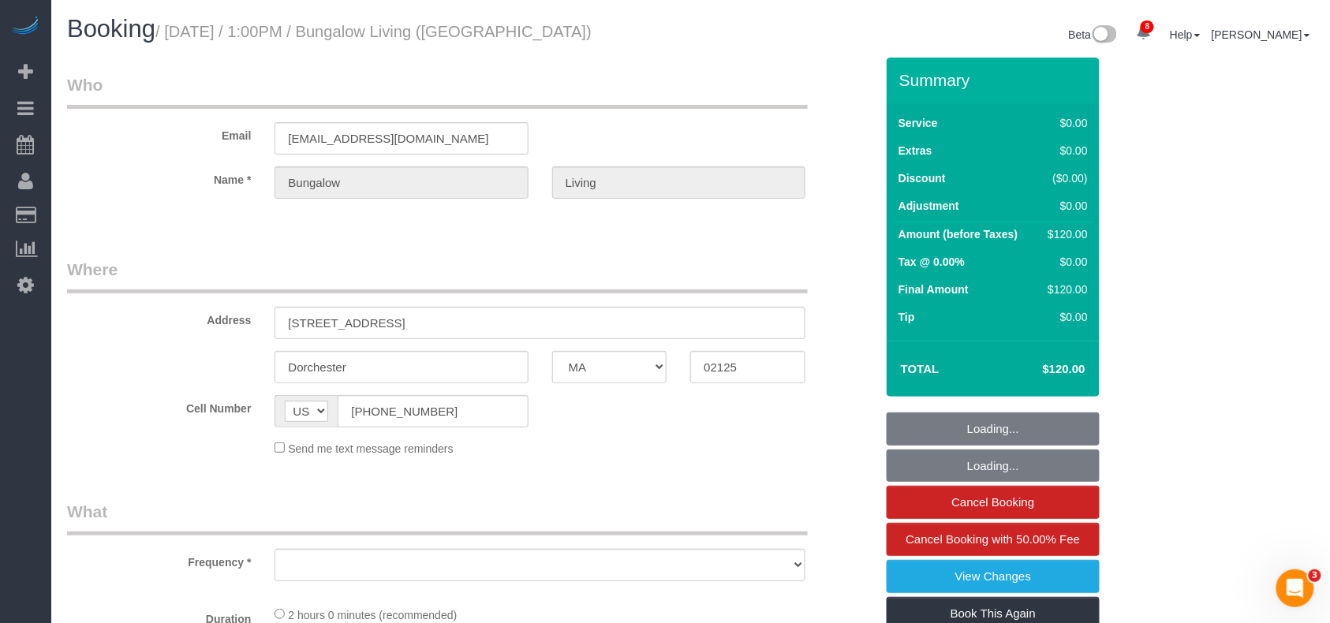
select select "object:671"
select select "spot1"
select select "number:89"
select select "number:90"
select select "number:15"
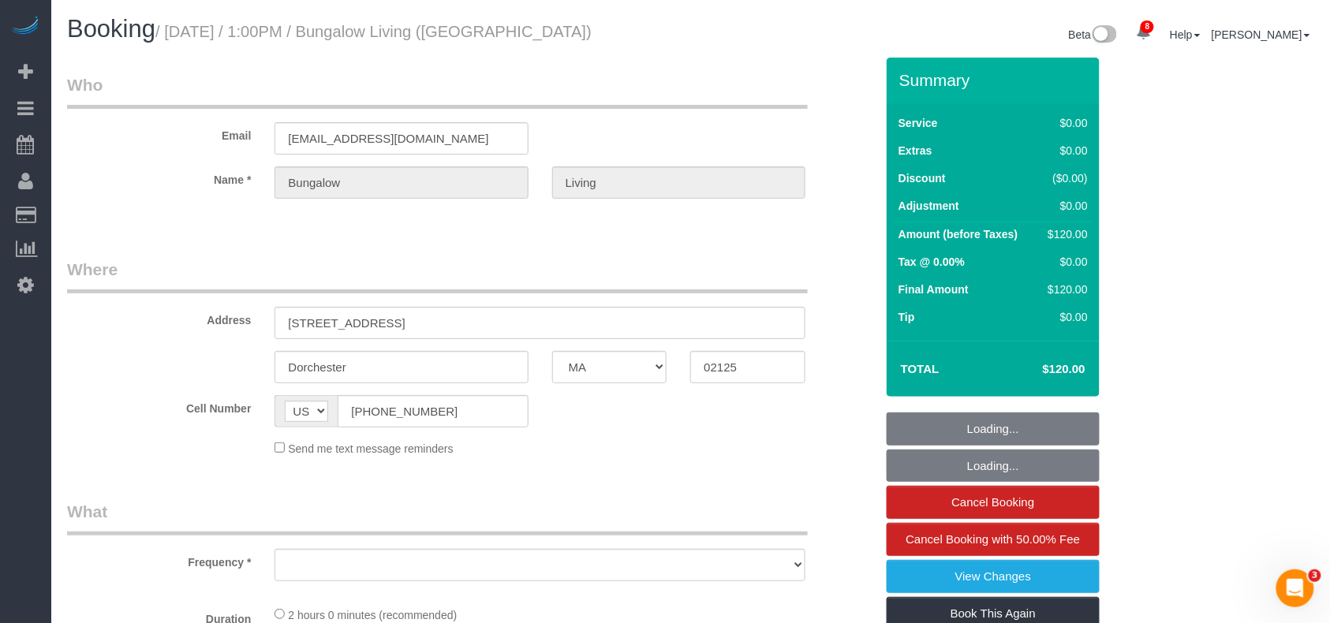
select select "number:7"
select select "number:21"
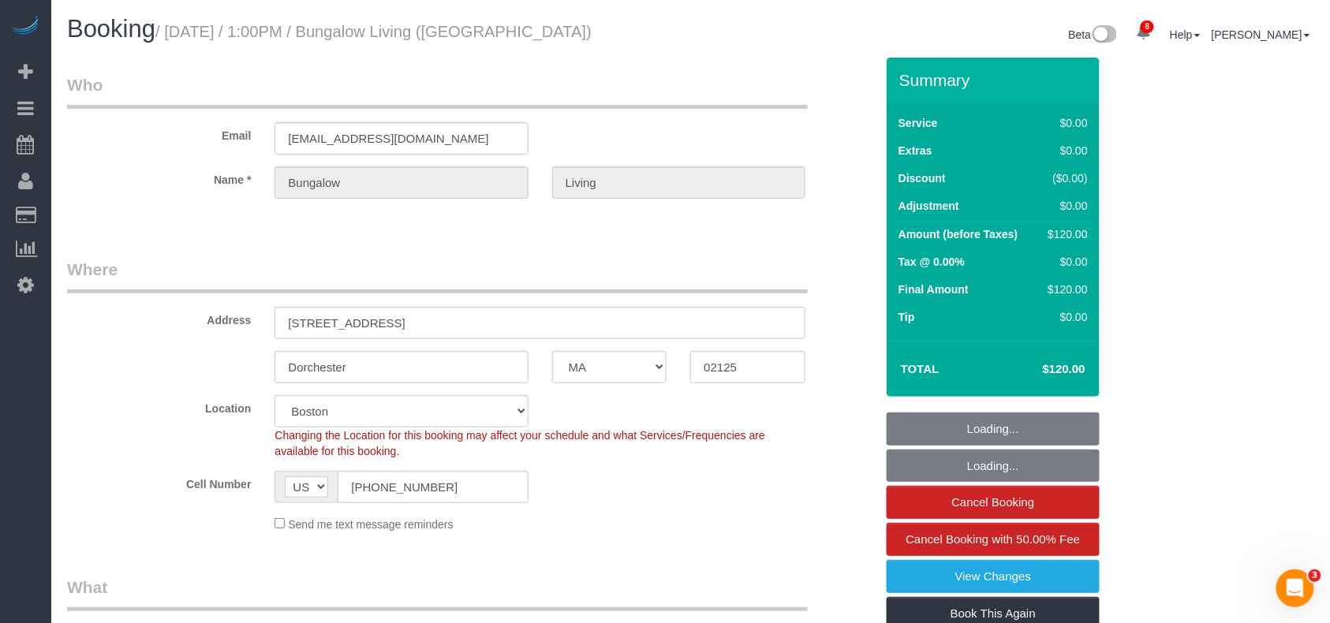
select select "object:995"
select select "spot36"
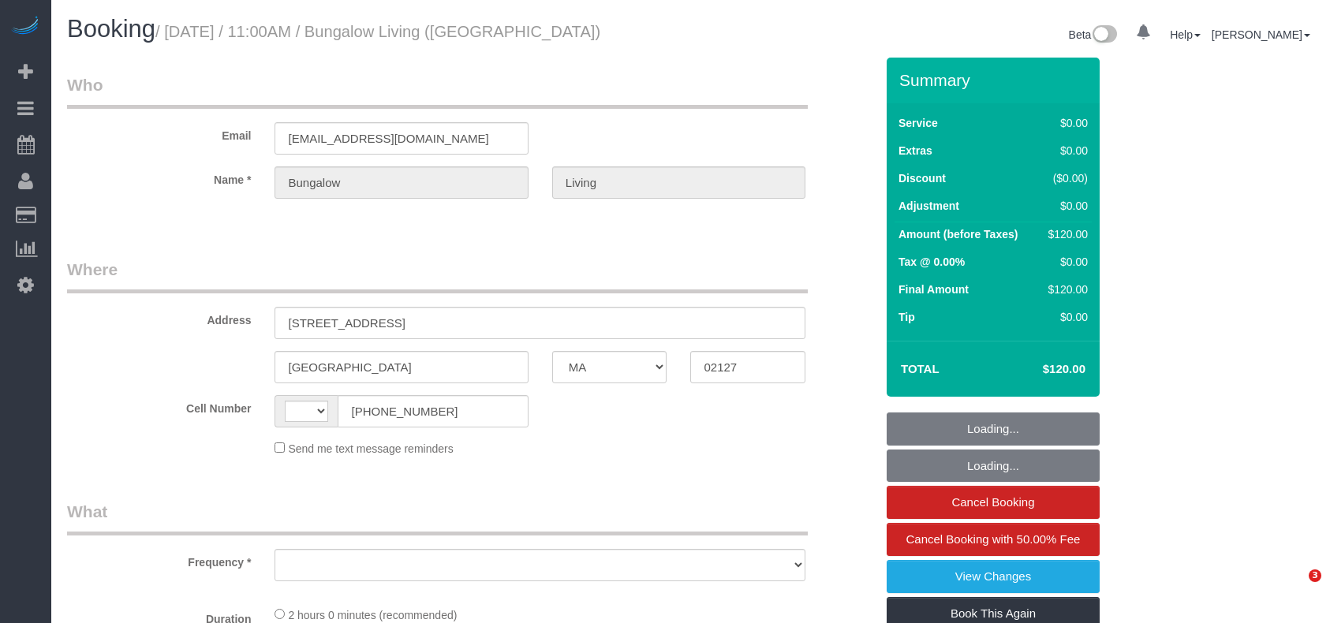
select select "MA"
select select "string:[GEOGRAPHIC_DATA]"
select select "number:89"
select select "number:90"
select select "number:15"
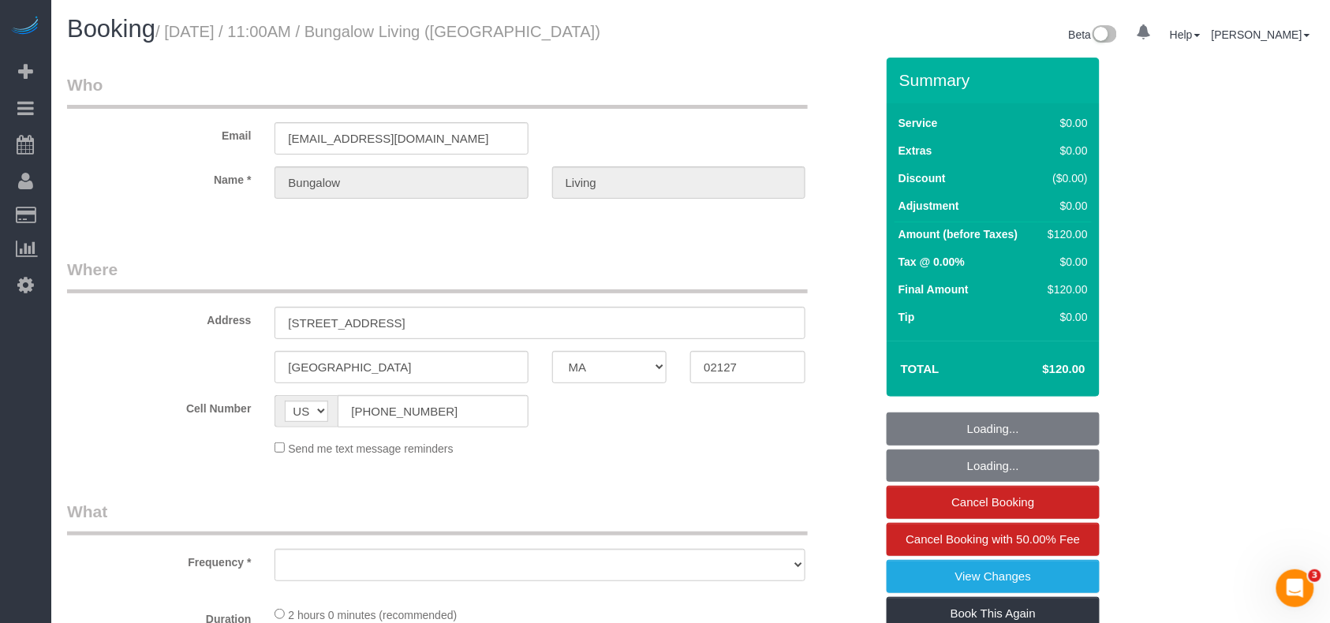
select select "number:7"
select select "number:21"
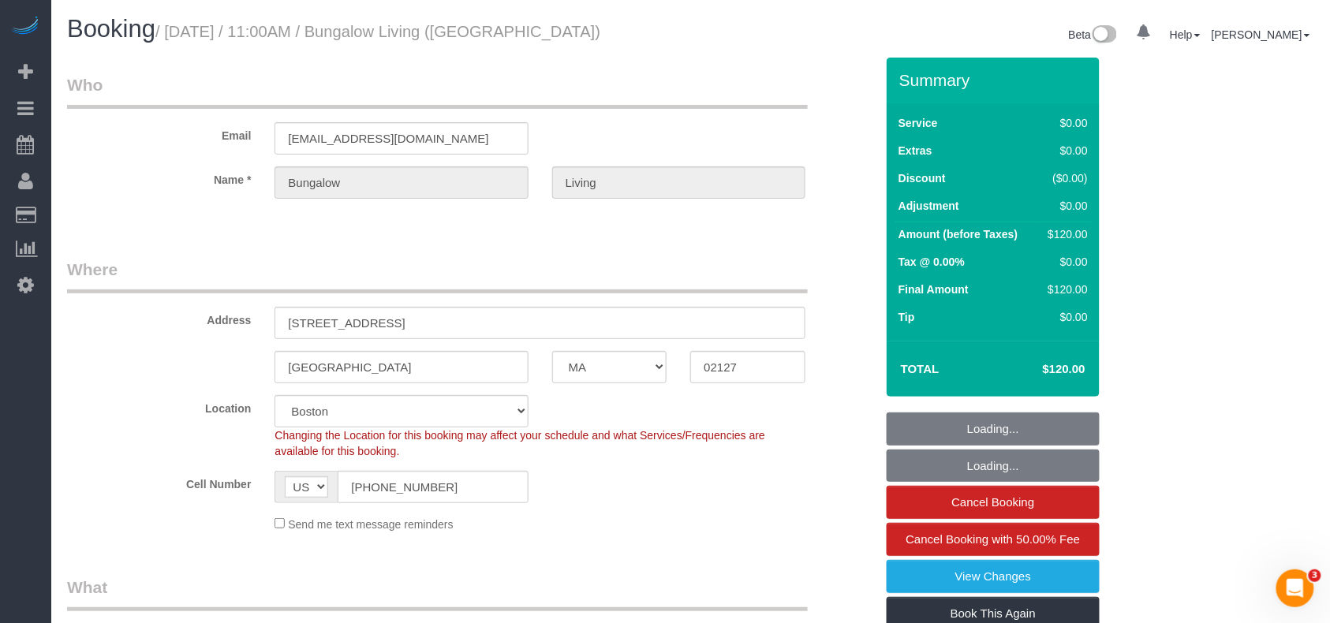
select select "object:933"
select select "spot1"
select select "object:1076"
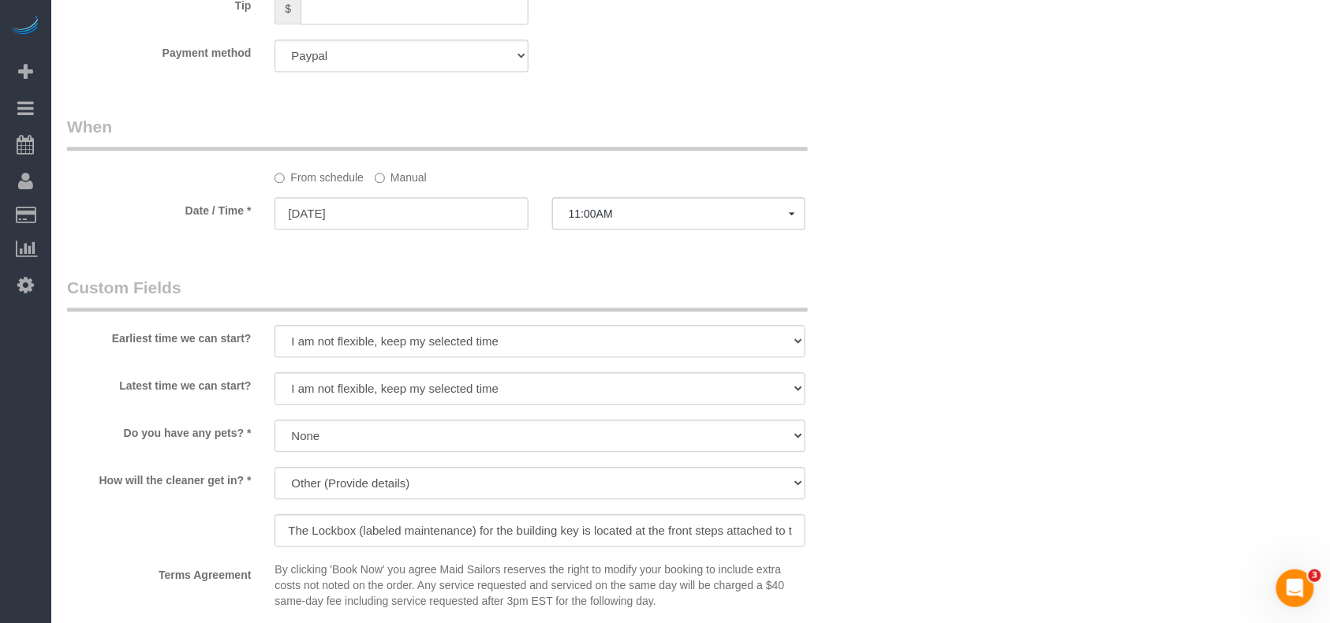
scroll to position [1157, 0]
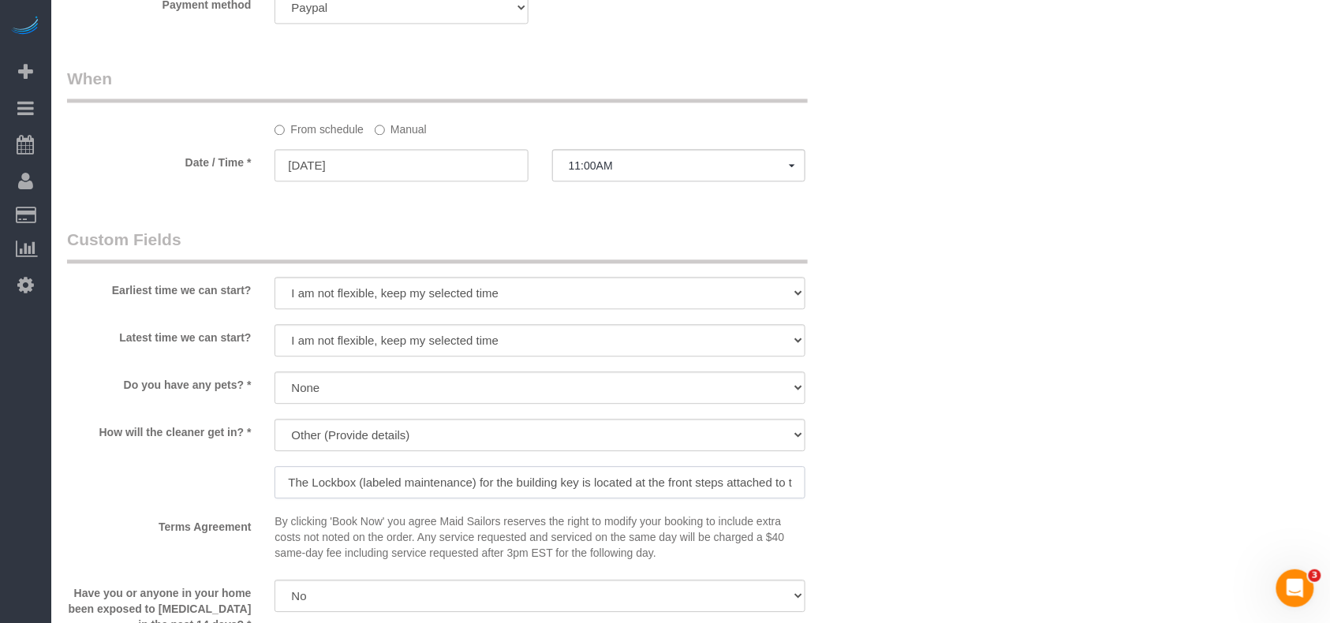
click at [455, 484] on input "The Lockbox (labeled maintenance) for the building key is located at the front …" at bounding box center [540, 482] width 531 height 32
click at [477, 481] on input "The Lockbox (labeled maintenance) for the building key is located at the front …" at bounding box center [540, 482] width 531 height 32
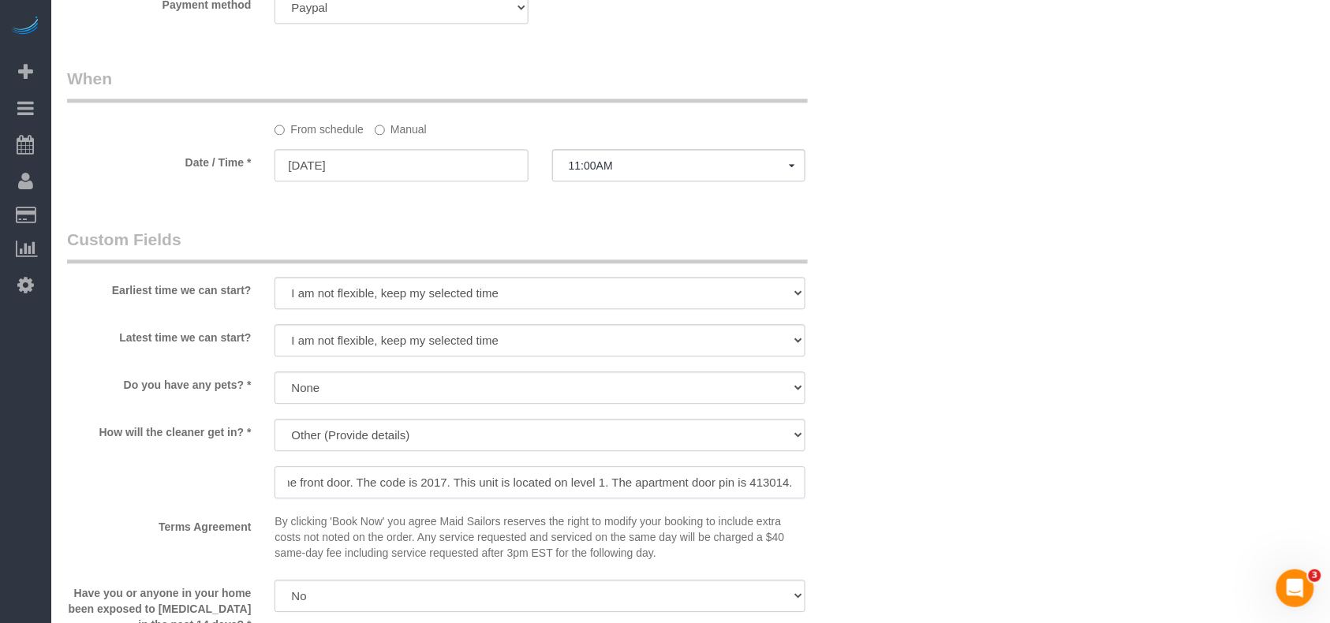
drag, startPoint x: 477, startPoint y: 481, endPoint x: 859, endPoint y: 481, distance: 381.9
click at [859, 481] on div "How will the cleaner get in? * We'll let you in. Doorman/Front Desk has the key…" at bounding box center [471, 460] width 832 height 83
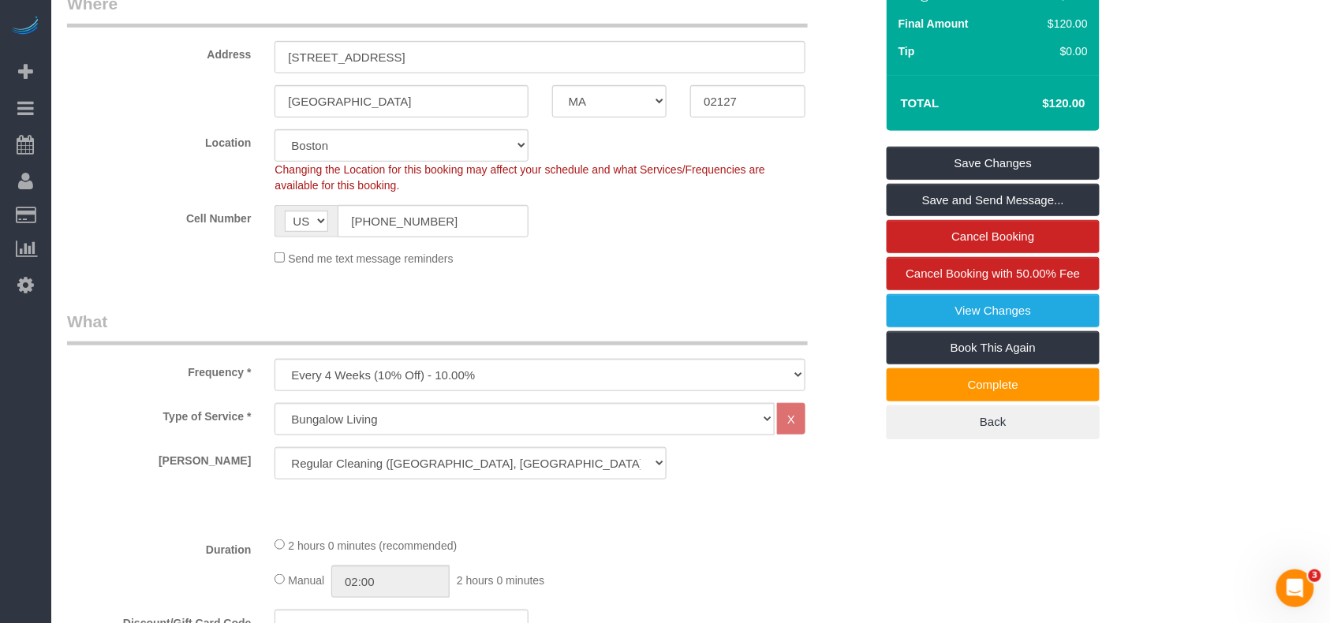
scroll to position [58, 0]
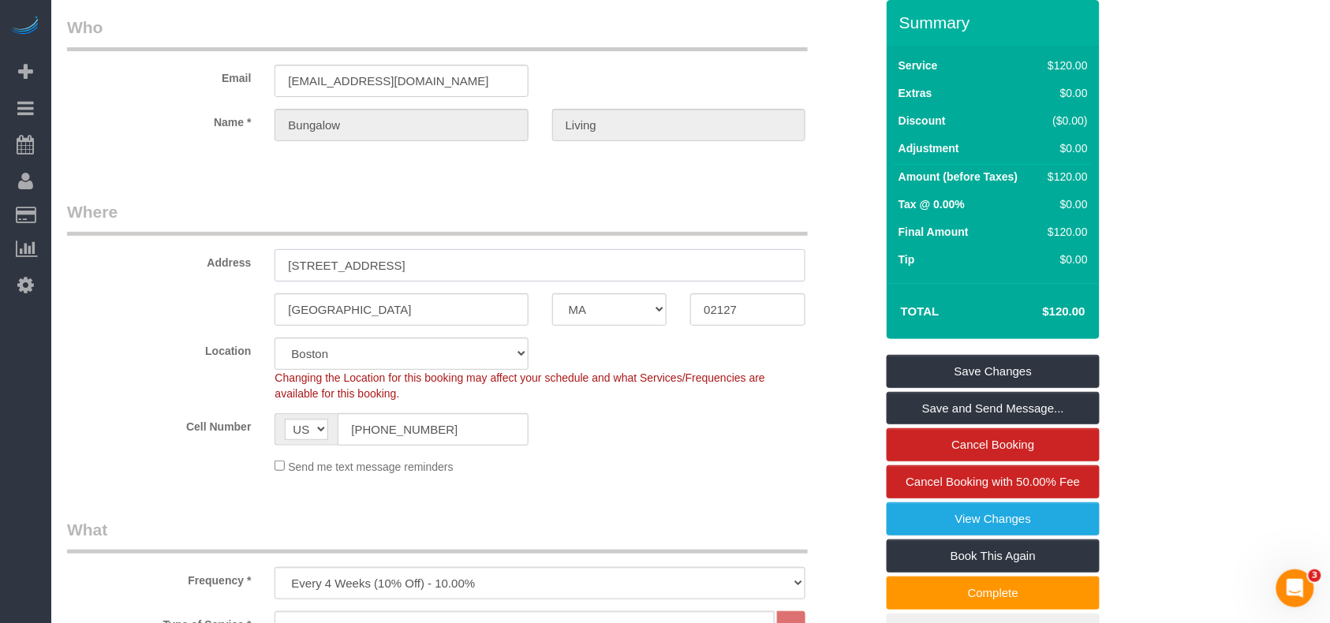
drag, startPoint x: 406, startPoint y: 267, endPoint x: 17, endPoint y: 245, distance: 389.6
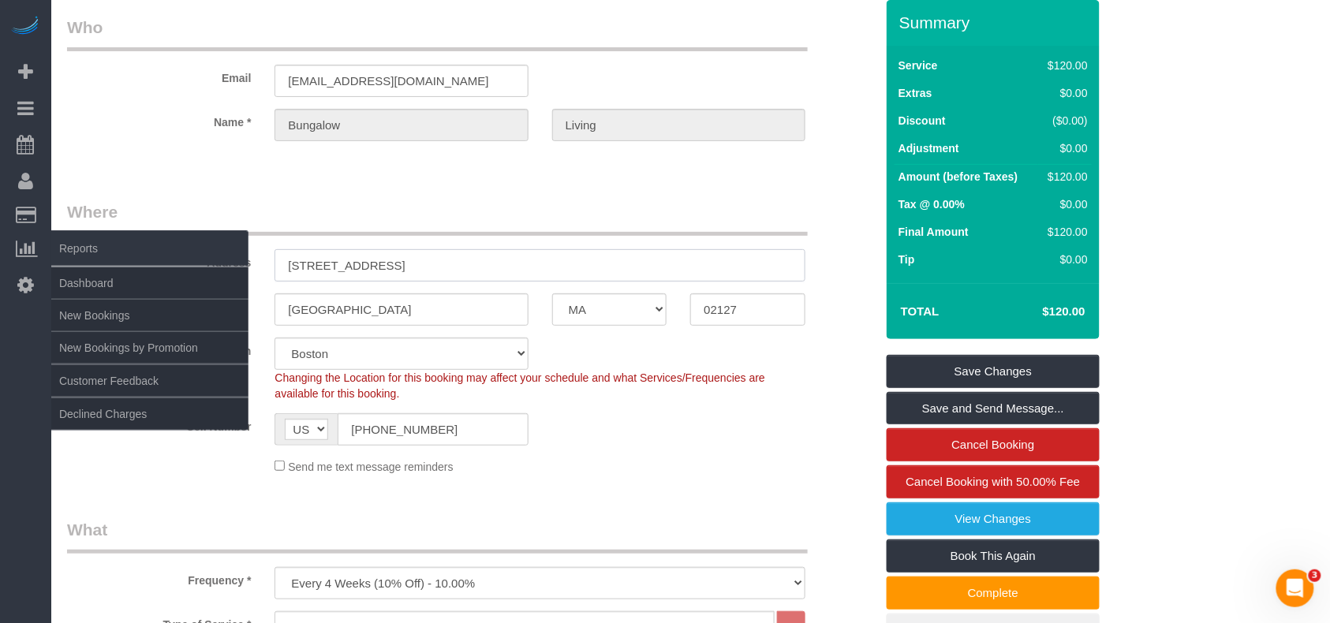
click at [262, 267] on div "Address [STREET_ADDRESS]" at bounding box center [471, 240] width 832 height 81
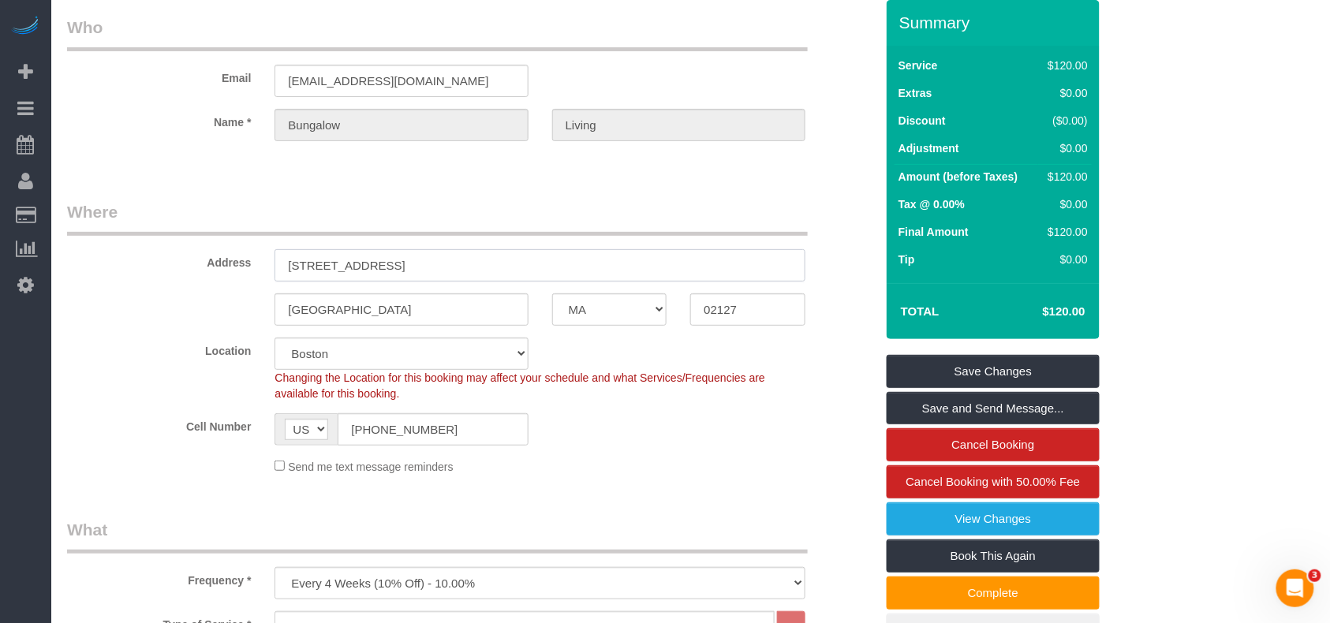
scroll to position [0, 0]
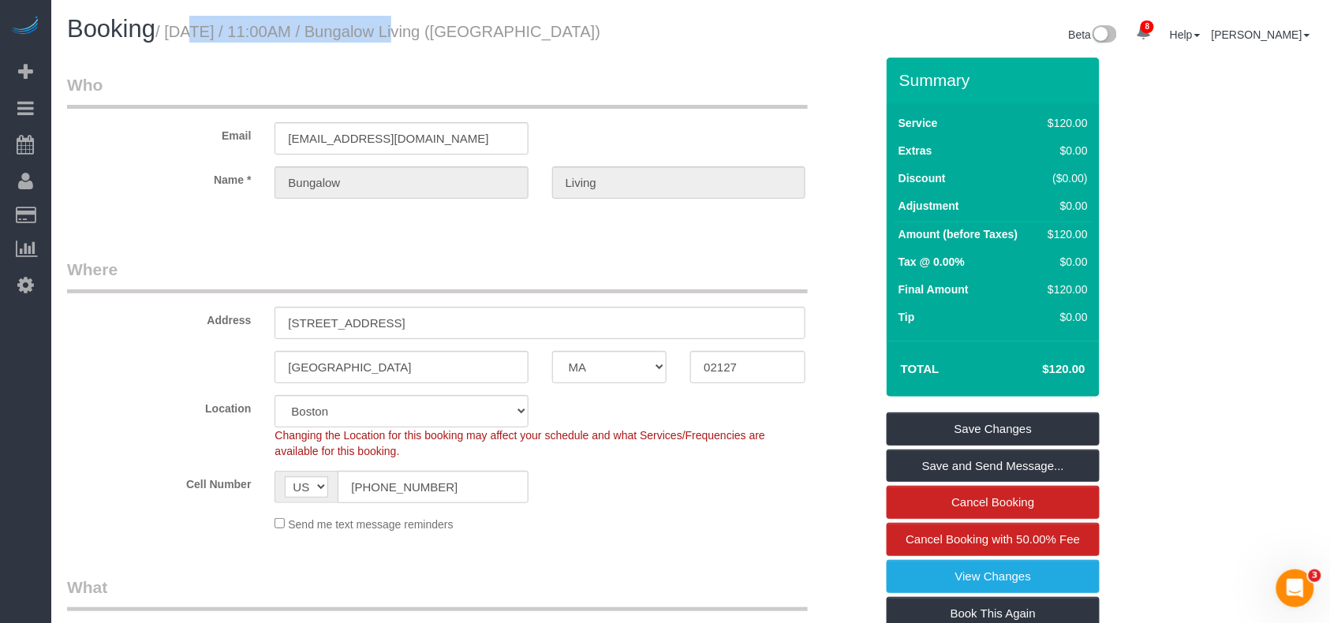
drag, startPoint x: 364, startPoint y: 30, endPoint x: 166, endPoint y: 35, distance: 198.1
click at [166, 35] on small "/ [DATE] / 11:00AM / Bungalow Living ([GEOGRAPHIC_DATA])" at bounding box center [377, 31] width 445 height 17
click at [271, 39] on small "/ [DATE] / 11:00AM / Bungalow Living ([GEOGRAPHIC_DATA])" at bounding box center [377, 31] width 445 height 17
drag, startPoint x: 285, startPoint y: 33, endPoint x: 170, endPoint y: 33, distance: 114.4
click at [170, 33] on small "/ [DATE] / 11:00AM / Bungalow Living ([GEOGRAPHIC_DATA])" at bounding box center [377, 31] width 445 height 17
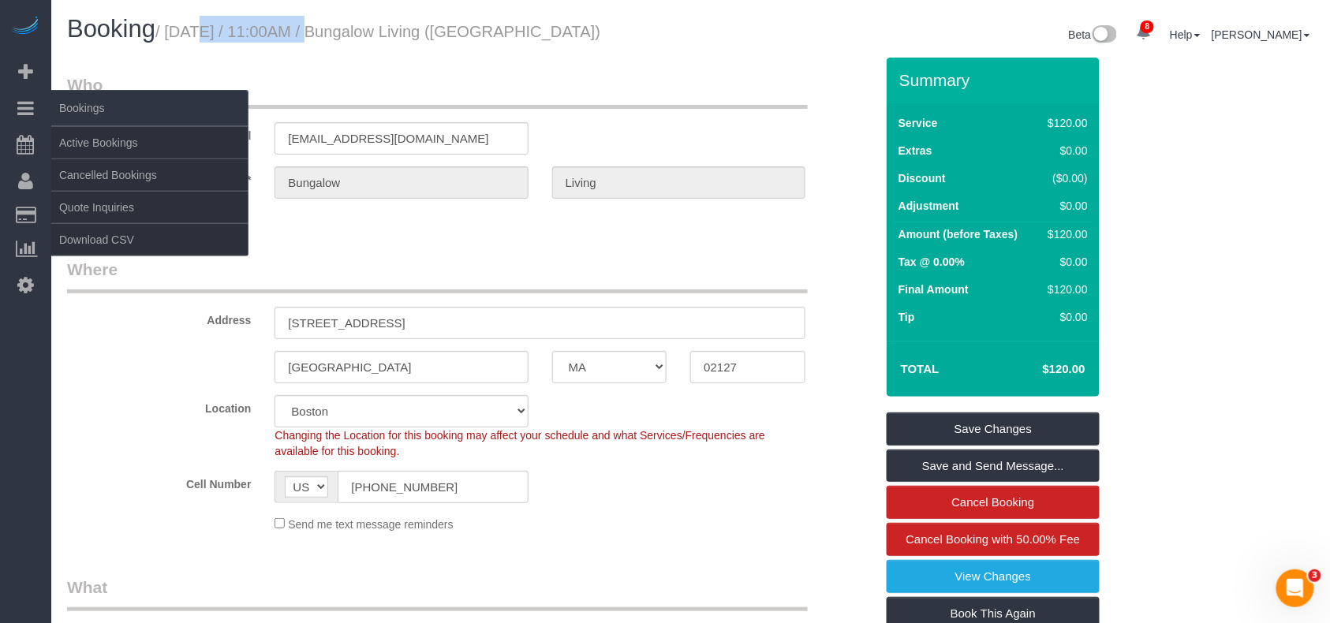
copy small "[DATE]"
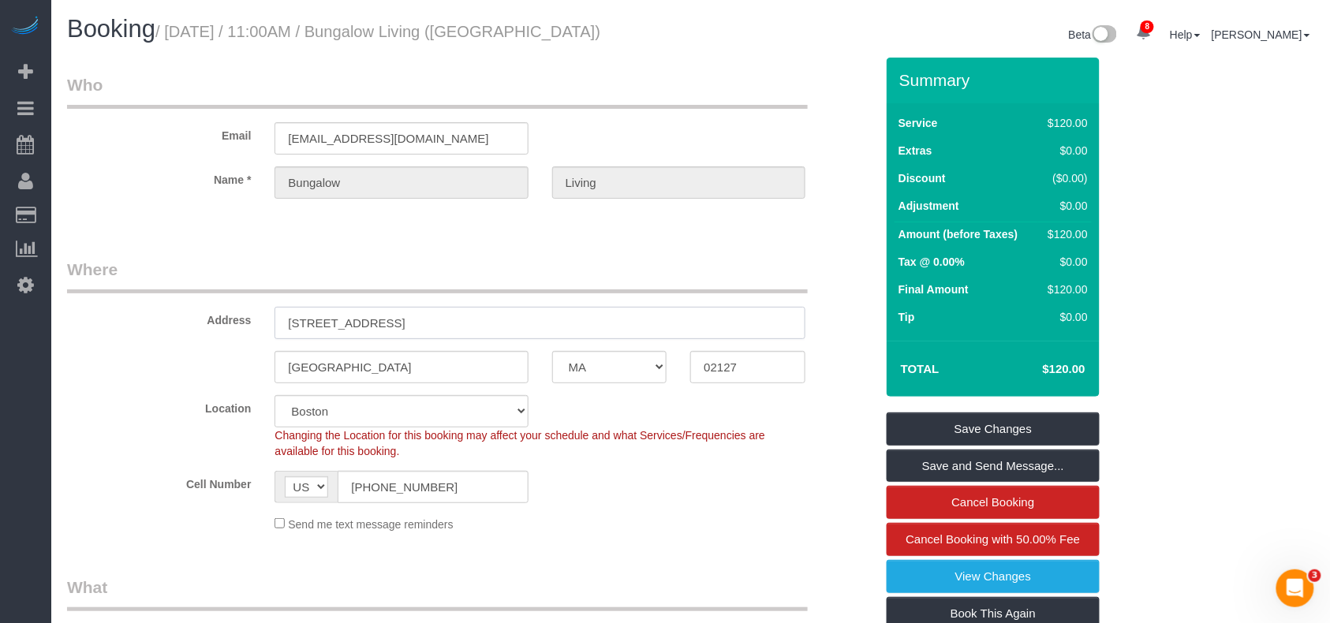
drag, startPoint x: 407, startPoint y: 316, endPoint x: 191, endPoint y: 316, distance: 216.2
click at [191, 316] on div "Address [STREET_ADDRESS]" at bounding box center [471, 298] width 832 height 81
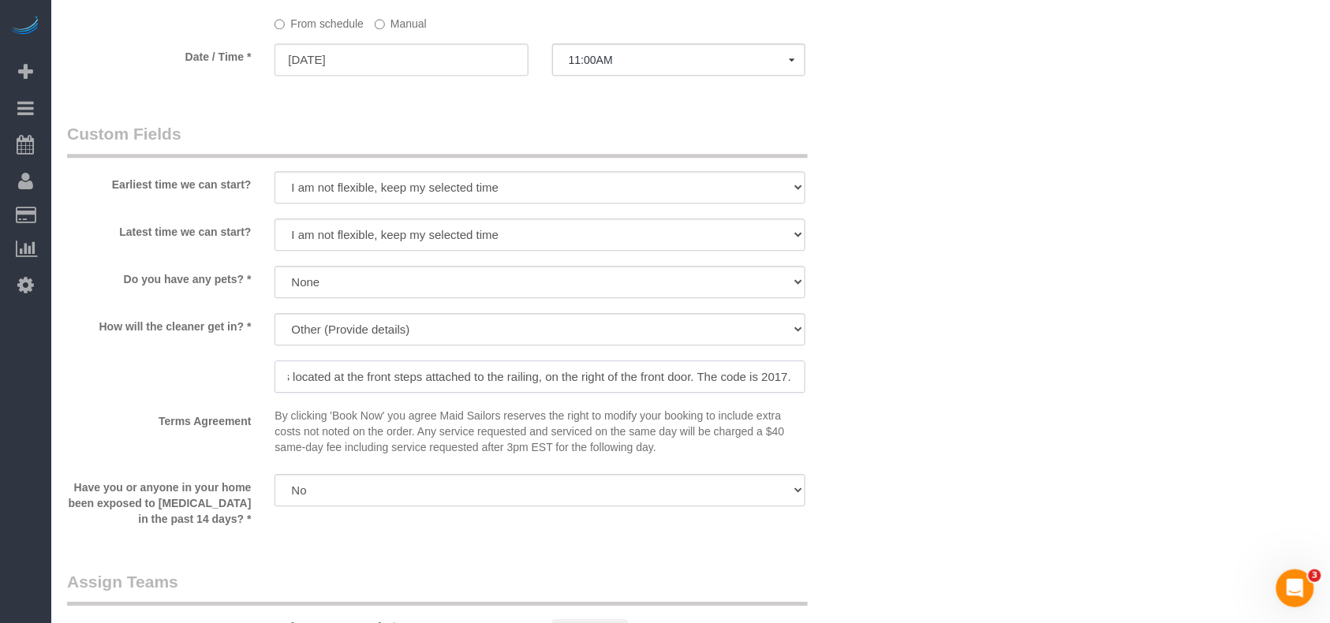
scroll to position [0, 642]
drag, startPoint x: 574, startPoint y: 377, endPoint x: 878, endPoint y: 351, distance: 304.9
click at [878, 351] on div "How will the cleaner get in? * We'll let you in. Doorman/Front Desk has the key…" at bounding box center [471, 354] width 832 height 83
click at [776, 380] on input "The Lockbox (labeled maintenance) for the building key is located at the front …" at bounding box center [540, 377] width 531 height 32
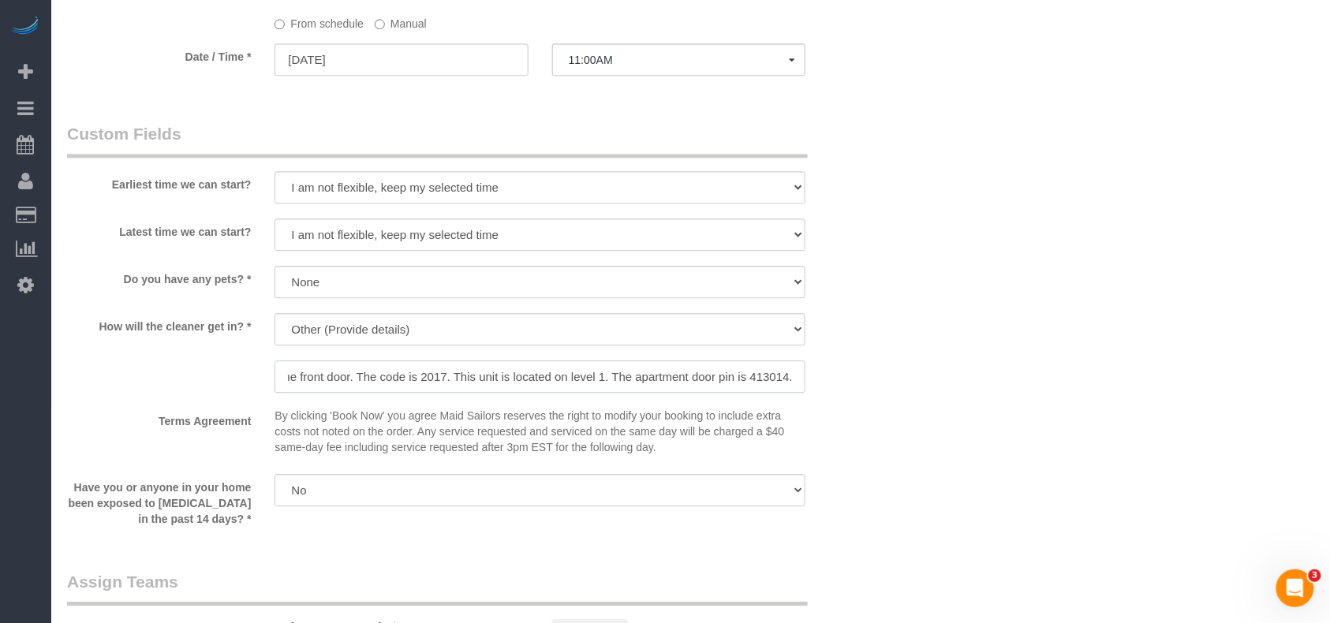
drag, startPoint x: 636, startPoint y: 377, endPoint x: 787, endPoint y: 376, distance: 151.5
click at [787, 376] on input "The Lockbox (labeled maintenance) for the building key is located at the front …" at bounding box center [540, 377] width 531 height 32
drag, startPoint x: 477, startPoint y: 377, endPoint x: 797, endPoint y: 379, distance: 319.6
click at [797, 379] on input "The Lockbox (labeled maintenance) for the building key is located at the front …" at bounding box center [540, 377] width 531 height 32
click at [451, 377] on input "The Lockbox (labeled maintenance) for the building key is located at the front …" at bounding box center [540, 377] width 531 height 32
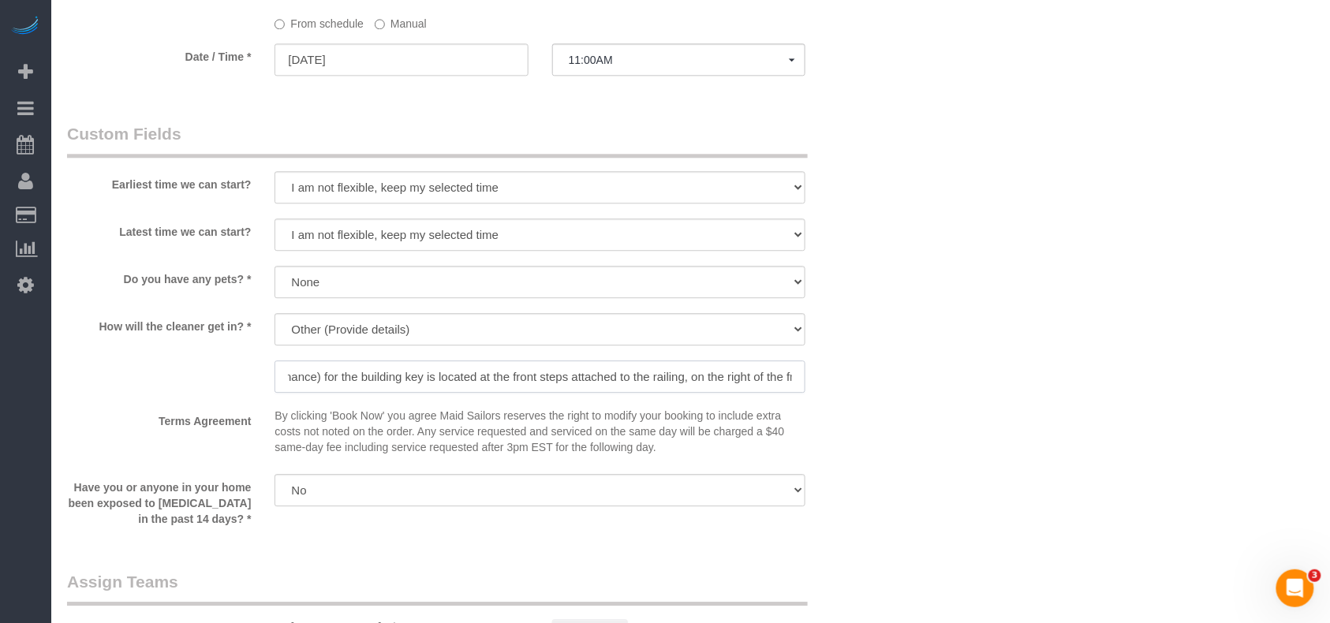
scroll to position [0, 0]
drag, startPoint x: 452, startPoint y: 376, endPoint x: 260, endPoint y: 379, distance: 192.5
click at [260, 379] on div "How will the cleaner get in? * We'll let you in. Doorman/Front Desk has the key…" at bounding box center [471, 354] width 832 height 83
click at [232, 380] on div "How will the cleaner get in? * We'll let you in. Doorman/Front Desk has the key…" at bounding box center [471, 354] width 832 height 83
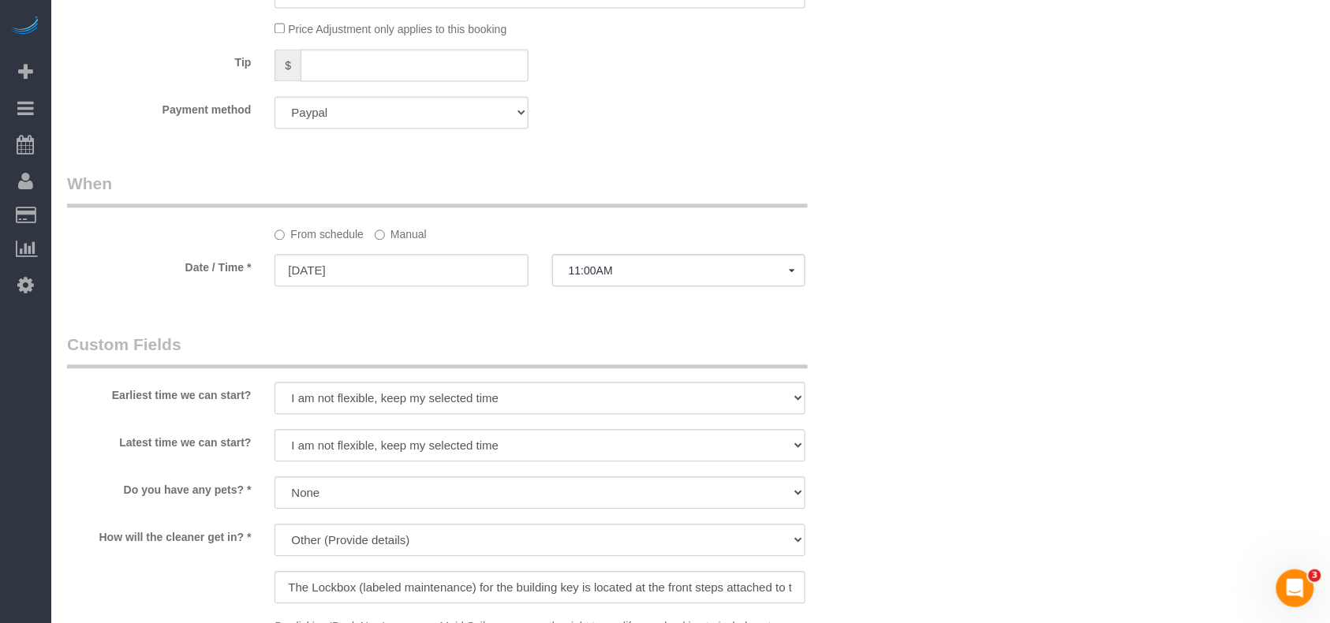
scroll to position [1157, 0]
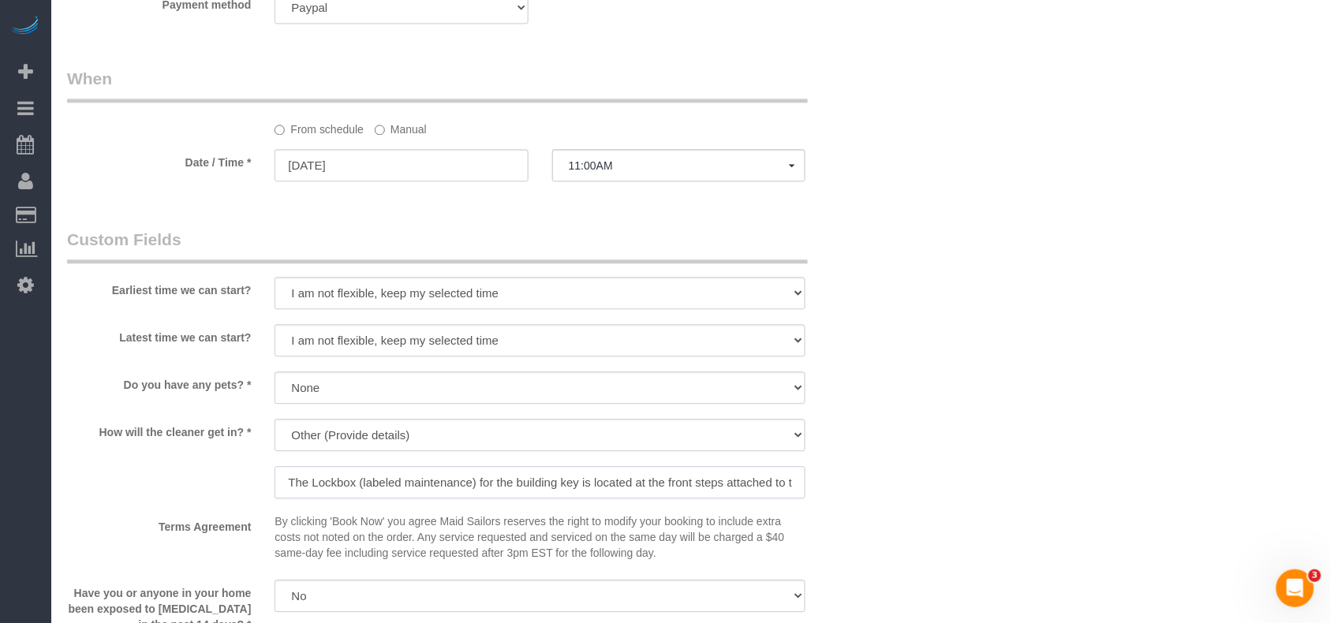
drag, startPoint x: 458, startPoint y: 484, endPoint x: 509, endPoint y: 484, distance: 51.3
click at [509, 484] on input "The Lockbox (labeled maintenance) for the building key is located at the front …" at bounding box center [540, 482] width 531 height 32
drag, startPoint x: 597, startPoint y: 484, endPoint x: 831, endPoint y: 473, distance: 233.8
click at [831, 473] on div "How will the cleaner get in? * We'll let you in. Doorman/Front Desk has the key…" at bounding box center [471, 460] width 832 height 83
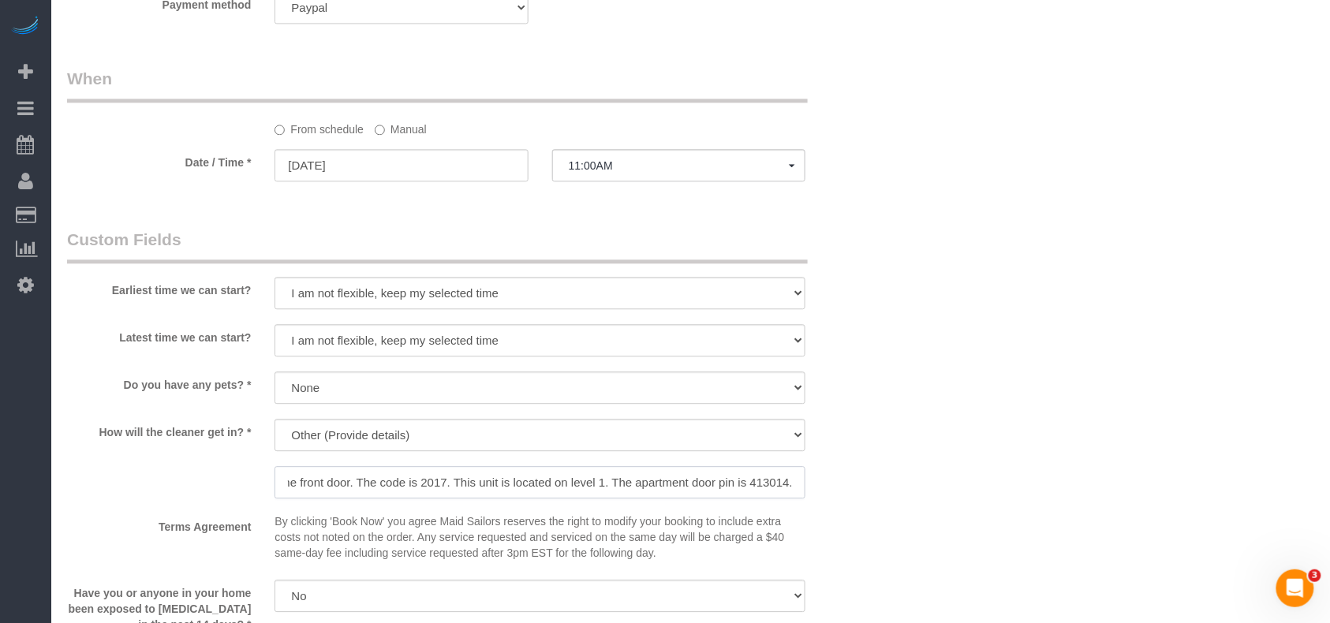
click at [797, 481] on input "The Lockbox (labeled maintenance) for the building key is located at the front …" at bounding box center [540, 482] width 531 height 32
drag, startPoint x: 778, startPoint y: 483, endPoint x: 954, endPoint y: 481, distance: 176.0
click at [954, 481] on div "Who Email [EMAIL_ADDRESS][DOMAIN_NAME] Name * [GEOGRAPHIC_DATA] Living Where Ad…" at bounding box center [690, 80] width 1247 height 2358
click at [795, 484] on input "The Lockbox (labeled maintenance) for the building key is located at the front …" at bounding box center [540, 482] width 531 height 32
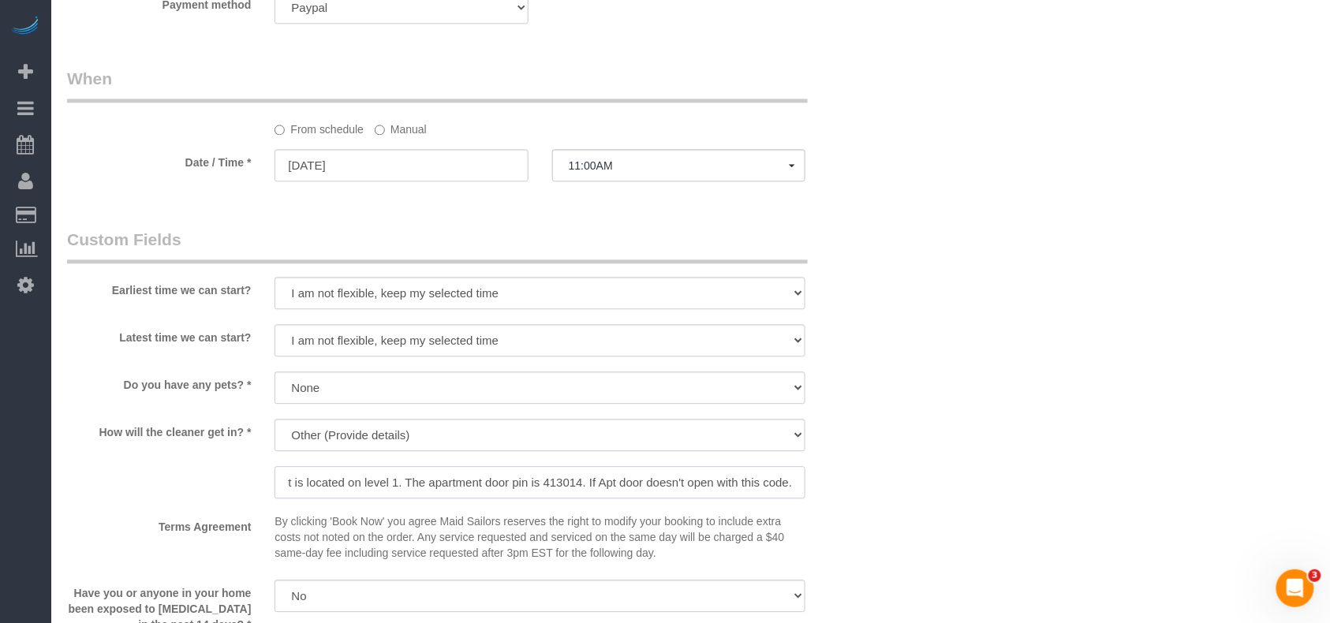
paste input "The resident lockbox code is 0813."
drag, startPoint x: 792, startPoint y: 481, endPoint x: -270, endPoint y: 481, distance: 1062.0
type input "The Lockbox (labeled maintenance) for the building key is located at the front …"
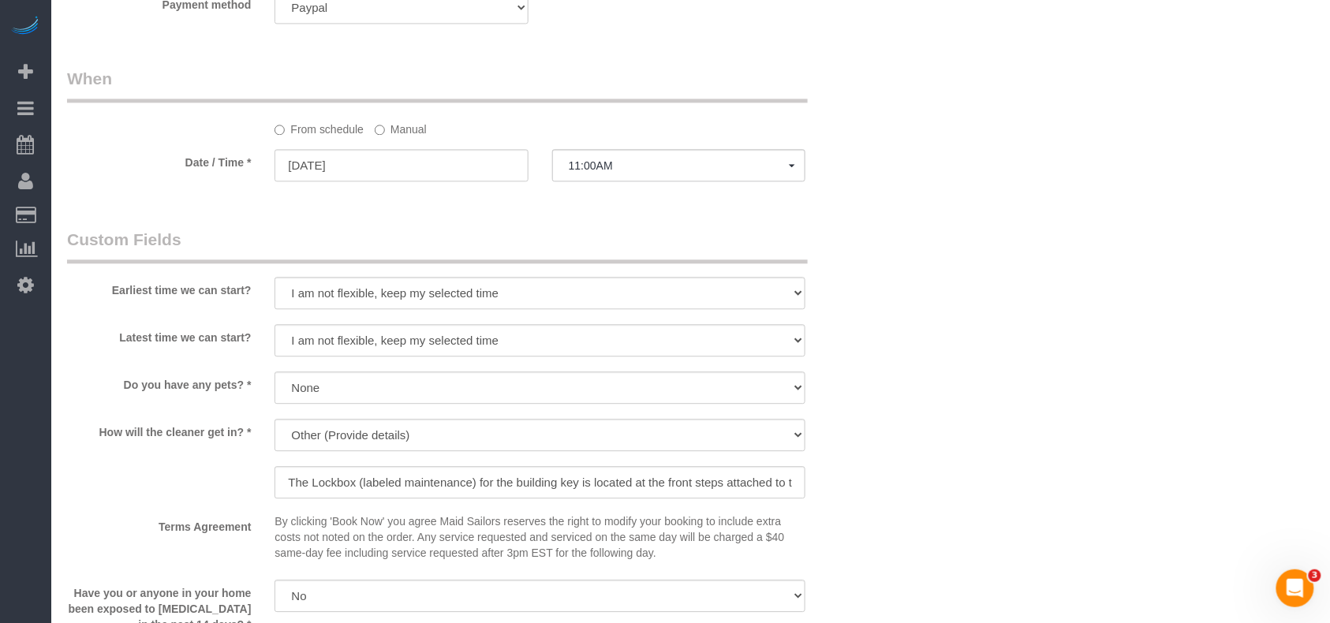
click at [948, 421] on div "Who Email [EMAIL_ADDRESS][DOMAIN_NAME] Name * [GEOGRAPHIC_DATA] Living Where Ad…" at bounding box center [690, 80] width 1247 height 2358
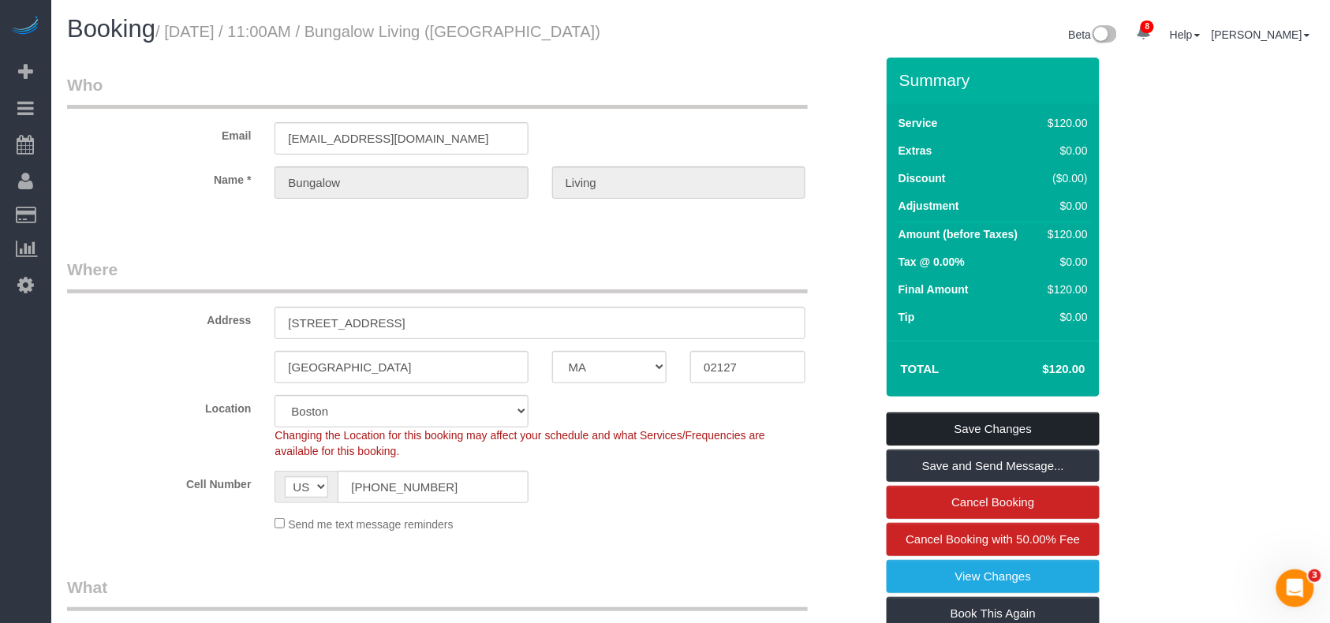
click at [982, 434] on link "Save Changes" at bounding box center [993, 429] width 213 height 33
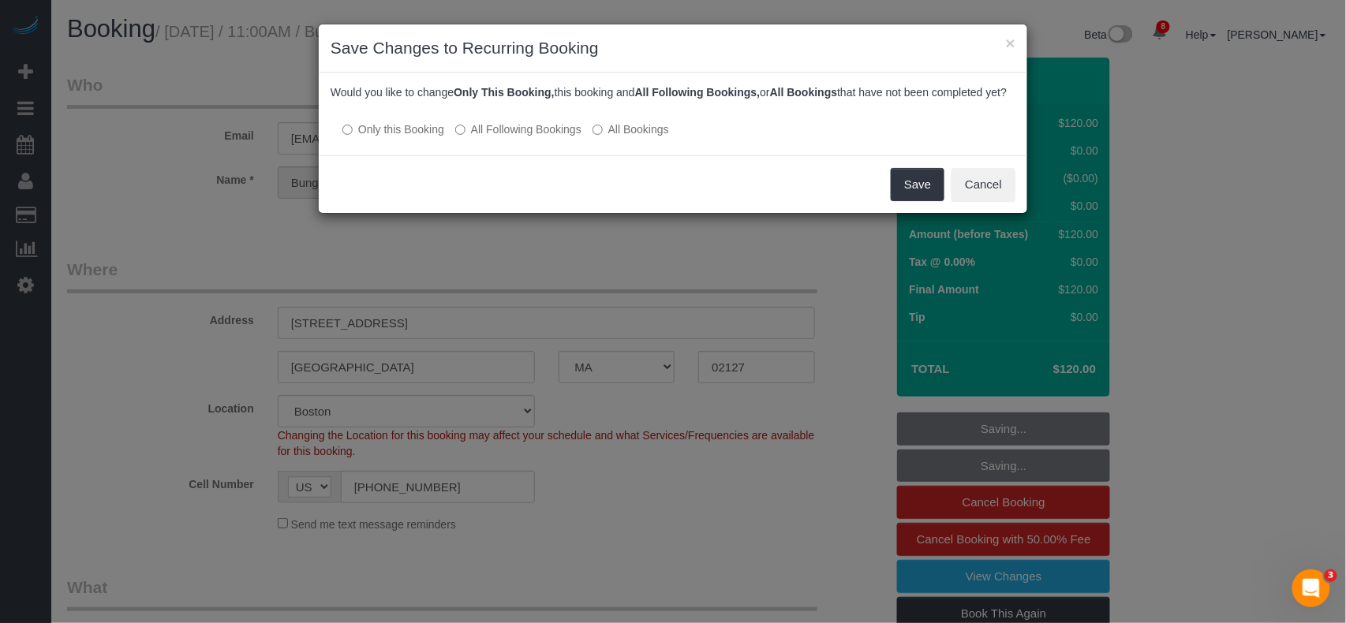
click at [466, 137] on label "All Following Bookings" at bounding box center [518, 130] width 126 height 16
click at [913, 197] on button "Save" at bounding box center [918, 184] width 54 height 33
